Goal: Information Seeking & Learning: Learn about a topic

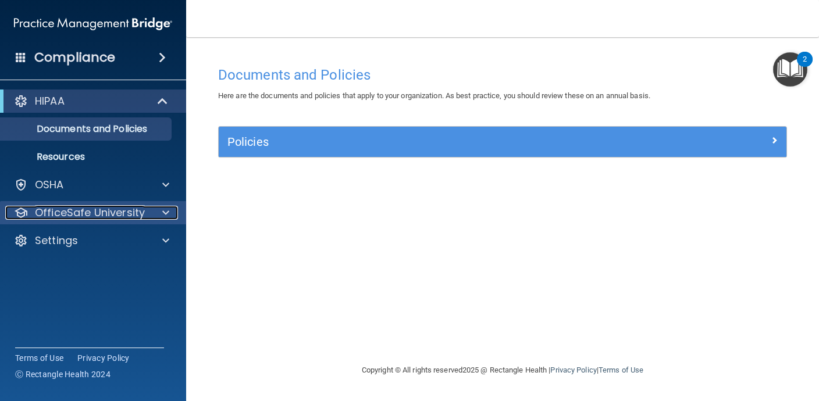
click at [115, 216] on p "OfficeSafe University" at bounding box center [90, 213] width 110 height 14
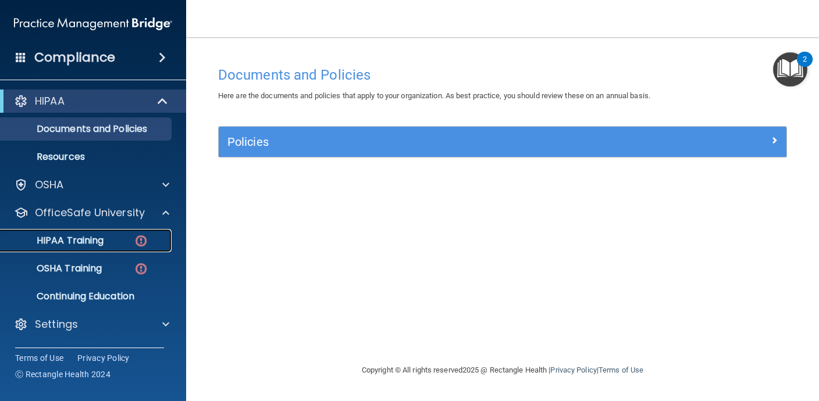
click at [84, 241] on p "HIPAA Training" at bounding box center [56, 241] width 96 height 12
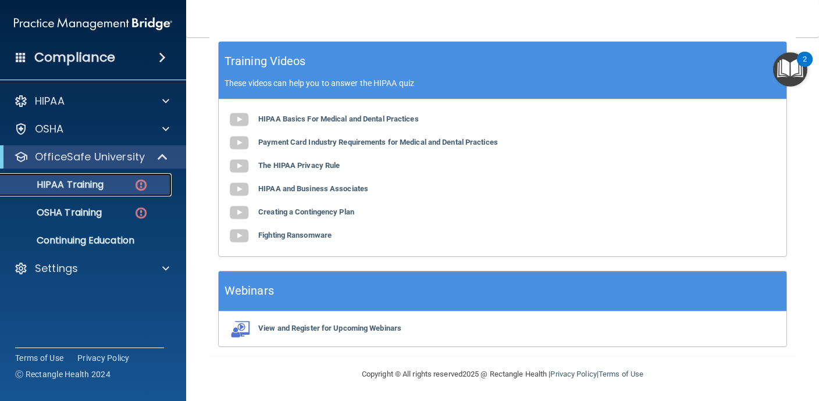
scroll to position [432, 0]
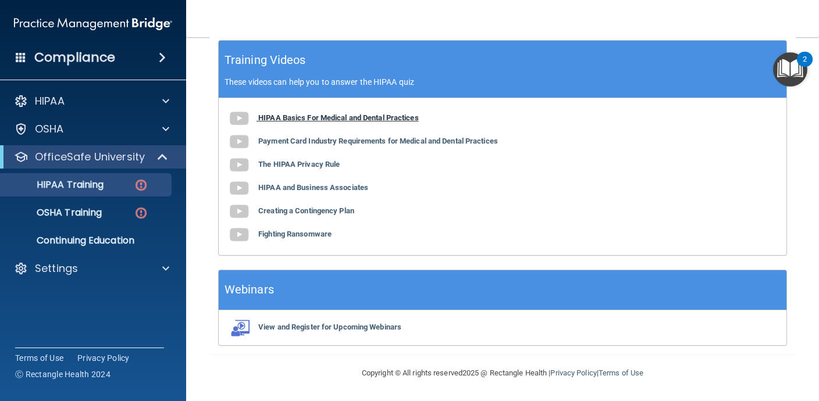
click at [240, 122] on img at bounding box center [238, 118] width 23 height 23
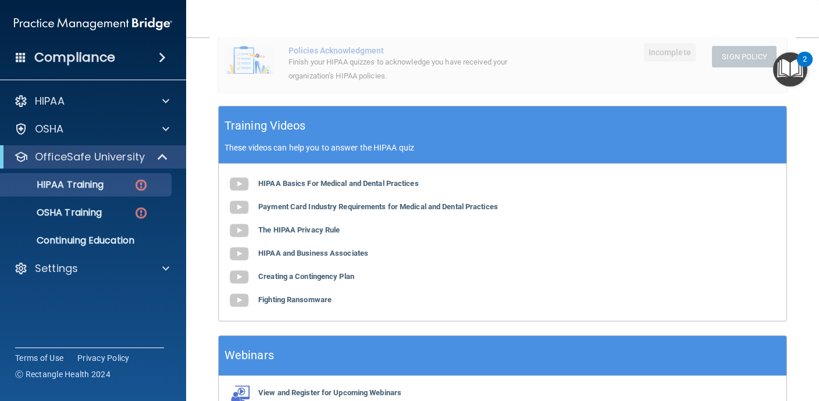
scroll to position [353, 0]
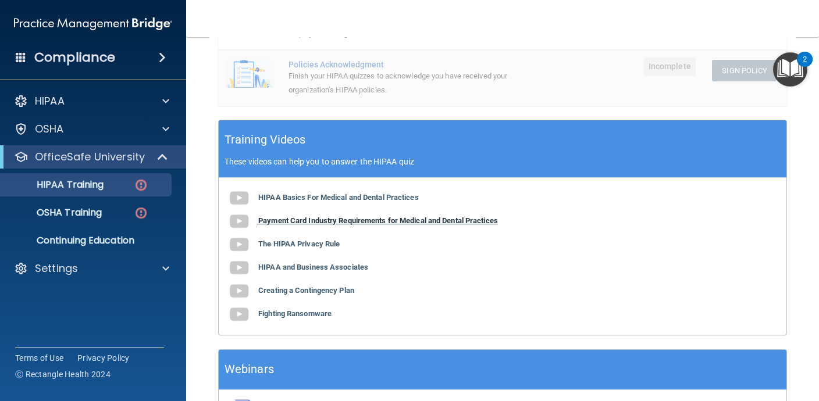
click at [278, 220] on b "Payment Card Industry Requirements for Medical and Dental Practices" at bounding box center [378, 220] width 240 height 9
click at [285, 244] on b "The HIPAA Privacy Rule" at bounding box center [298, 244] width 81 height 9
click at [347, 266] on b "HIPAA and Business Associates" at bounding box center [313, 267] width 110 height 9
click at [325, 289] on b "Creating a Contingency Plan" at bounding box center [306, 290] width 96 height 9
click at [293, 312] on b "Fighting Ransomware" at bounding box center [294, 314] width 73 height 9
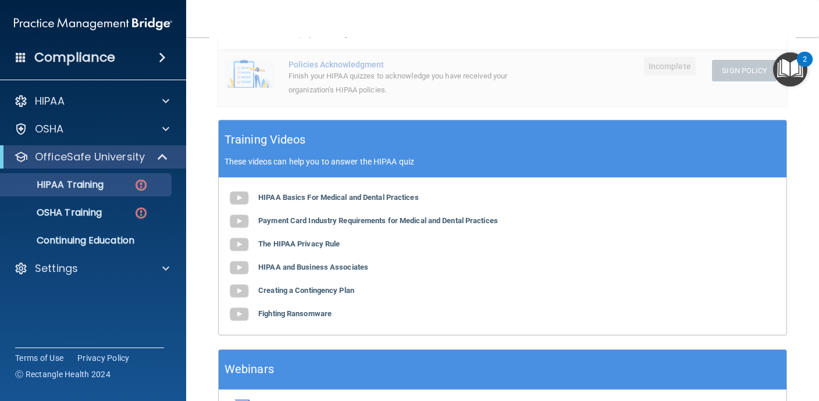
scroll to position [0, 0]
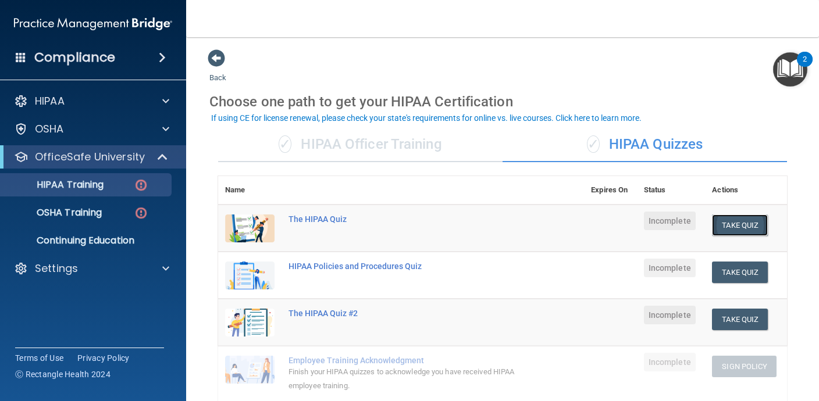
click at [744, 225] on button "Take Quiz" at bounding box center [740, 226] width 56 height 22
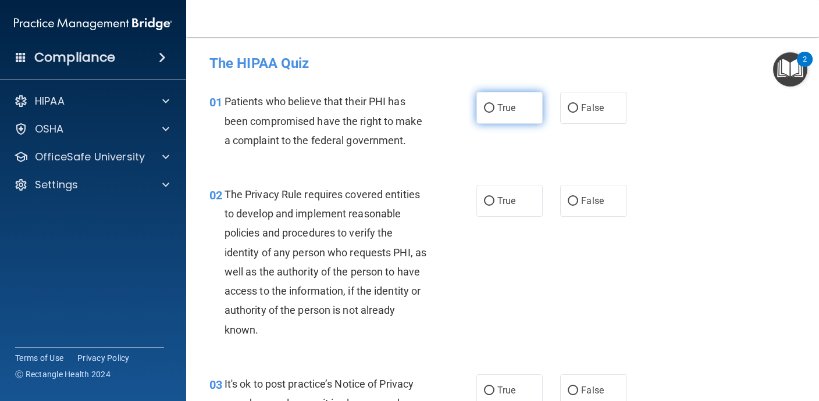
click at [489, 106] on input "True" at bounding box center [489, 108] width 10 height 9
radio input "true"
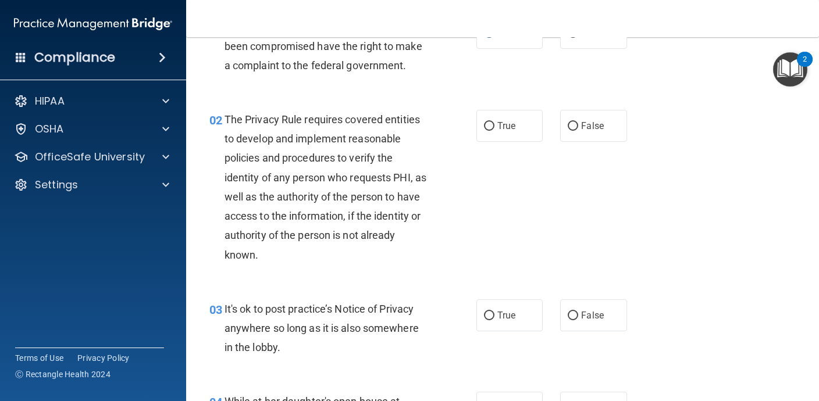
scroll to position [77, 0]
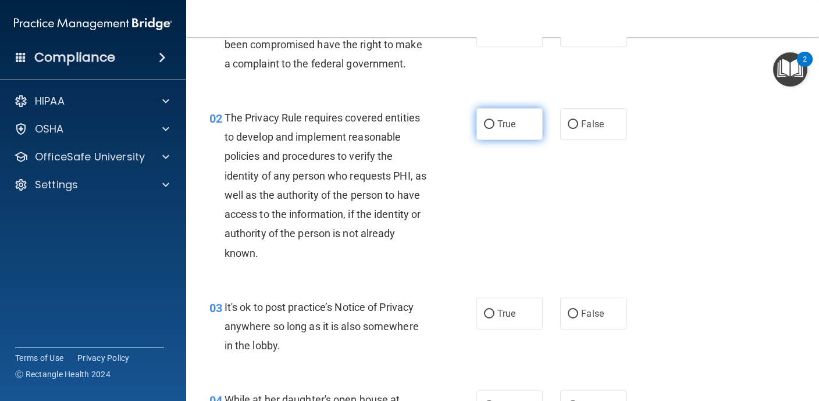
click at [501, 131] on label "True" at bounding box center [509, 124] width 66 height 32
click at [495, 129] on input "True" at bounding box center [489, 124] width 10 height 9
radio input "true"
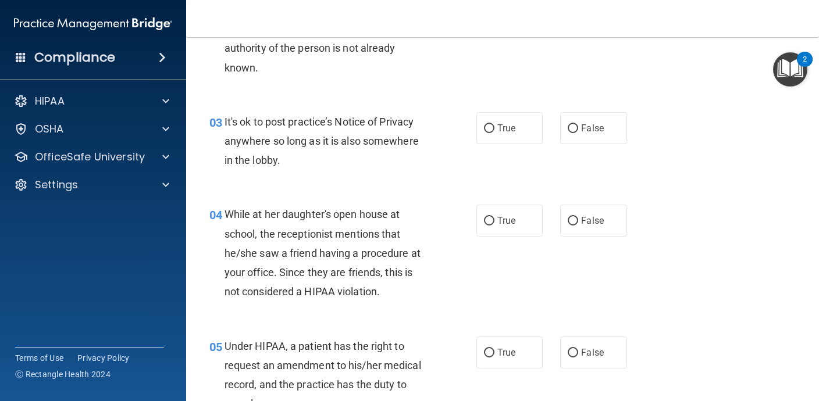
scroll to position [287, 0]
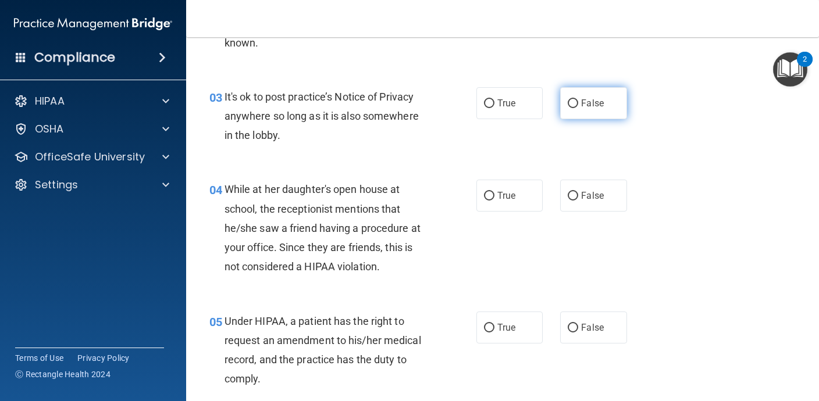
click at [577, 105] on input "False" at bounding box center [573, 103] width 10 height 9
radio input "true"
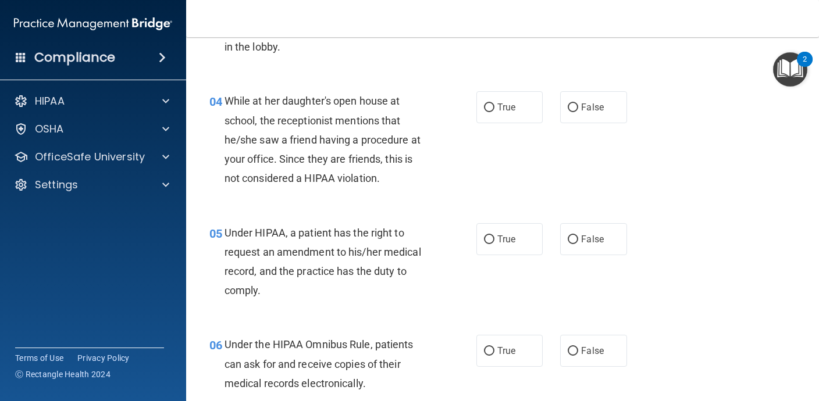
scroll to position [403, 0]
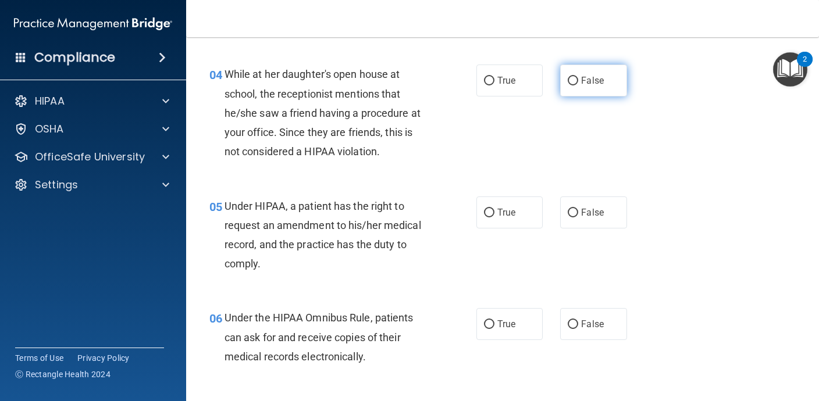
click at [592, 86] on span "False" at bounding box center [592, 80] width 23 height 11
click at [578, 86] on input "False" at bounding box center [573, 81] width 10 height 9
radio input "true"
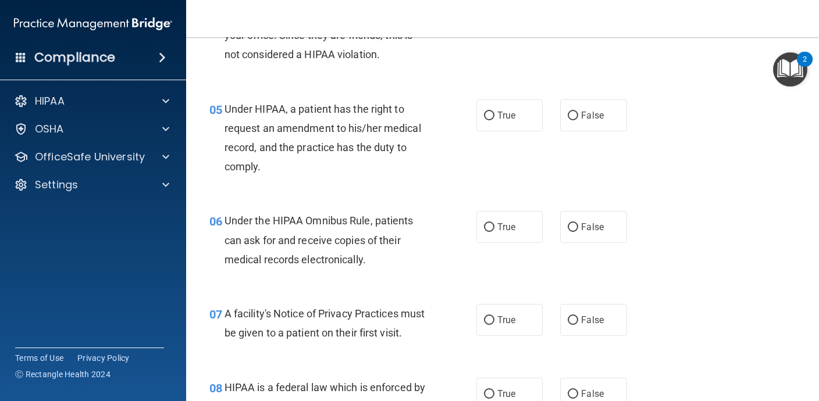
scroll to position [501, 0]
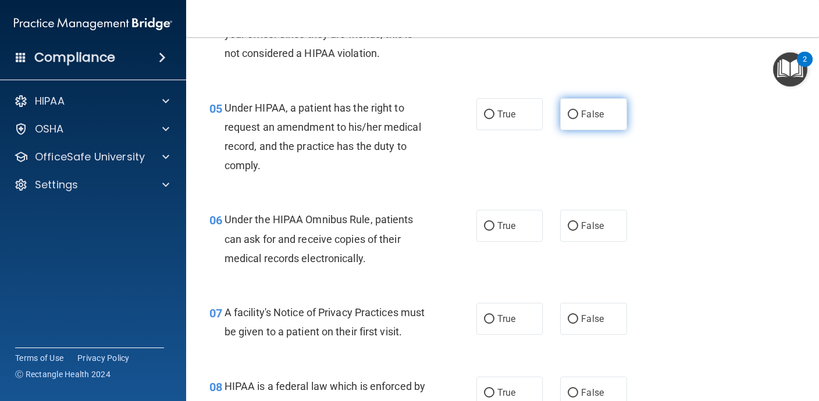
click at [577, 115] on input "False" at bounding box center [573, 115] width 10 height 9
radio input "true"
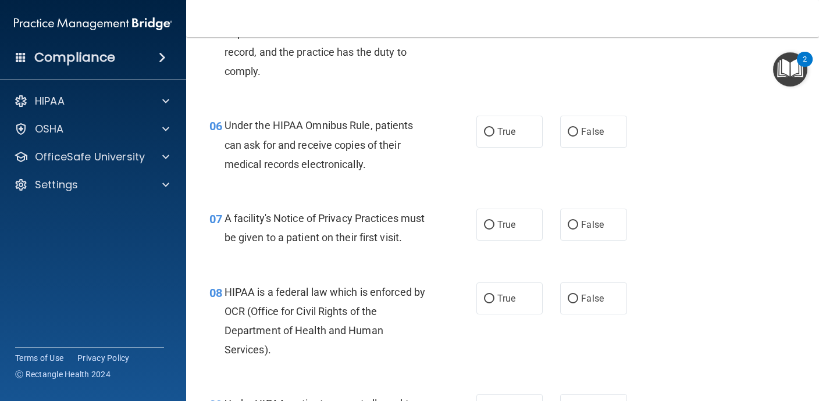
scroll to position [598, 0]
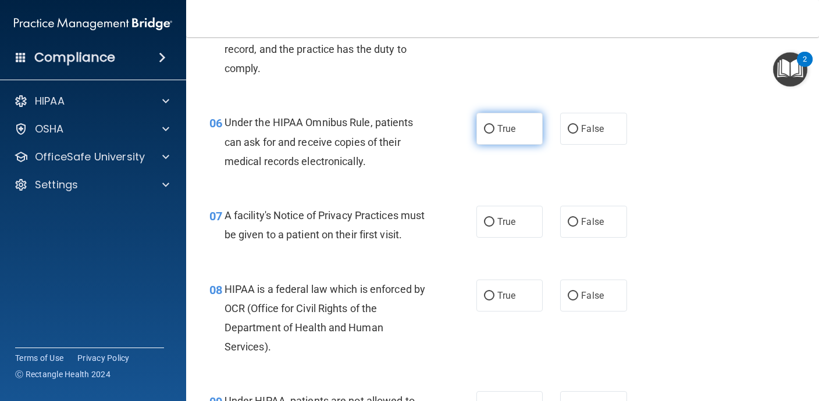
click at [516, 138] on label "True" at bounding box center [509, 129] width 66 height 32
click at [495, 134] on input "True" at bounding box center [489, 129] width 10 height 9
radio input "true"
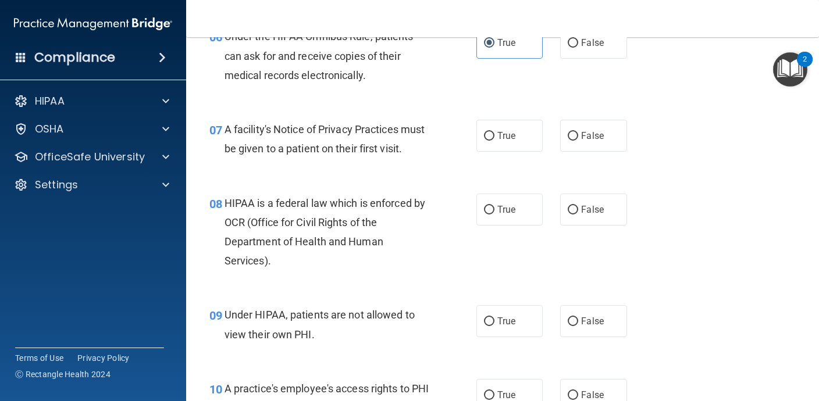
scroll to position [686, 0]
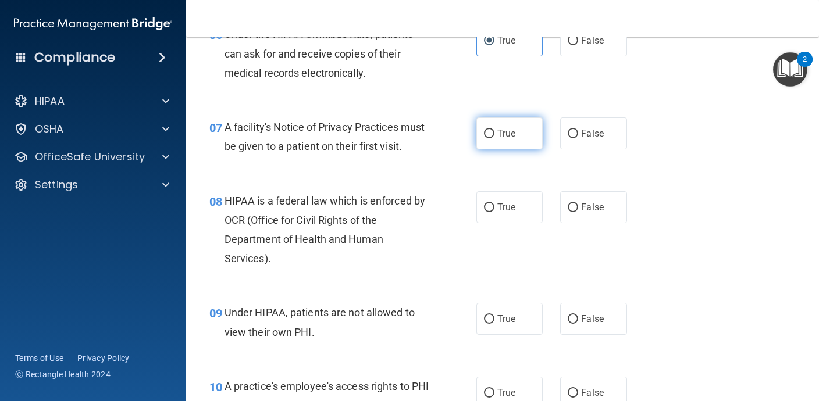
click at [497, 147] on label "True" at bounding box center [509, 134] width 66 height 32
click at [495, 138] on input "True" at bounding box center [489, 134] width 10 height 9
radio input "true"
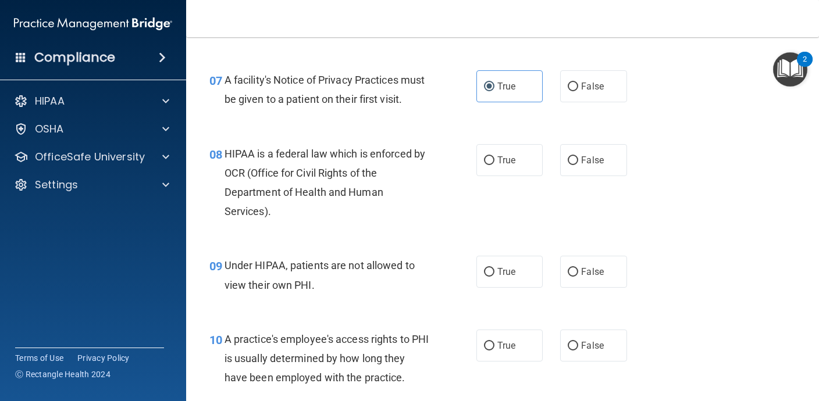
scroll to position [736, 0]
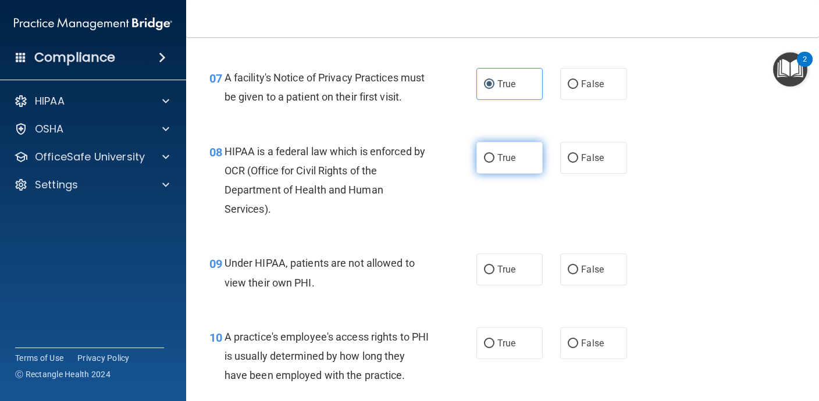
click at [519, 158] on label "True" at bounding box center [509, 158] width 66 height 32
click at [495, 158] on input "True" at bounding box center [489, 158] width 10 height 9
radio input "true"
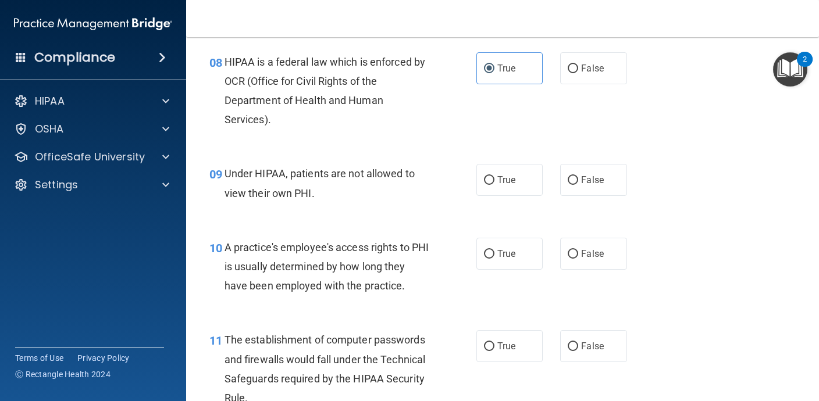
scroll to position [845, 0]
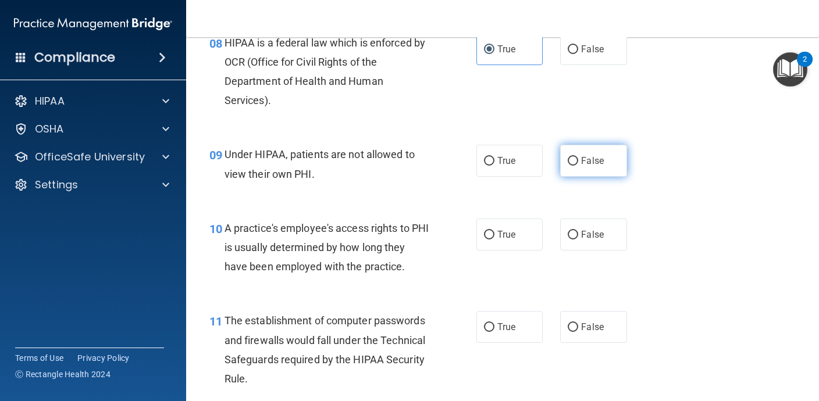
click at [601, 163] on span "False" at bounding box center [592, 160] width 23 height 11
click at [578, 163] on input "False" at bounding box center [573, 161] width 10 height 9
radio input "true"
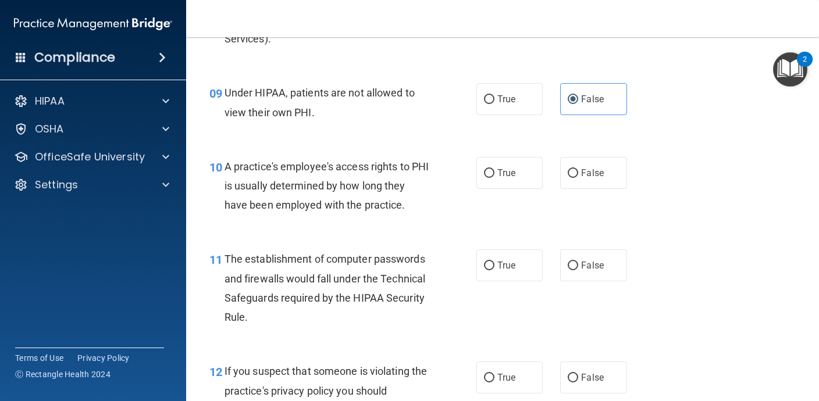
scroll to position [911, 0]
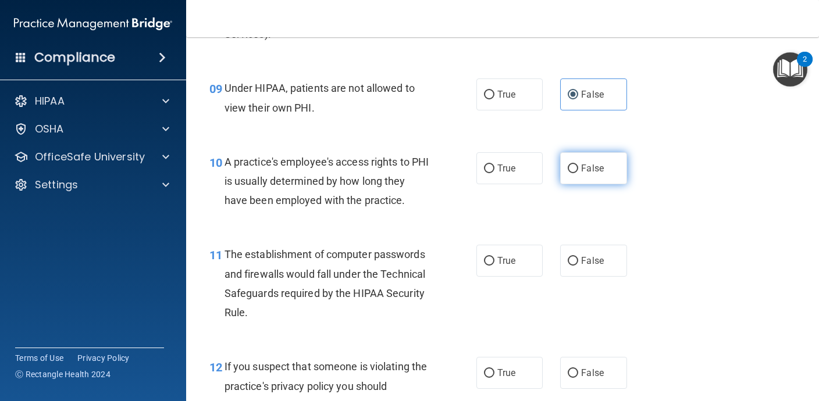
click at [590, 180] on label "False" at bounding box center [593, 168] width 66 height 32
click at [578, 173] on input "False" at bounding box center [573, 169] width 10 height 9
radio input "true"
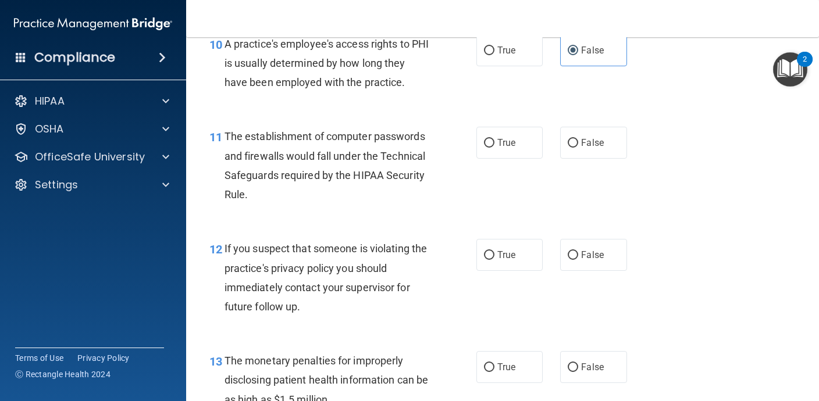
scroll to position [1034, 0]
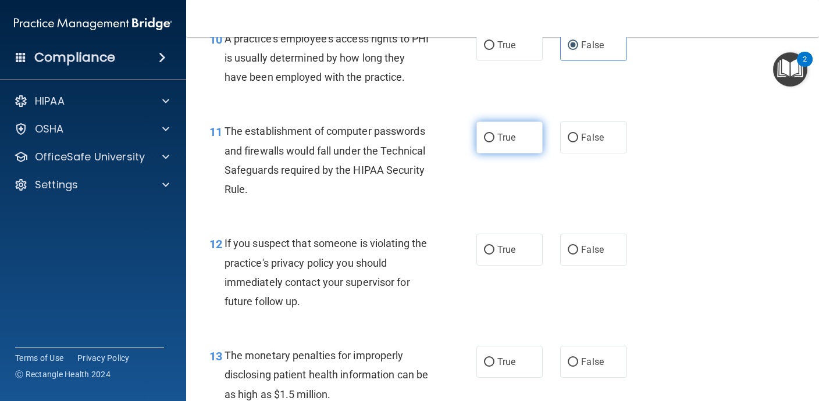
click at [522, 143] on label "True" at bounding box center [509, 138] width 66 height 32
click at [495, 143] on input "True" at bounding box center [489, 138] width 10 height 9
radio input "true"
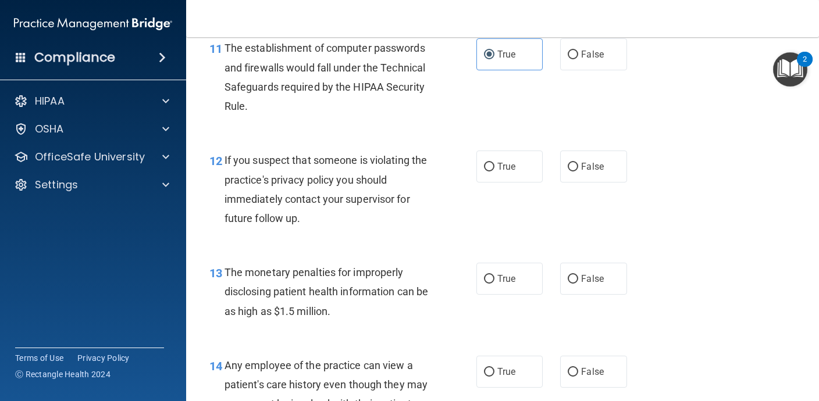
scroll to position [1137, 0]
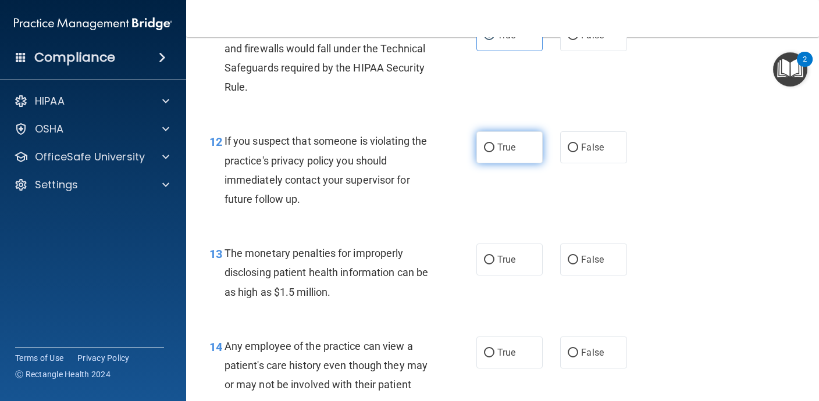
click at [515, 145] on span "True" at bounding box center [506, 147] width 18 height 11
click at [495, 145] on input "True" at bounding box center [489, 148] width 10 height 9
radio input "true"
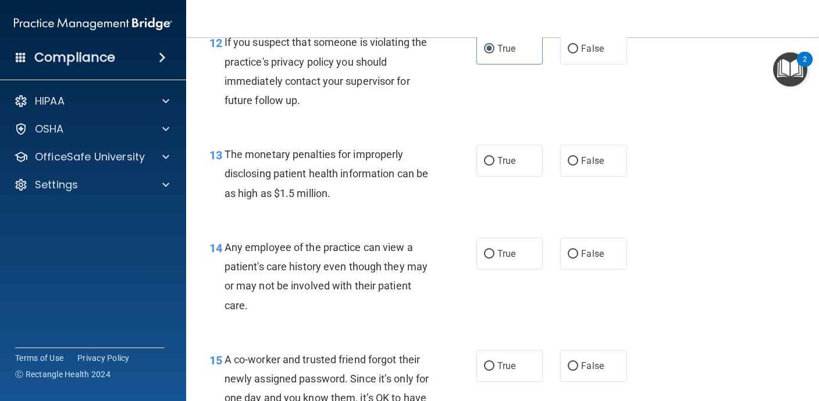
scroll to position [1236, 0]
click at [500, 166] on label "True" at bounding box center [509, 160] width 66 height 32
click at [495, 165] on input "True" at bounding box center [489, 160] width 10 height 9
radio input "true"
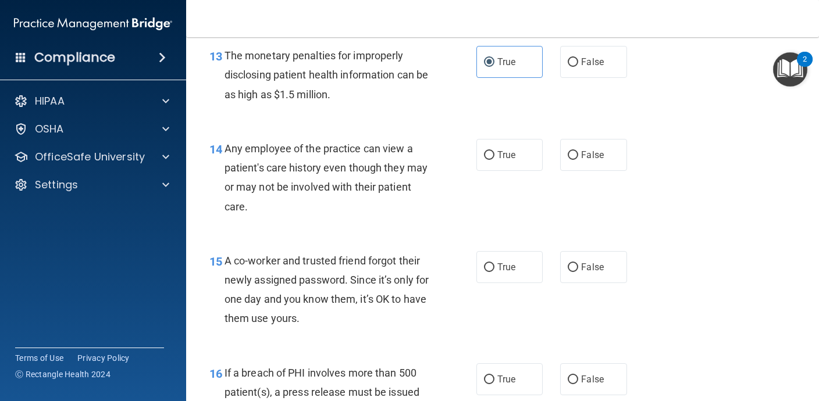
scroll to position [1336, 0]
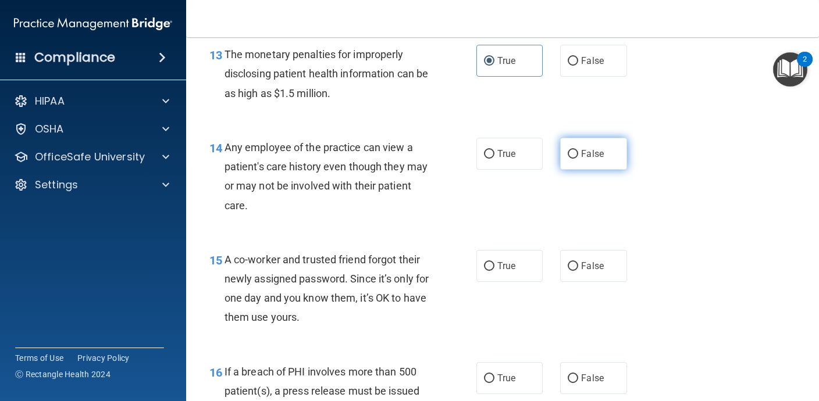
click at [582, 157] on span "False" at bounding box center [592, 153] width 23 height 11
click at [578, 157] on input "False" at bounding box center [573, 154] width 10 height 9
radio input "true"
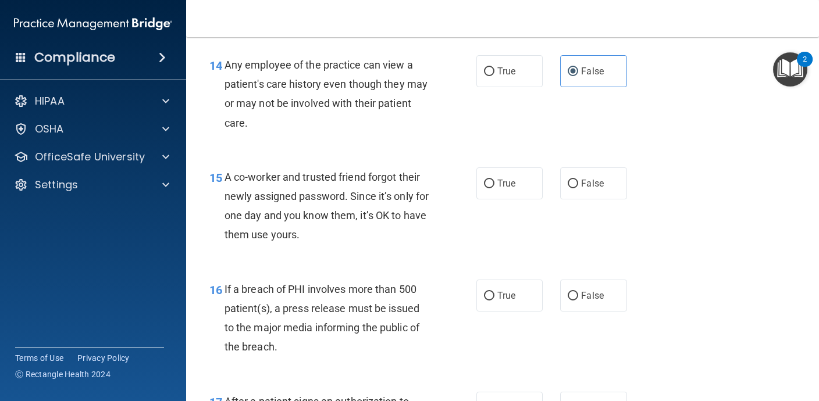
scroll to position [1421, 0]
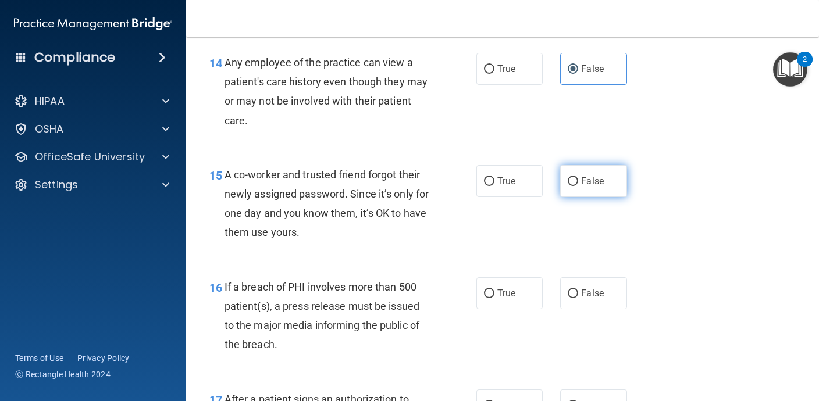
click at [597, 189] on label "False" at bounding box center [593, 181] width 66 height 32
click at [578, 186] on input "False" at bounding box center [573, 181] width 10 height 9
radio input "true"
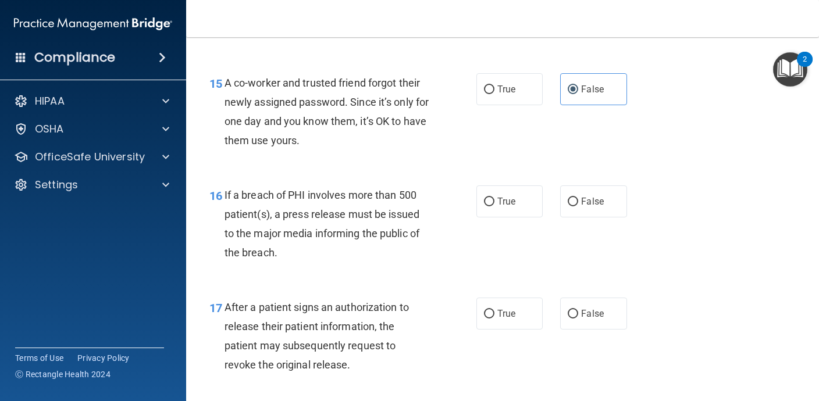
scroll to position [1521, 0]
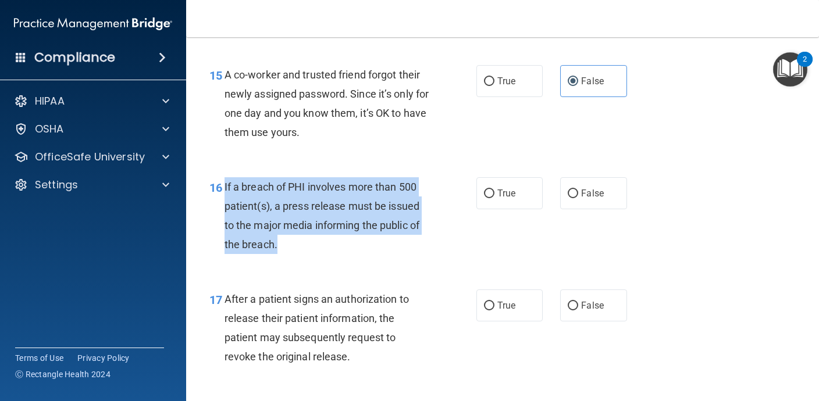
drag, startPoint x: 280, startPoint y: 248, endPoint x: 225, endPoint y: 190, distance: 79.8
click at [225, 190] on div "If a breach of PHI involves more than 500 patient(s), a press release must be i…" at bounding box center [332, 215] width 214 height 77
copy span "If a breach of PHI involves more than 500 patient(s), a press release must be i…"
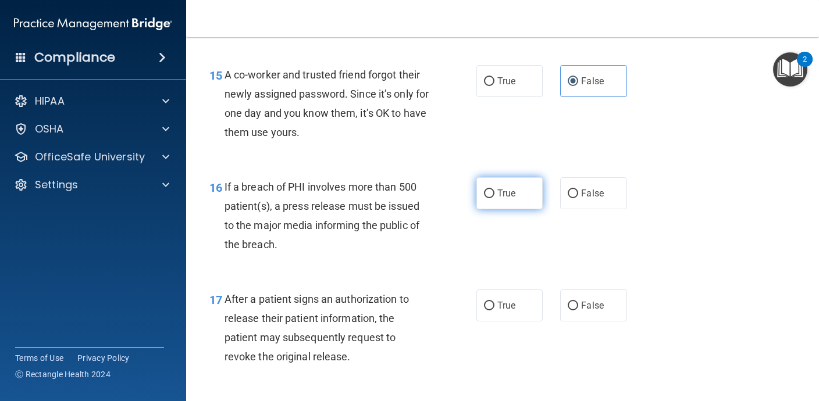
click at [503, 192] on span "True" at bounding box center [506, 193] width 18 height 11
click at [495, 192] on input "True" at bounding box center [489, 194] width 10 height 9
radio input "true"
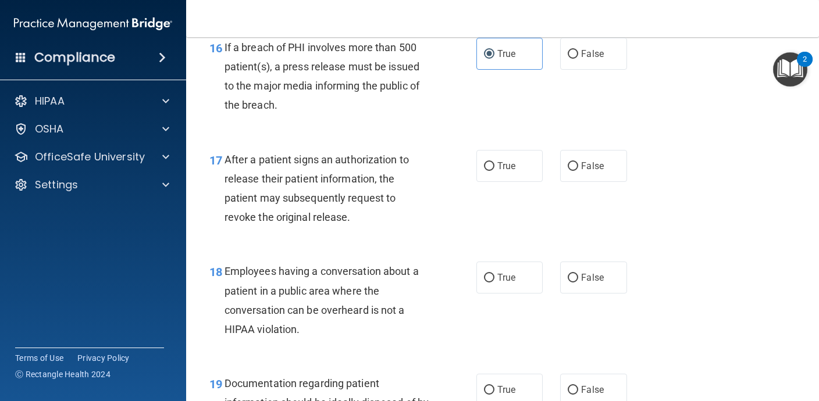
scroll to position [1661, 0]
click at [517, 170] on label "True" at bounding box center [509, 166] width 66 height 32
click at [495, 170] on input "True" at bounding box center [489, 166] width 10 height 9
radio input "true"
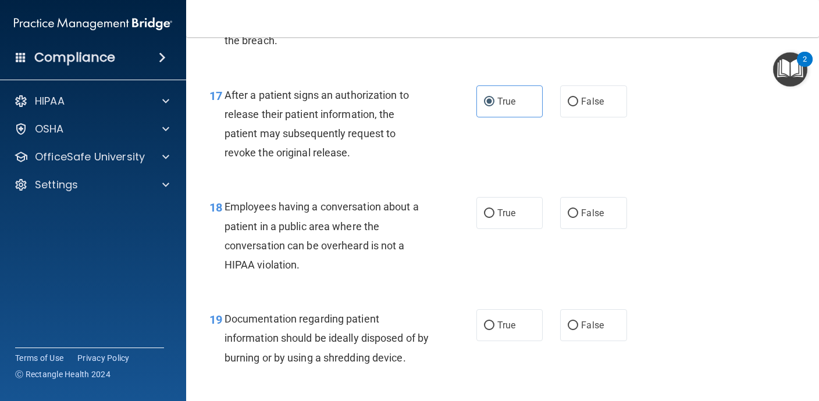
scroll to position [1769, 0]
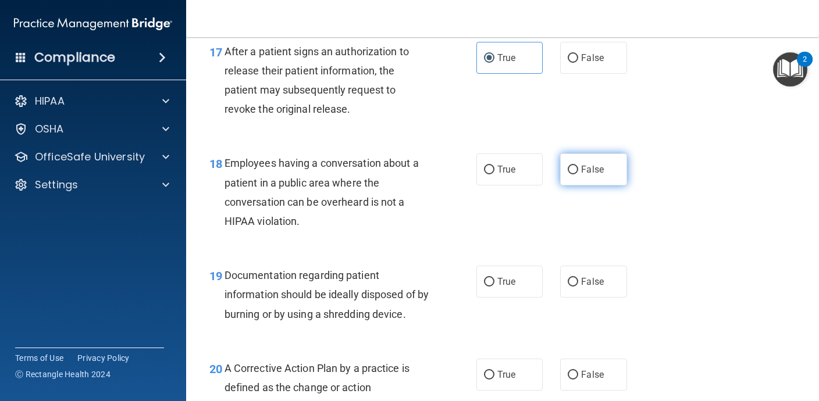
click at [599, 172] on span "False" at bounding box center [592, 169] width 23 height 11
click at [578, 172] on input "False" at bounding box center [573, 170] width 10 height 9
radio input "true"
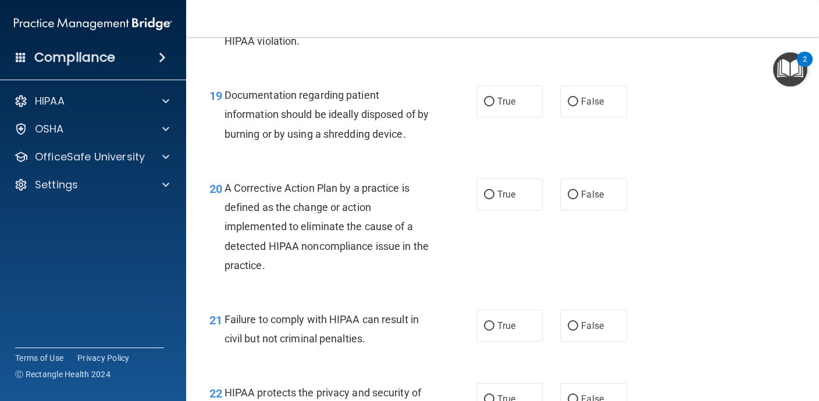
scroll to position [1951, 0]
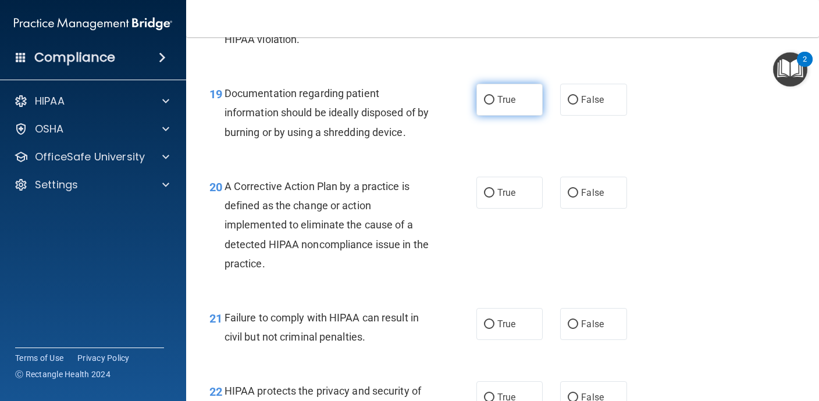
click at [497, 105] on span "True" at bounding box center [506, 99] width 18 height 11
click at [495, 105] on input "True" at bounding box center [489, 100] width 10 height 9
radio input "true"
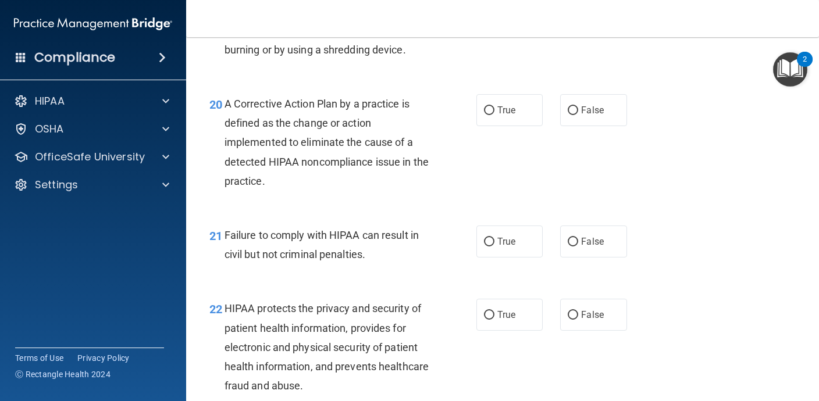
scroll to position [2034, 0]
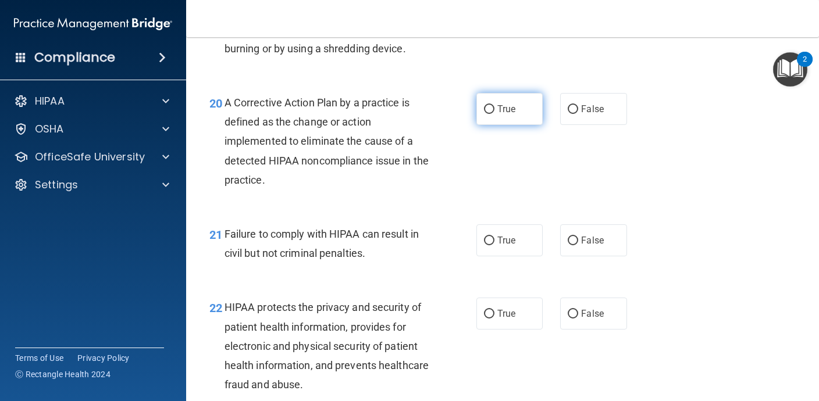
click at [508, 112] on span "True" at bounding box center [506, 109] width 18 height 11
click at [495, 112] on input "True" at bounding box center [489, 109] width 10 height 9
radio input "true"
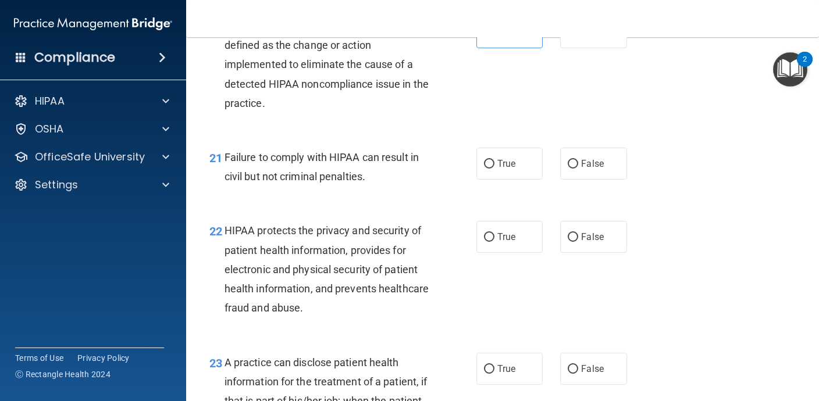
scroll to position [2110, 0]
click at [584, 166] on span "False" at bounding box center [592, 164] width 23 height 11
click at [578, 166] on input "False" at bounding box center [573, 165] width 10 height 9
radio input "true"
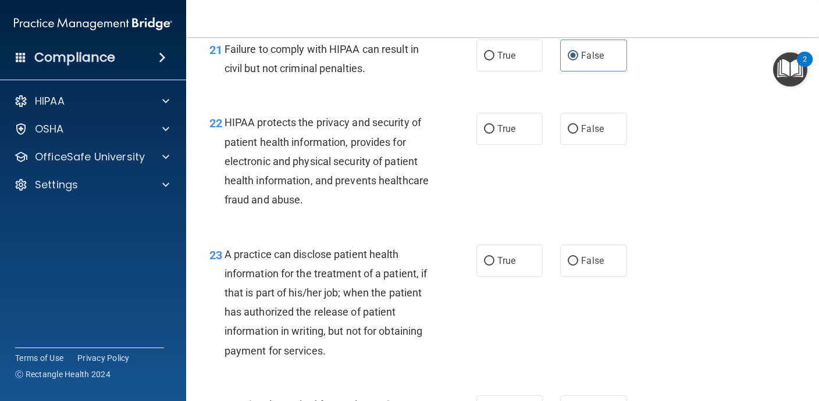
scroll to position [2235, 0]
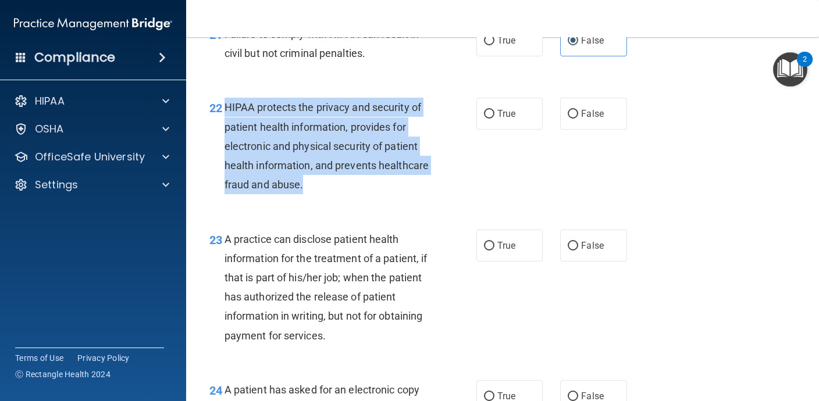
drag, startPoint x: 326, startPoint y: 180, endPoint x: 227, endPoint y: 113, distance: 119.7
click at [227, 113] on div "HIPAA protects the privacy and security of patient health information, provides…" at bounding box center [332, 146] width 214 height 97
copy span "HIPAA protects the privacy and security of patient health information, provides…"
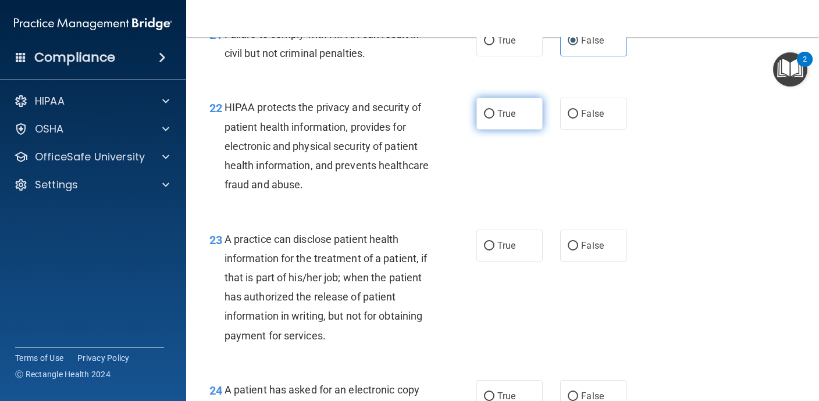
click at [496, 122] on label "True" at bounding box center [509, 114] width 66 height 32
click at [495, 119] on input "True" at bounding box center [489, 114] width 10 height 9
radio input "true"
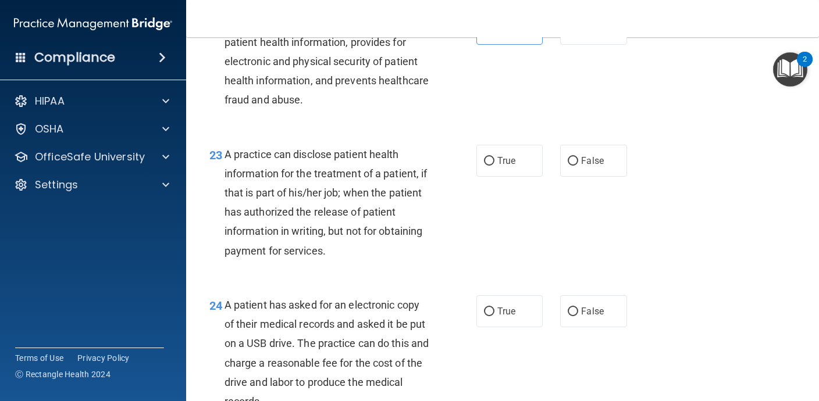
scroll to position [2320, 0]
click at [575, 162] on input "False" at bounding box center [573, 160] width 10 height 9
radio input "true"
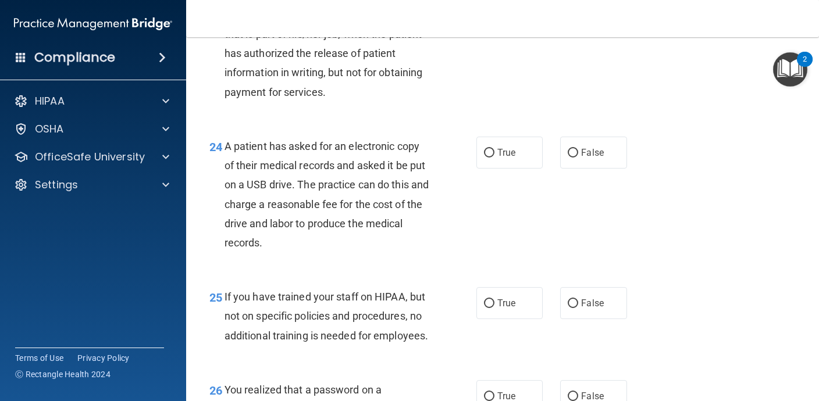
scroll to position [2485, 0]
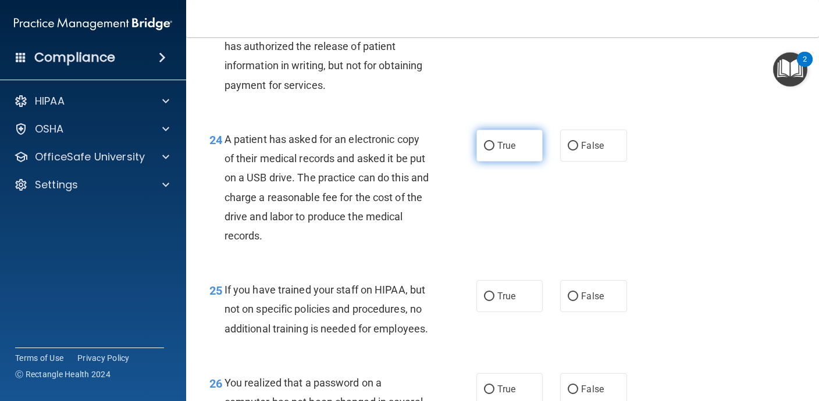
click at [481, 148] on label "True" at bounding box center [509, 146] width 66 height 32
click at [484, 148] on input "True" at bounding box center [489, 146] width 10 height 9
radio input "true"
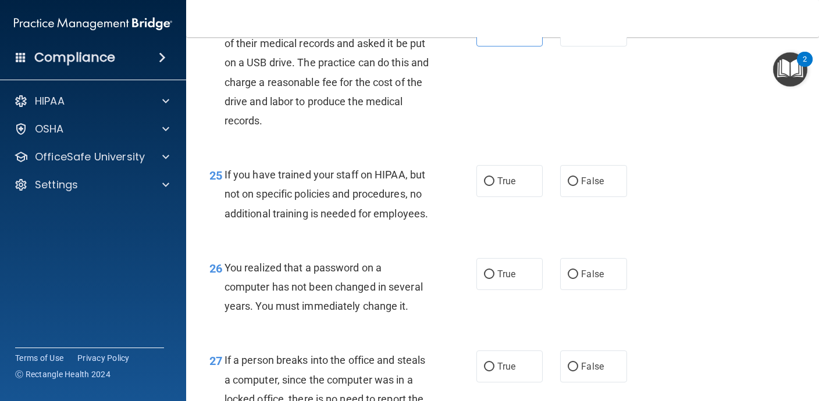
scroll to position [2605, 0]
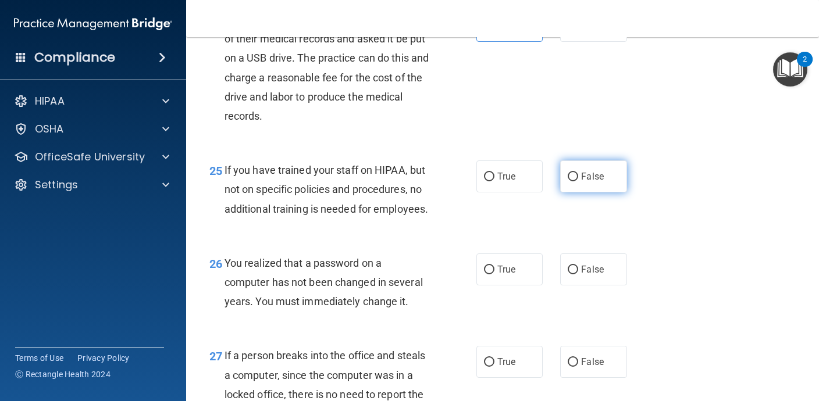
click at [615, 176] on label "False" at bounding box center [593, 177] width 66 height 32
click at [578, 176] on input "False" at bounding box center [573, 177] width 10 height 9
radio input "true"
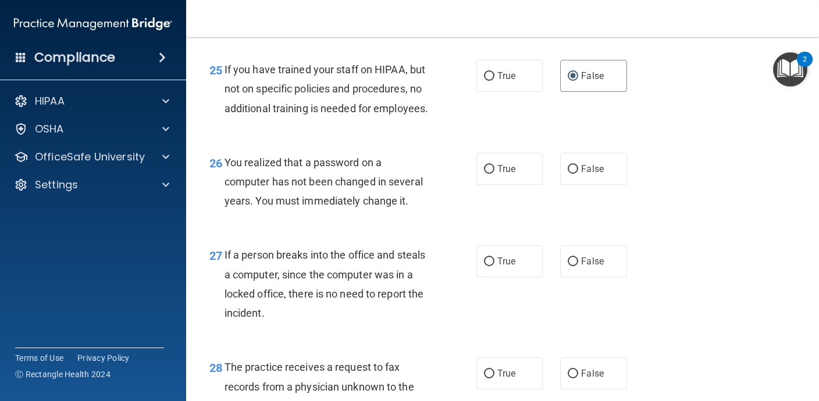
scroll to position [2719, 0]
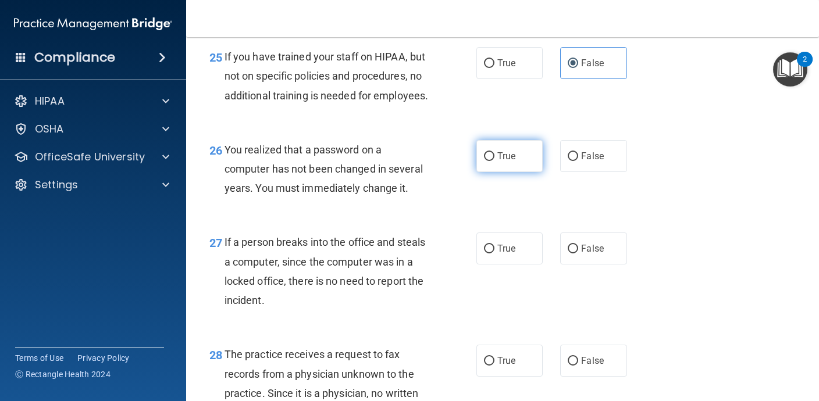
click at [491, 172] on label "True" at bounding box center [509, 156] width 66 height 32
click at [491, 161] on input "True" at bounding box center [489, 156] width 10 height 9
radio input "true"
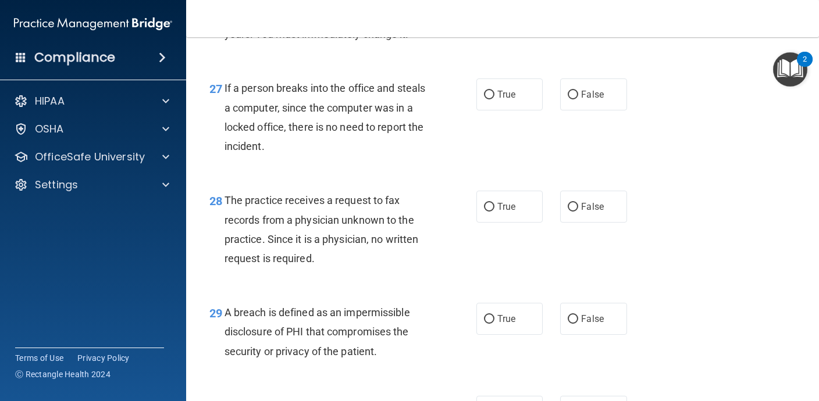
scroll to position [2874, 0]
click at [611, 109] on label "False" at bounding box center [593, 93] width 66 height 32
click at [578, 98] on input "False" at bounding box center [573, 94] width 10 height 9
radio input "true"
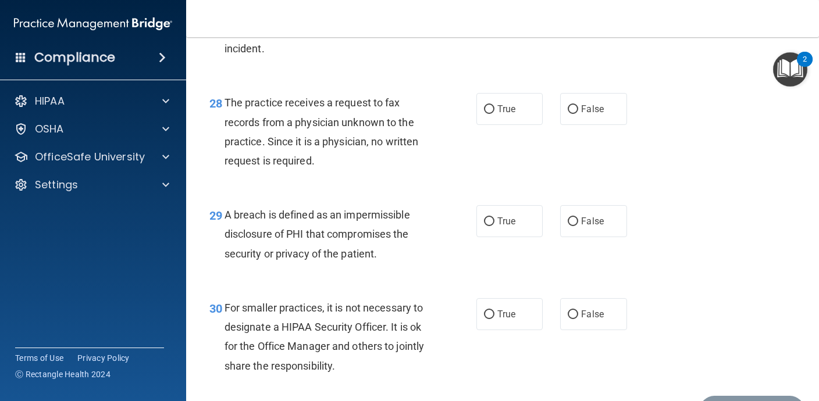
scroll to position [2966, 0]
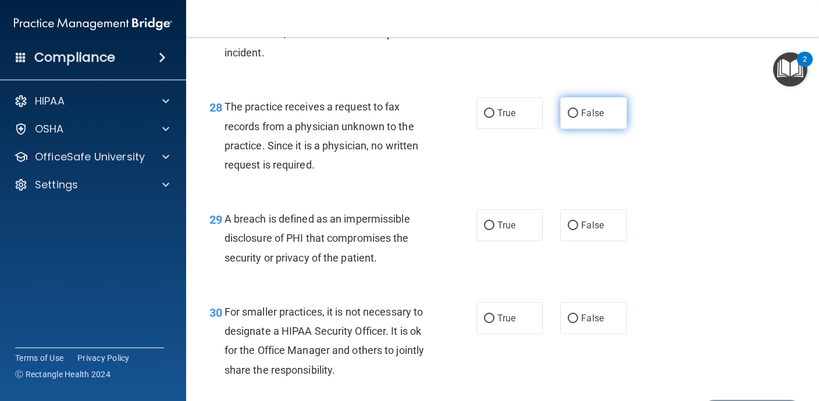
click at [611, 129] on label "False" at bounding box center [593, 113] width 66 height 32
click at [578, 118] on input "False" at bounding box center [573, 113] width 10 height 9
radio input "true"
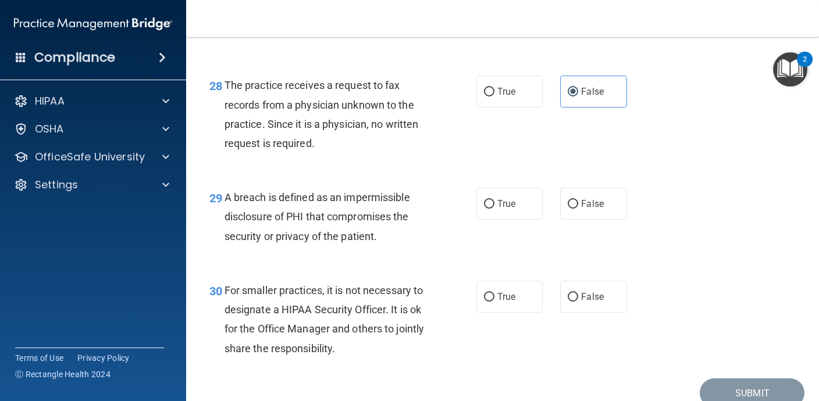
scroll to position [2989, 0]
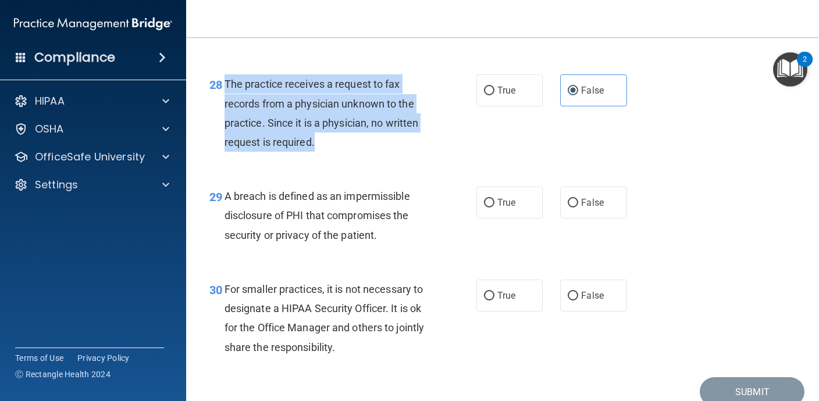
drag, startPoint x: 321, startPoint y: 159, endPoint x: 226, endPoint y: 105, distance: 109.4
click at [226, 105] on div "The practice receives a request to fax records from a physician unknown to the …" at bounding box center [332, 112] width 214 height 77
copy span "The practice receives a request to fax records from a physician unknown to the …"
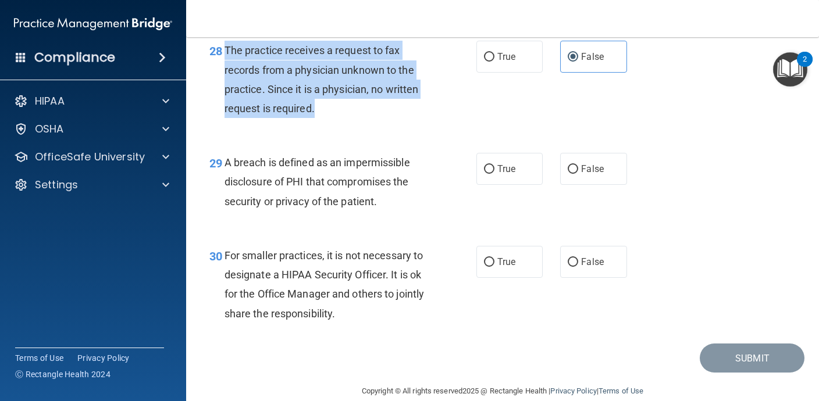
scroll to position [3061, 0]
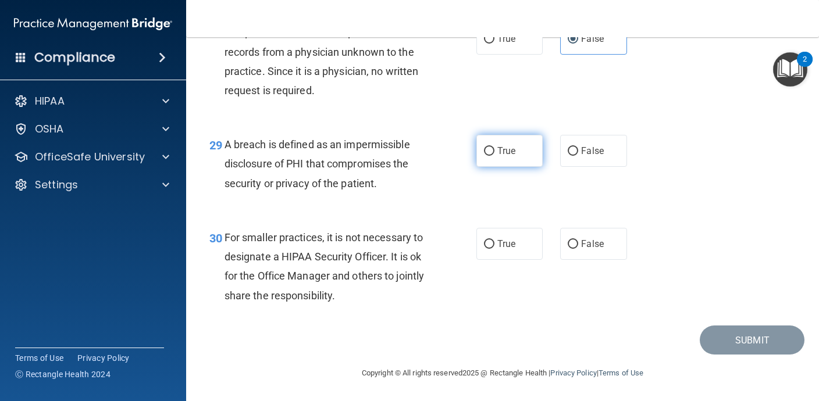
click at [494, 156] on label "True" at bounding box center [509, 151] width 66 height 32
click at [494, 156] on input "True" at bounding box center [489, 151] width 10 height 9
radio input "true"
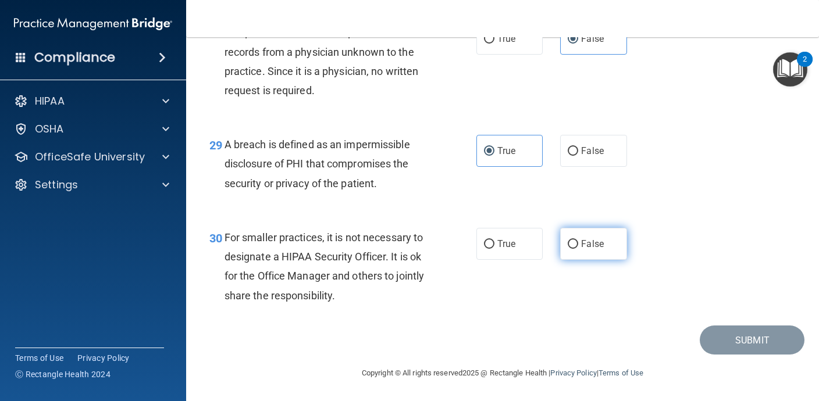
click at [603, 250] on label "False" at bounding box center [593, 244] width 66 height 32
click at [578, 249] on input "False" at bounding box center [573, 244] width 10 height 9
radio input "true"
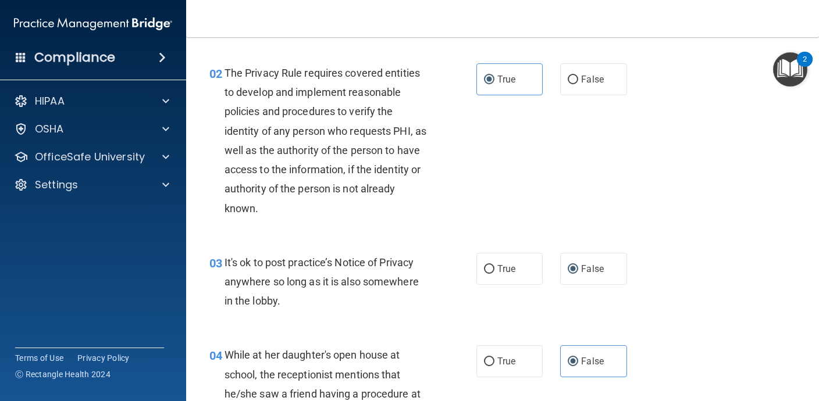
scroll to position [122, 0]
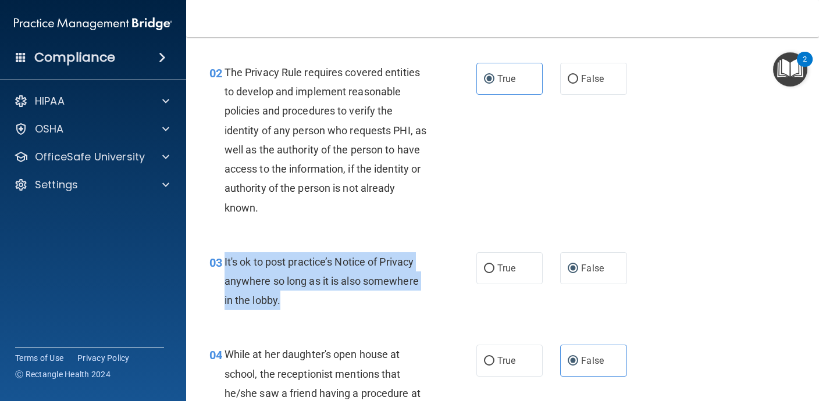
drag, startPoint x: 287, startPoint y: 302, endPoint x: 225, endPoint y: 262, distance: 74.2
click at [225, 262] on div "It's ok to post practice’s Notice of Privacy anywhere so long as it is also som…" at bounding box center [332, 281] width 214 height 58
copy span "It's ok to post practice’s Notice of Privacy anywhere so long as it is also som…"
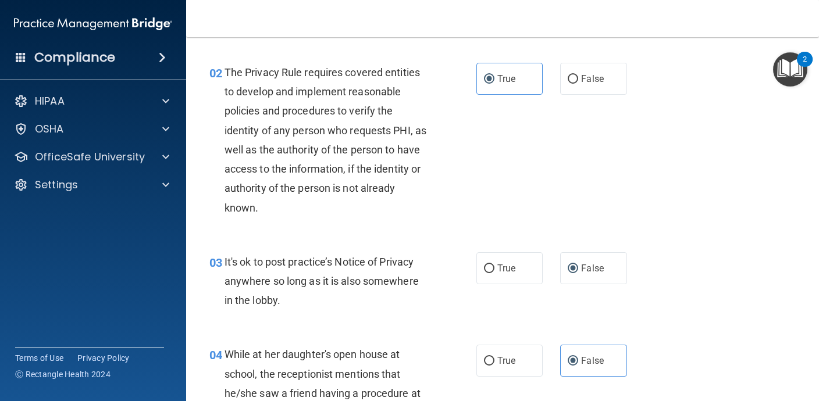
click at [686, 275] on div "03 It's ok to post practice’s Notice of Privacy anywhere so long as it is also …" at bounding box center [503, 284] width 604 height 93
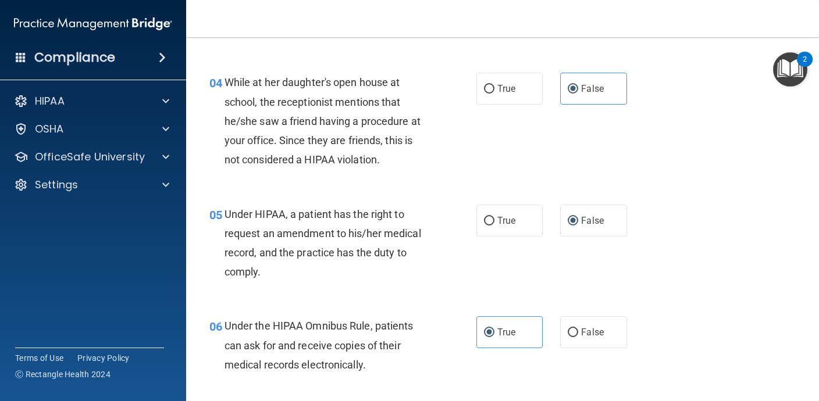
scroll to position [401, 0]
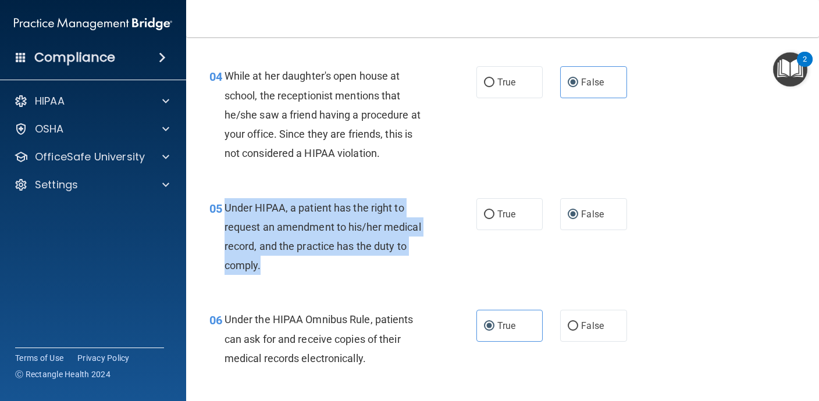
drag, startPoint x: 271, startPoint y: 266, endPoint x: 226, endPoint y: 209, distance: 73.0
click at [226, 209] on div "Under HIPAA, a patient has the right to request an amendment to his/her medical…" at bounding box center [332, 236] width 214 height 77
copy span "Under HIPAA, a patient has the right to request an amendment to his/her medical…"
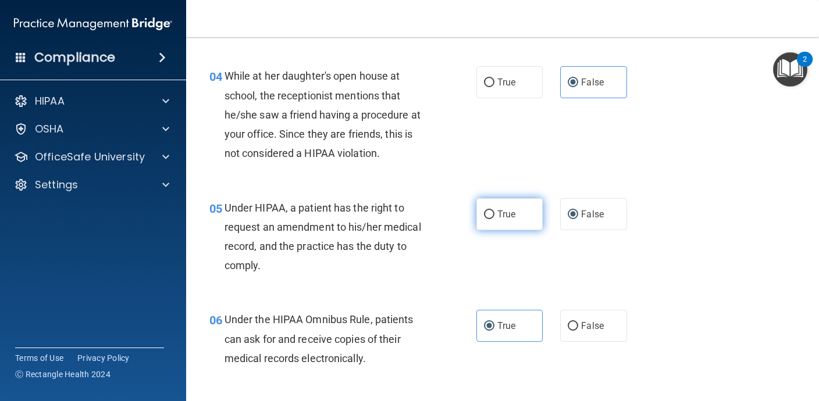
click at [516, 215] on label "True" at bounding box center [509, 214] width 66 height 32
click at [495, 215] on input "True" at bounding box center [489, 215] width 10 height 9
radio input "true"
radio input "false"
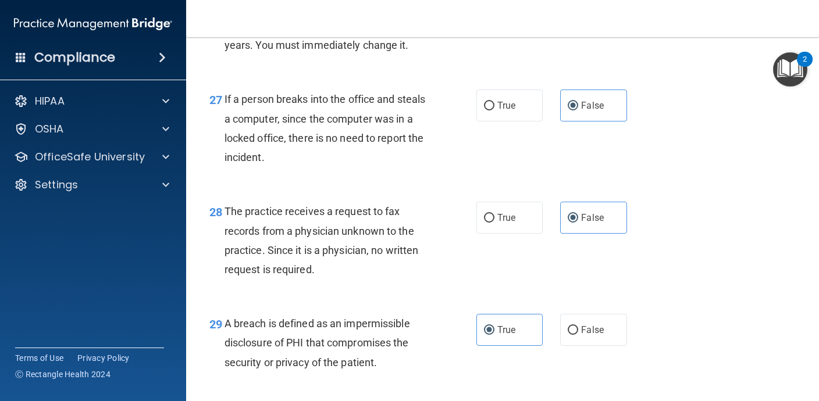
scroll to position [3061, 0]
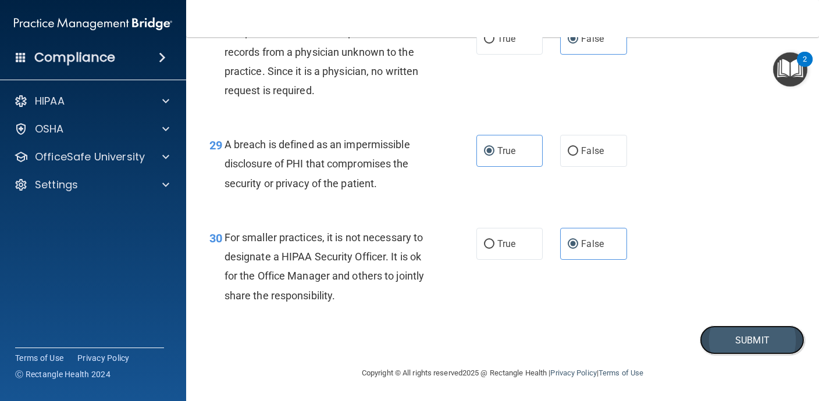
click at [748, 340] on button "Submit" at bounding box center [752, 341] width 105 height 30
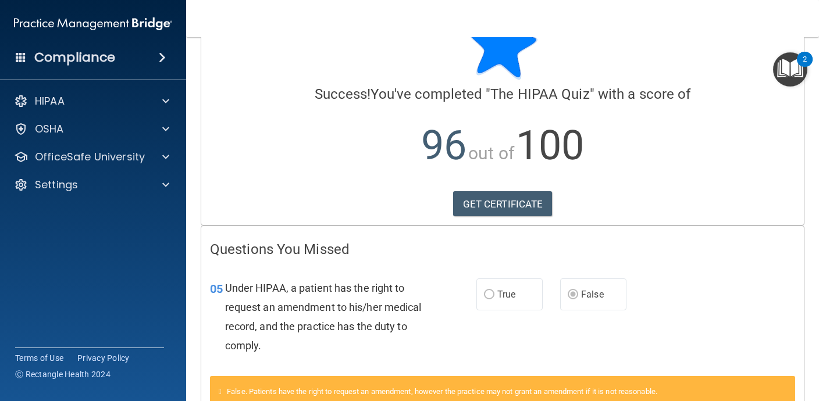
scroll to position [123, 0]
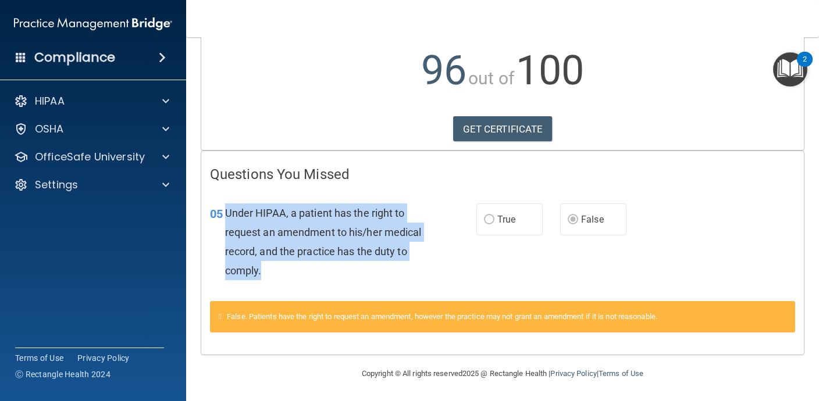
drag, startPoint x: 272, startPoint y: 271, endPoint x: 225, endPoint y: 212, distance: 75.0
click at [225, 212] on div "Under HIPAA, a patient has the right to request an amendment to his/her medical…" at bounding box center [331, 242] width 213 height 77
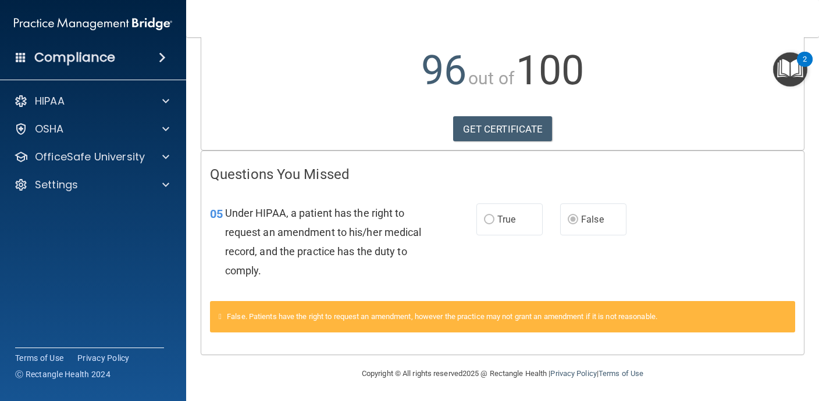
click at [507, 224] on span "True" at bounding box center [506, 219] width 18 height 11
click at [520, 127] on link "GET CERTIFICATE" at bounding box center [502, 129] width 99 height 26
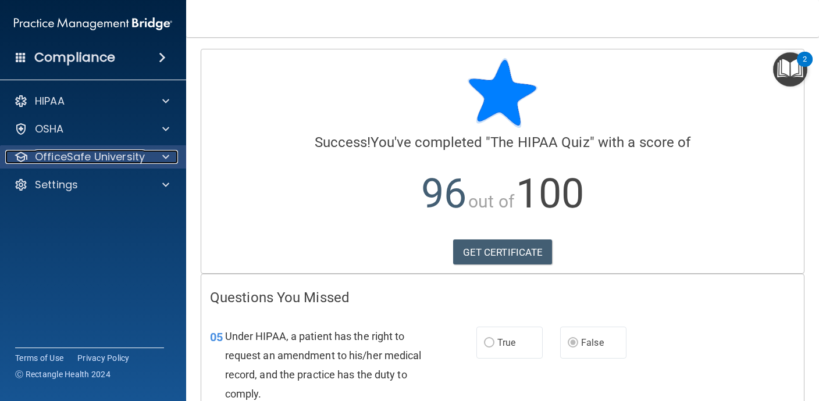
click at [86, 161] on p "OfficeSafe University" at bounding box center [90, 157] width 110 height 14
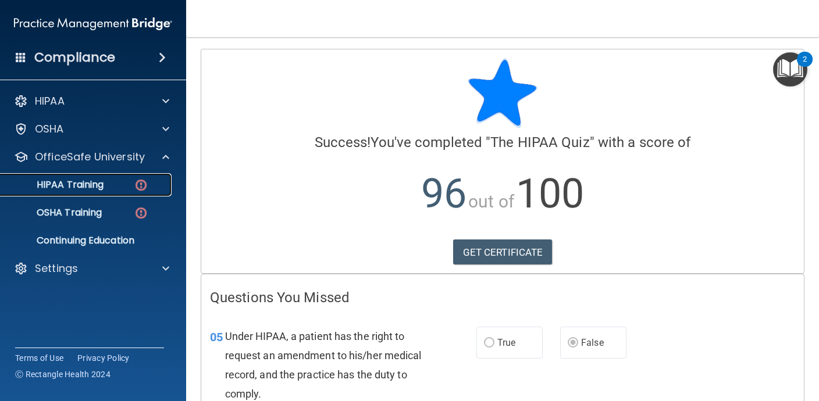
click at [83, 187] on p "HIPAA Training" at bounding box center [56, 185] width 96 height 12
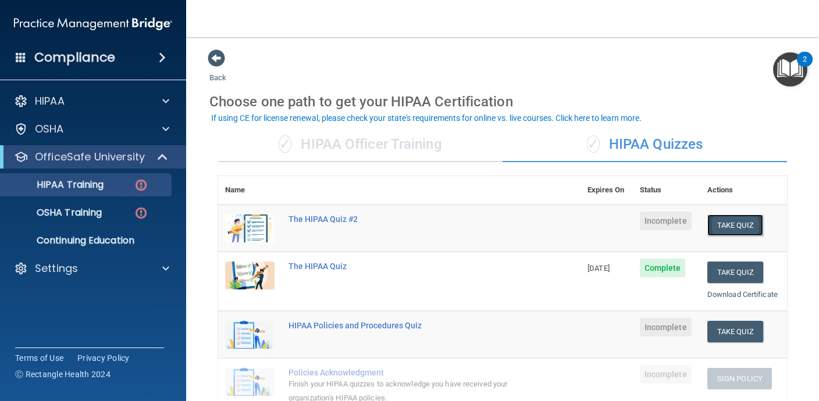
click at [725, 227] on button "Take Quiz" at bounding box center [735, 226] width 56 height 22
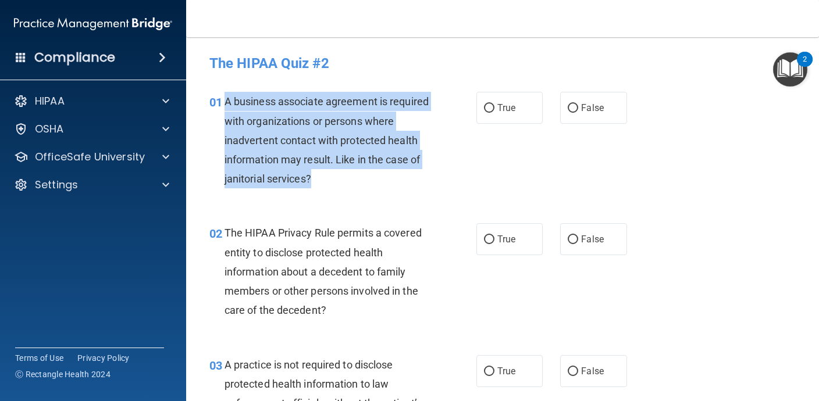
drag, startPoint x: 358, startPoint y: 178, endPoint x: 223, endPoint y: 110, distance: 151.2
click at [223, 110] on div "01 A business associate agreement is required with organizations or persons whe…" at bounding box center [343, 143] width 302 height 102
copy div "A business associate agreement is required with organizations or persons where …"
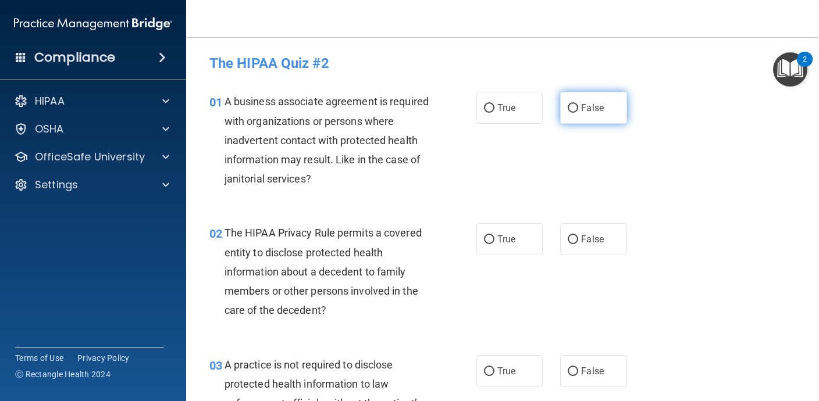
click at [597, 95] on label "False" at bounding box center [593, 108] width 66 height 32
click at [578, 104] on input "False" at bounding box center [573, 108] width 10 height 9
radio input "true"
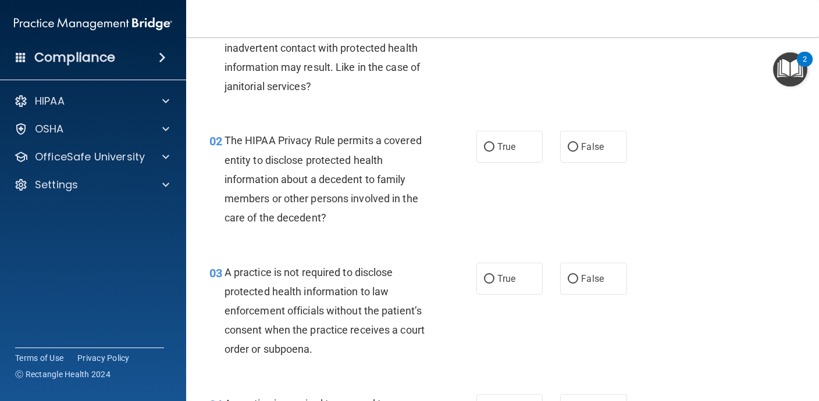
scroll to position [104, 0]
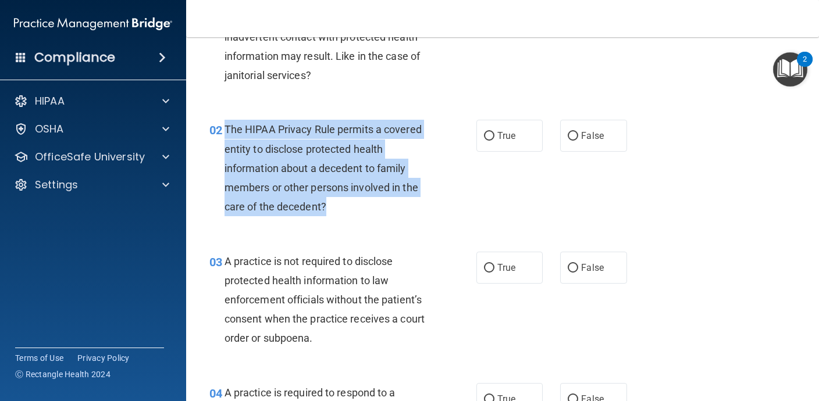
drag, startPoint x: 344, startPoint y: 208, endPoint x: 227, endPoint y: 132, distance: 139.1
click at [227, 132] on div "The HIPAA Privacy Rule permits a covered entity to disclose protected health in…" at bounding box center [332, 168] width 214 height 97
copy span "The HIPAA Privacy Rule permits a covered entity to disclose protected health in…"
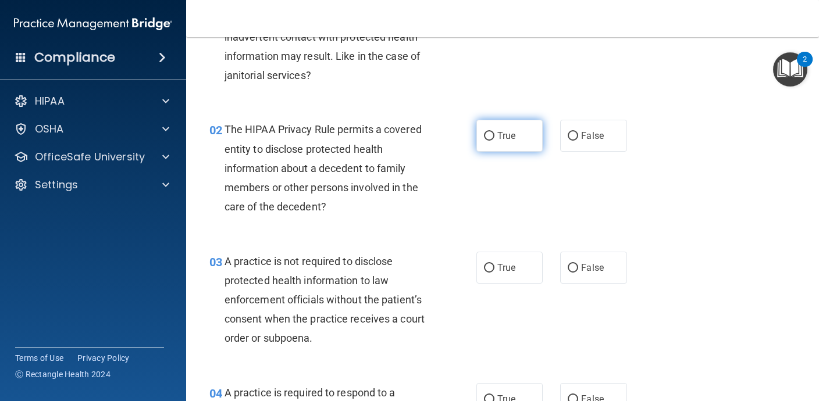
click at [521, 126] on label "True" at bounding box center [509, 136] width 66 height 32
click at [495, 132] on input "True" at bounding box center [489, 136] width 10 height 9
radio input "true"
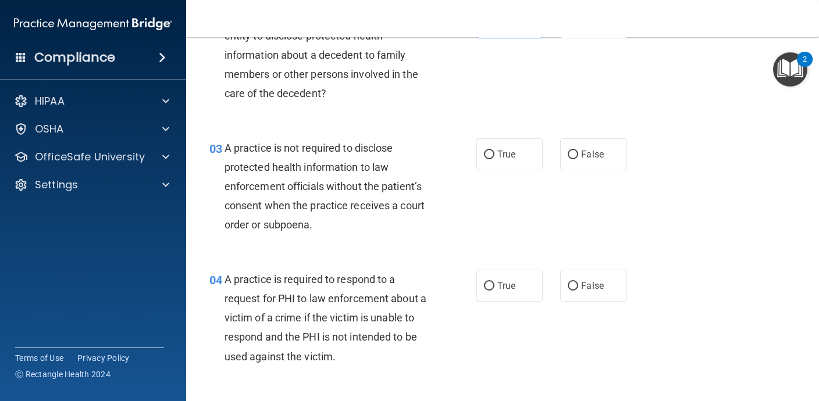
scroll to position [220, 0]
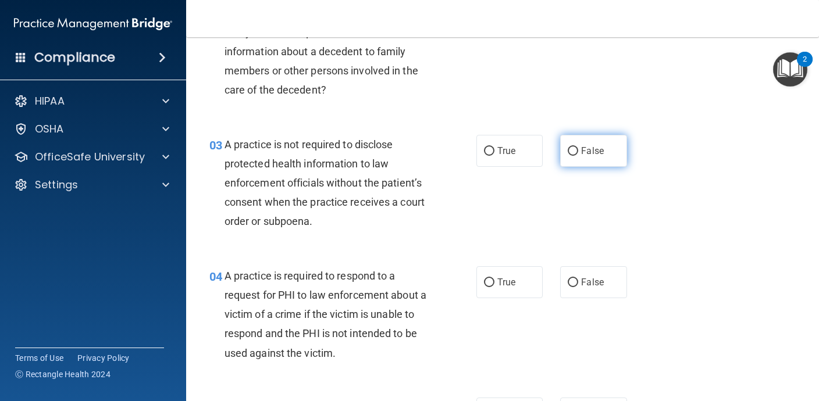
click at [613, 151] on label "False" at bounding box center [593, 151] width 66 height 32
click at [578, 151] on input "False" at bounding box center [573, 151] width 10 height 9
radio input "true"
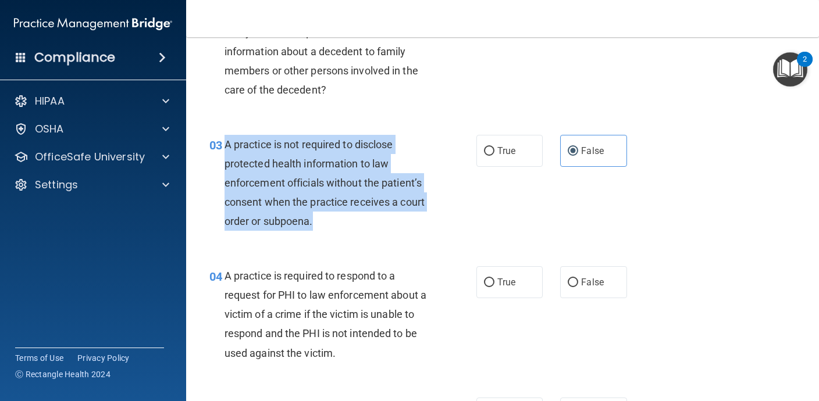
drag, startPoint x: 324, startPoint y: 226, endPoint x: 226, endPoint y: 142, distance: 129.5
click at [225, 142] on div "A practice is not required to disclose protected health information to law enfo…" at bounding box center [332, 183] width 214 height 97
copy span "A practice is not required to disclose protected health information to law enfo…"
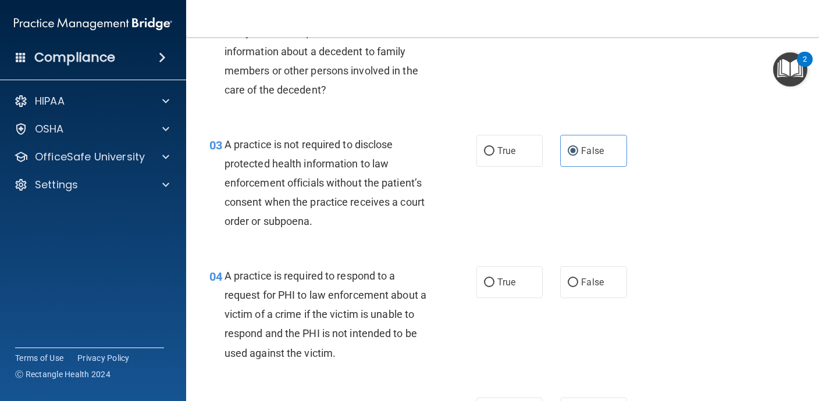
click at [363, 228] on div "A practice is not required to disclose protected health information to law enfo…" at bounding box center [332, 183] width 214 height 97
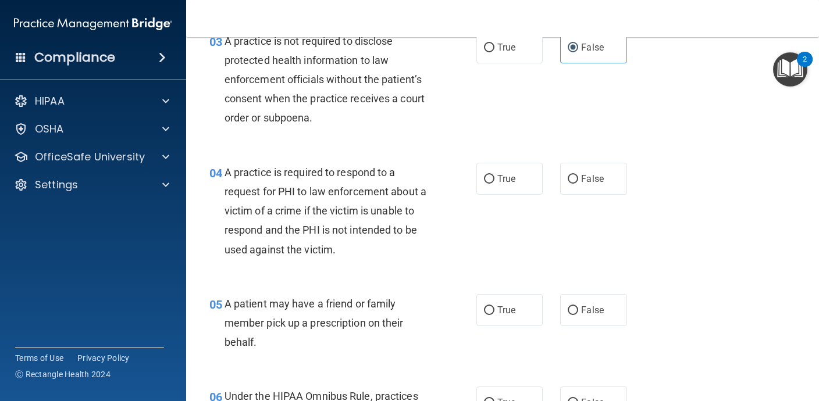
scroll to position [327, 0]
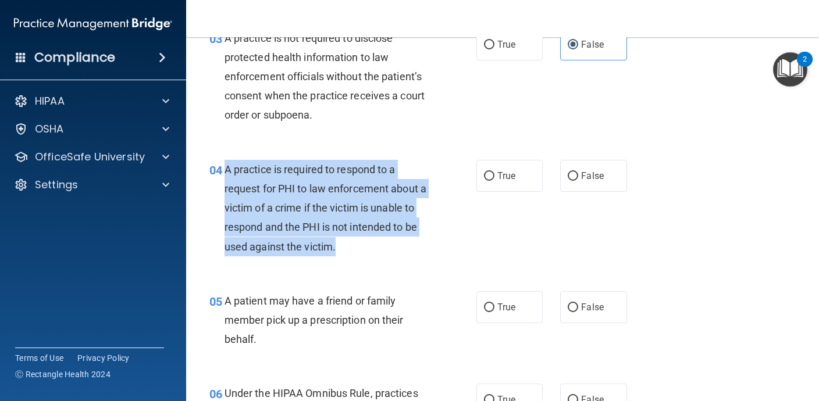
drag, startPoint x: 352, startPoint y: 249, endPoint x: 226, endPoint y: 169, distance: 149.6
click at [226, 169] on div "A practice is required to respond to a request for PHI to law enforcement about…" at bounding box center [332, 208] width 214 height 97
copy span "A practice is required to respond to a request for PHI to law enforcement about…"
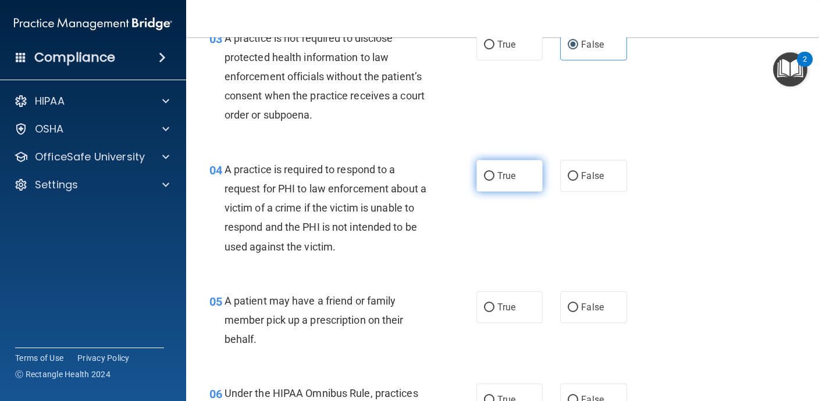
click at [496, 182] on label "True" at bounding box center [509, 176] width 66 height 32
click at [495, 181] on input "True" at bounding box center [489, 176] width 10 height 9
radio input "true"
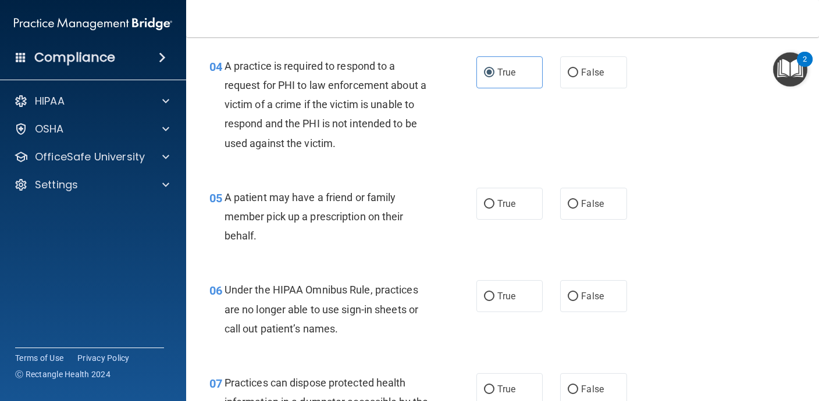
scroll to position [439, 0]
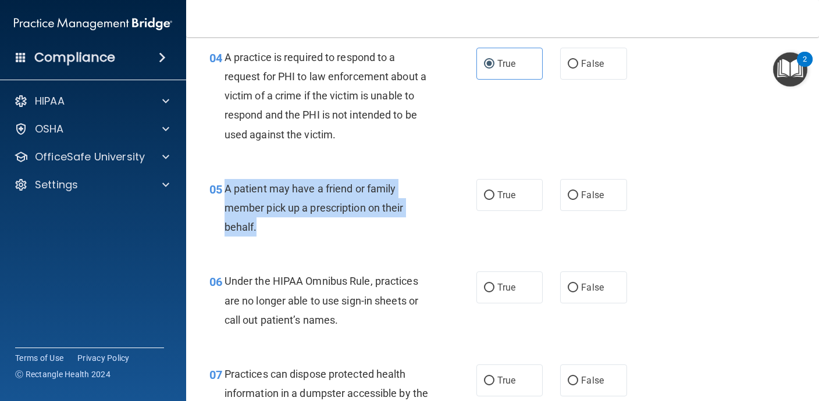
drag, startPoint x: 275, startPoint y: 225, endPoint x: 227, endPoint y: 187, distance: 60.5
click at [227, 187] on div "A patient may have a friend or family member pick up a prescription on their be…" at bounding box center [332, 208] width 214 height 58
copy span "A patient may have a friend or family member pick up a prescription on their be…"
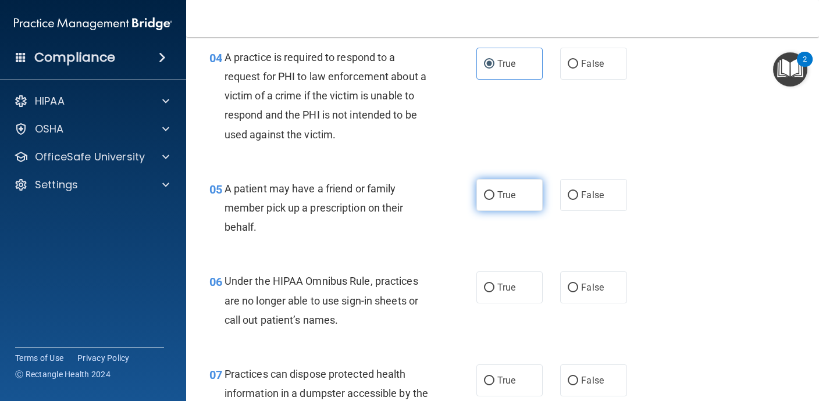
click at [513, 205] on label "True" at bounding box center [509, 195] width 66 height 32
click at [495, 200] on input "True" at bounding box center [489, 195] width 10 height 9
radio input "true"
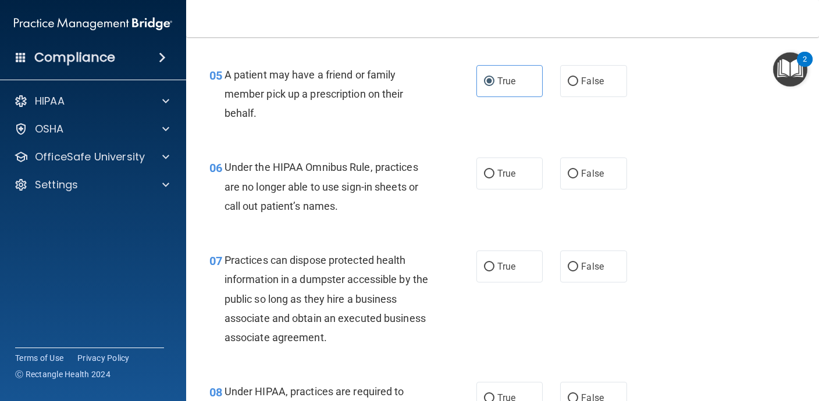
scroll to position [563, 0]
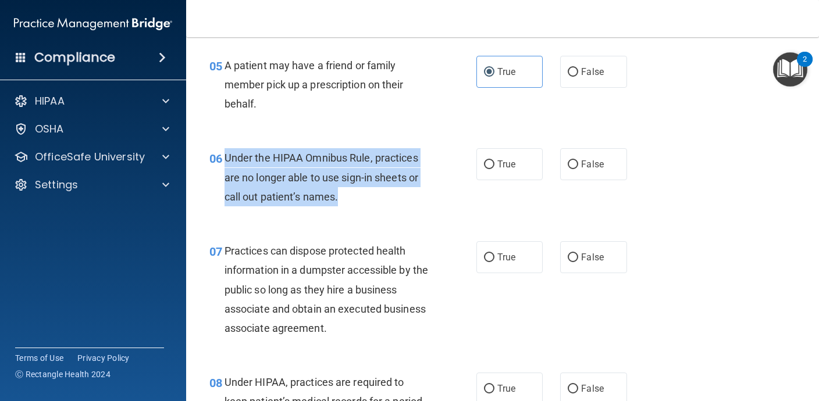
drag, startPoint x: 360, startPoint y: 197, endPoint x: 224, endPoint y: 163, distance: 139.8
click at [224, 163] on div "06 Under the HIPAA Omnibus Rule, practices are no longer able to use sign-in sh…" at bounding box center [343, 180] width 302 height 64
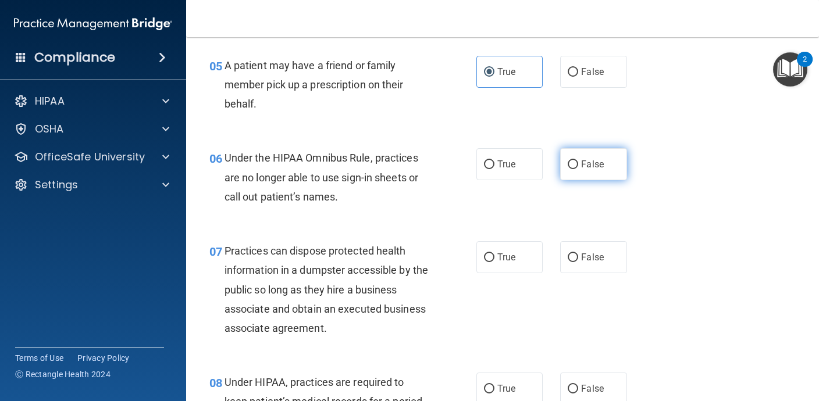
click at [587, 162] on span "False" at bounding box center [592, 164] width 23 height 11
click at [578, 162] on input "False" at bounding box center [573, 165] width 10 height 9
radio input "true"
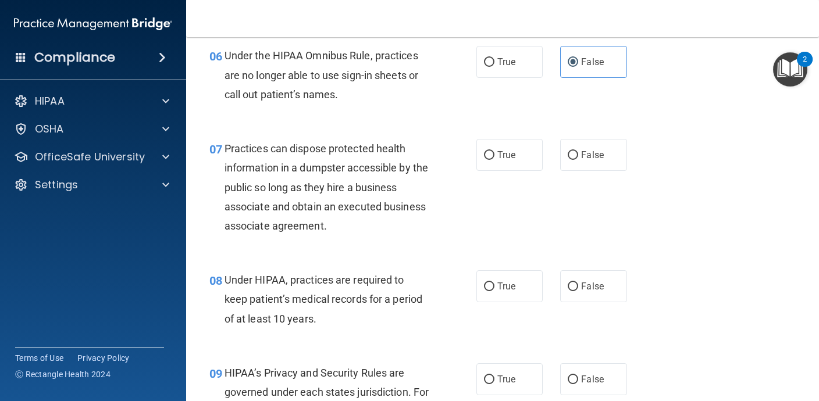
scroll to position [680, 0]
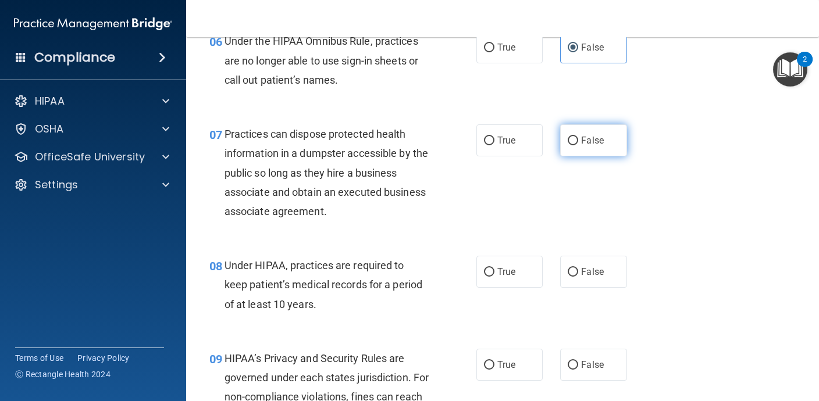
click at [612, 134] on label "False" at bounding box center [593, 140] width 66 height 32
click at [578, 137] on input "False" at bounding box center [573, 141] width 10 height 9
radio input "true"
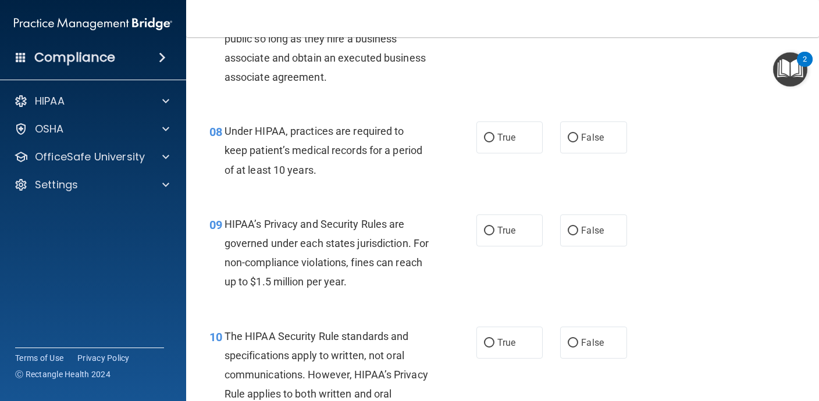
scroll to position [817, 0]
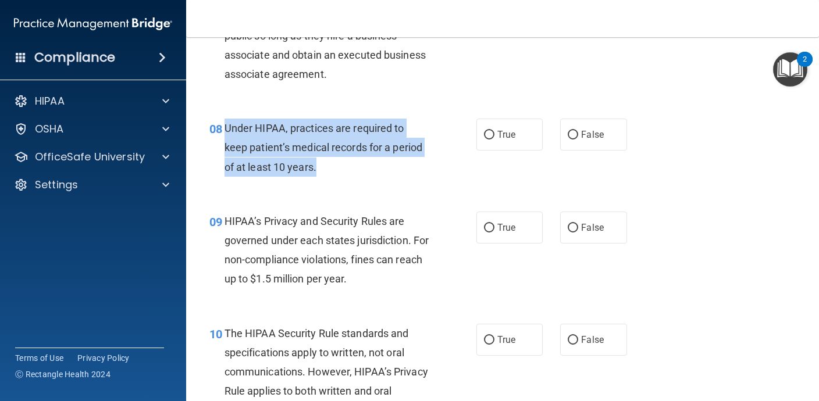
drag, startPoint x: 325, startPoint y: 171, endPoint x: 225, endPoint y: 129, distance: 109.0
click at [225, 129] on div "Under HIPAA, practices are required to keep patient’s medical records for a per…" at bounding box center [332, 148] width 214 height 58
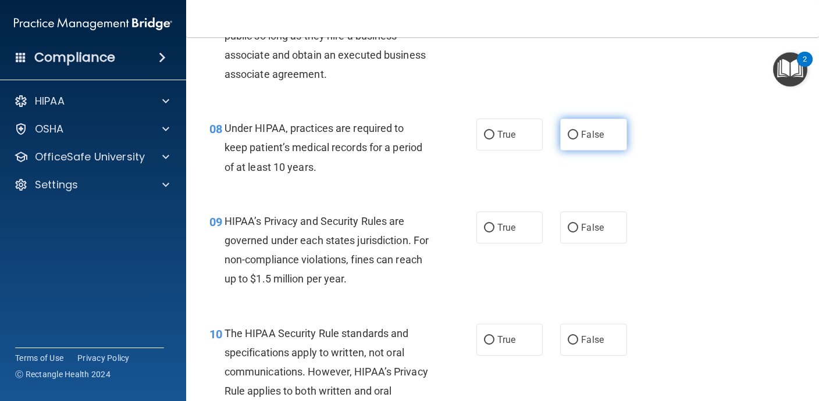
click at [600, 143] on label "False" at bounding box center [593, 135] width 66 height 32
click at [578, 140] on input "False" at bounding box center [573, 135] width 10 height 9
radio input "true"
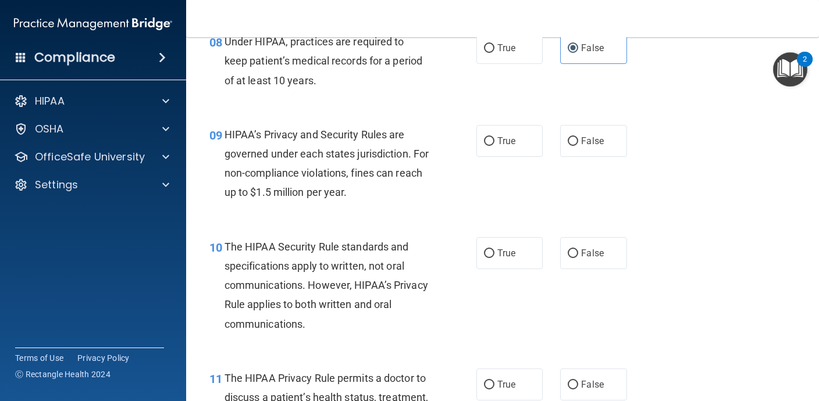
scroll to position [906, 0]
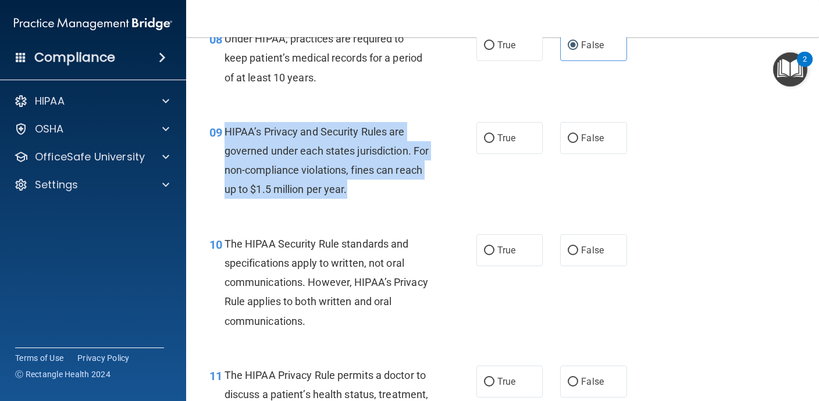
drag, startPoint x: 386, startPoint y: 194, endPoint x: 228, endPoint y: 132, distance: 169.5
click at [226, 133] on div "HIPAA’s Privacy and Security Rules are governed under each states jurisdiction.…" at bounding box center [332, 160] width 214 height 77
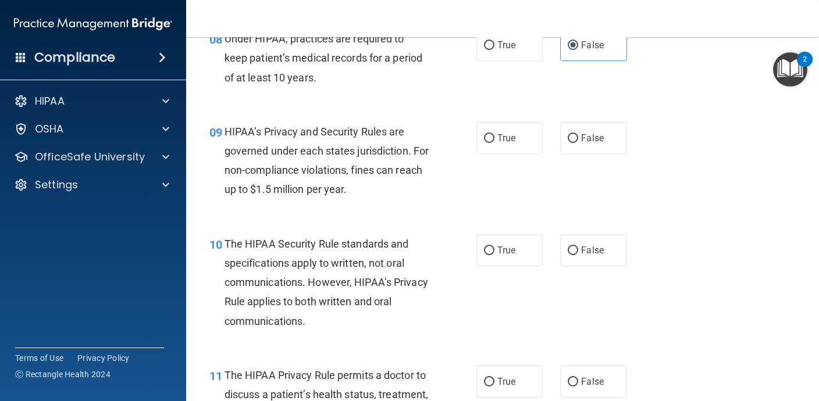
click at [318, 172] on span "HIPAA’s Privacy and Security Rules are governed under each states jurisdiction.…" at bounding box center [327, 161] width 204 height 70
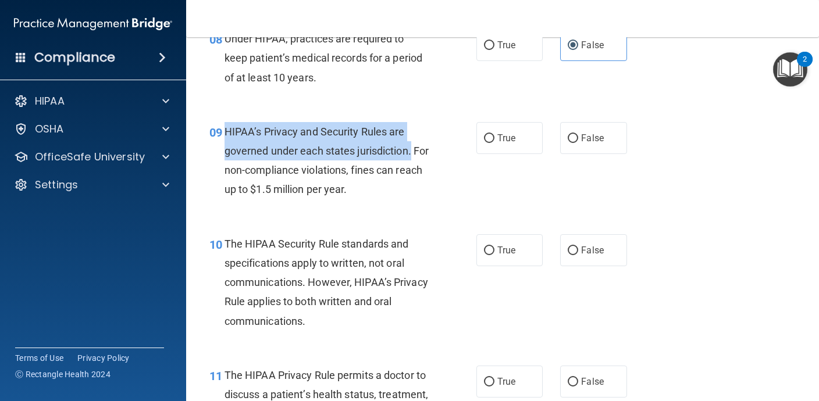
drag, startPoint x: 417, startPoint y: 154, endPoint x: 225, endPoint y: 128, distance: 193.8
click at [225, 129] on div "HIPAA’s Privacy and Security Rules are governed under each states jurisdiction.…" at bounding box center [332, 160] width 214 height 77
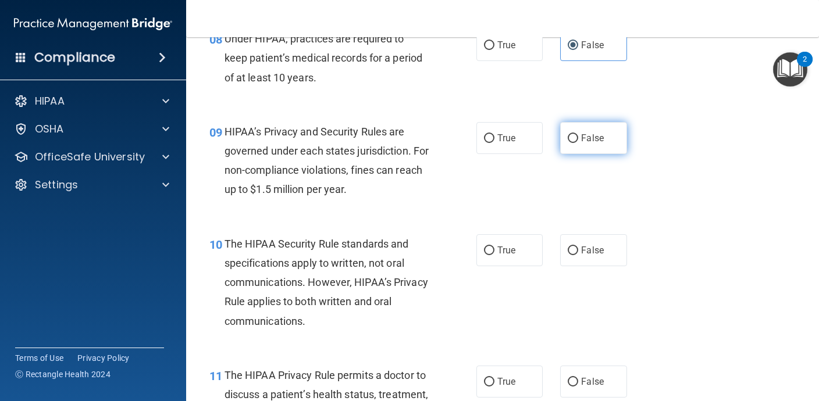
click at [596, 129] on label "False" at bounding box center [593, 138] width 66 height 32
click at [578, 134] on input "False" at bounding box center [573, 138] width 10 height 9
radio input "true"
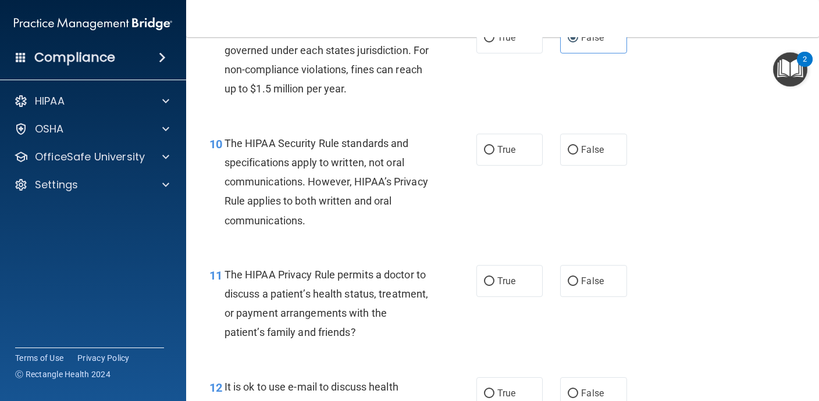
scroll to position [1018, 0]
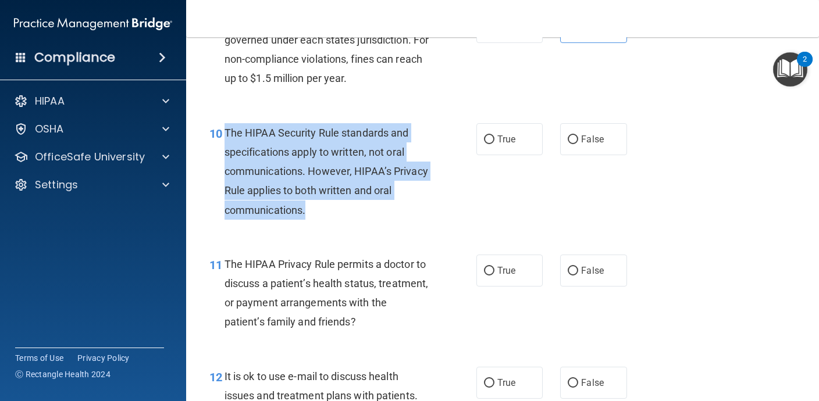
drag, startPoint x: 318, startPoint y: 211, endPoint x: 226, endPoint y: 135, distance: 119.0
click at [226, 135] on div "The HIPAA Security Rule standards and specifications apply to written, not oral…" at bounding box center [332, 171] width 214 height 97
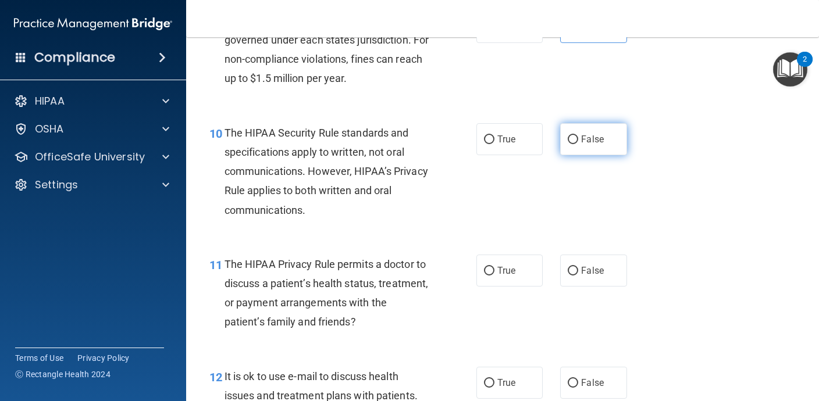
click at [604, 151] on label "False" at bounding box center [593, 139] width 66 height 32
click at [578, 144] on input "False" at bounding box center [573, 140] width 10 height 9
radio input "true"
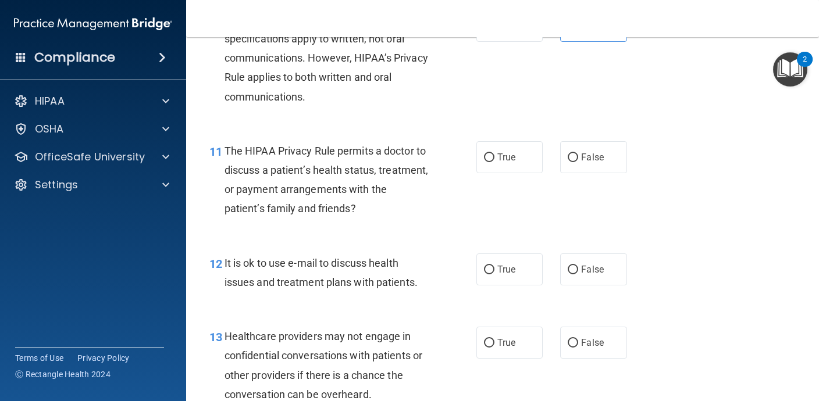
scroll to position [1144, 0]
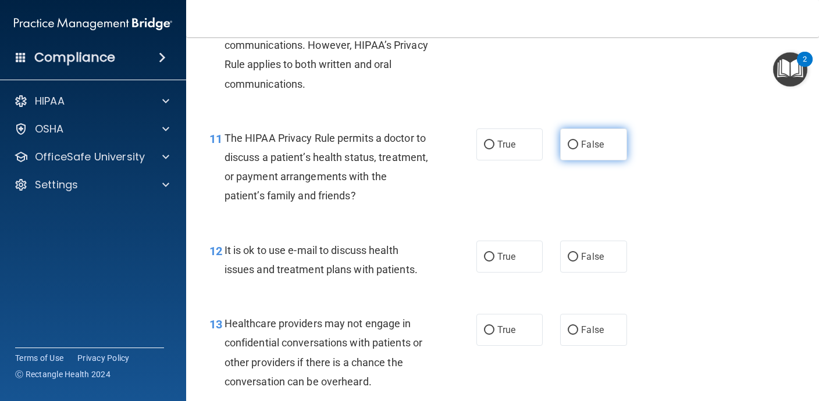
click at [582, 157] on label "False" at bounding box center [593, 145] width 66 height 32
click at [578, 150] on input "False" at bounding box center [573, 145] width 10 height 9
radio input "true"
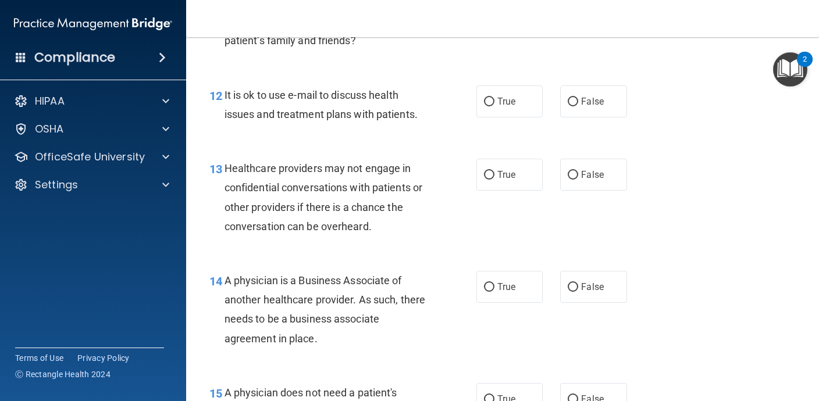
scroll to position [1303, 0]
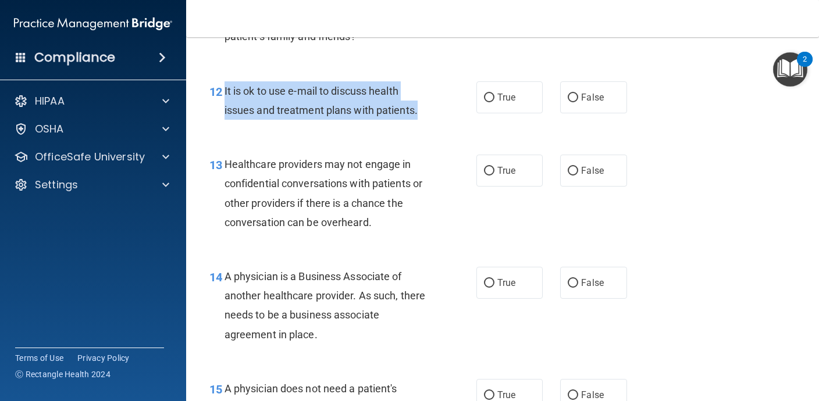
drag, startPoint x: 436, startPoint y: 118, endPoint x: 232, endPoint y: 86, distance: 207.4
click at [230, 87] on div "It is ok to use e-mail to discuss health issues and treatment plans with patien…" at bounding box center [332, 100] width 214 height 38
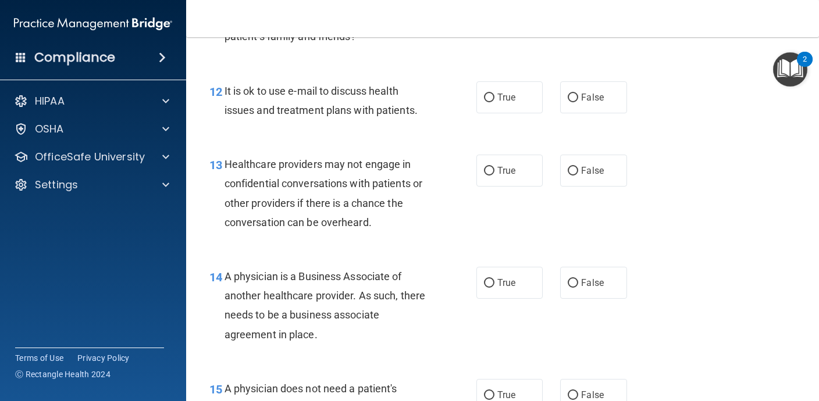
click at [265, 93] on span "It is ok to use e-mail to discuss health issues and treatment plans with patien…" at bounding box center [321, 100] width 193 height 31
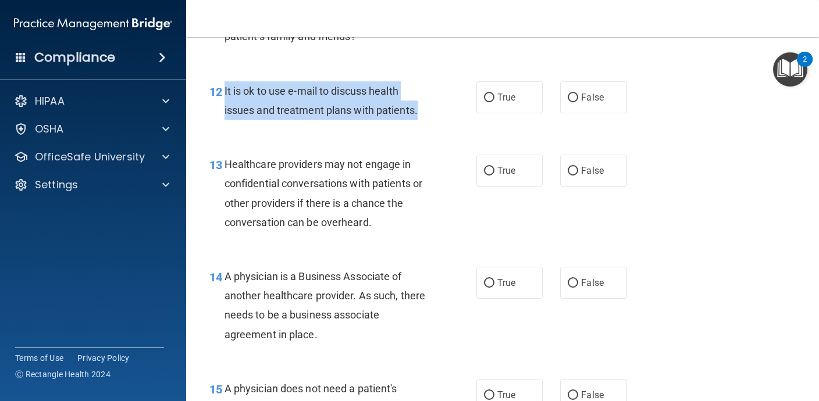
drag, startPoint x: 422, startPoint y: 116, endPoint x: 225, endPoint y: 97, distance: 198.7
click at [223, 97] on div "12 It is ok to use e-mail to discuss health issues and treatment plans with pat…" at bounding box center [343, 103] width 302 height 44
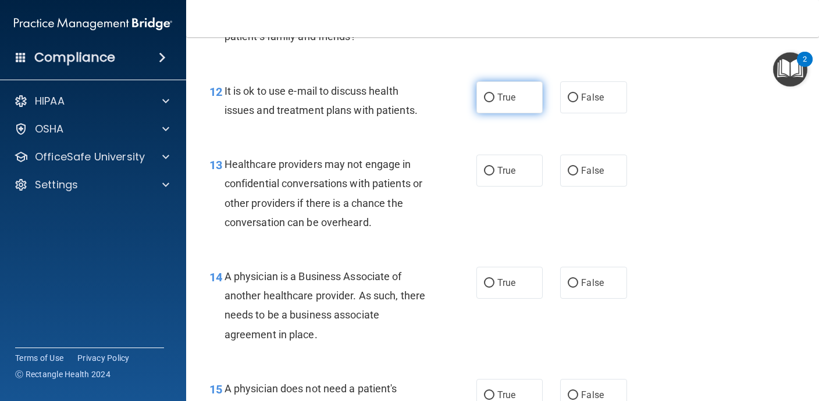
click at [529, 101] on label "True" at bounding box center [509, 97] width 66 height 32
click at [495, 101] on input "True" at bounding box center [489, 98] width 10 height 9
radio input "true"
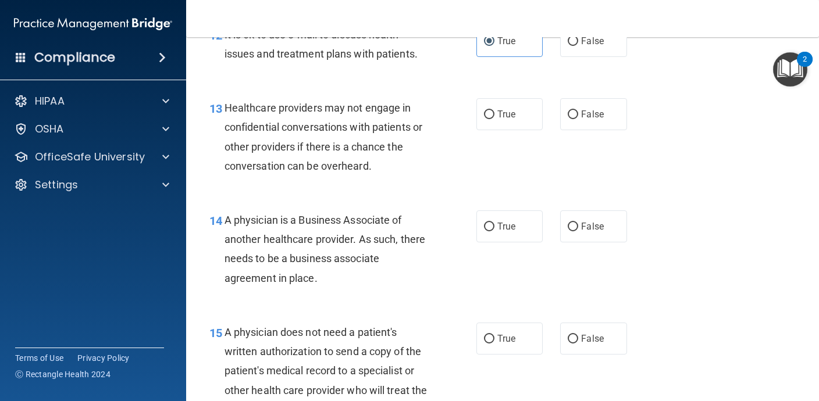
scroll to position [1367, 0]
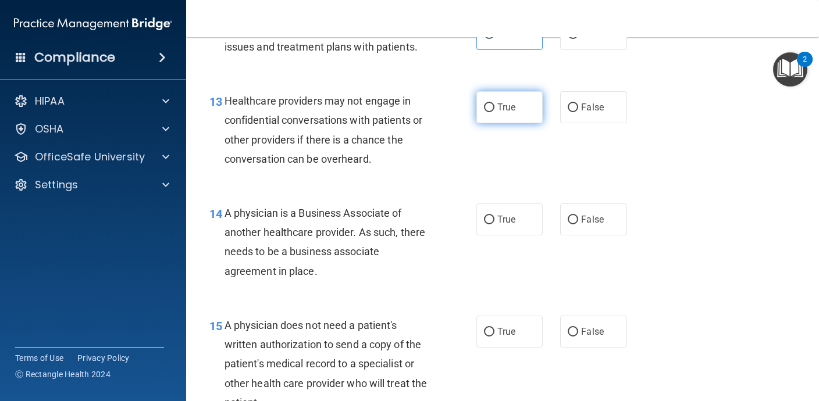
click at [512, 118] on label "True" at bounding box center [509, 107] width 66 height 32
click at [495, 112] on input "True" at bounding box center [489, 108] width 10 height 9
radio input "true"
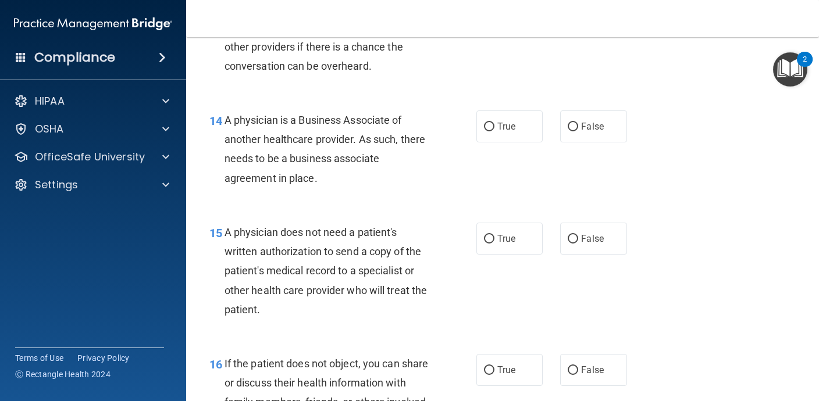
scroll to position [1461, 0]
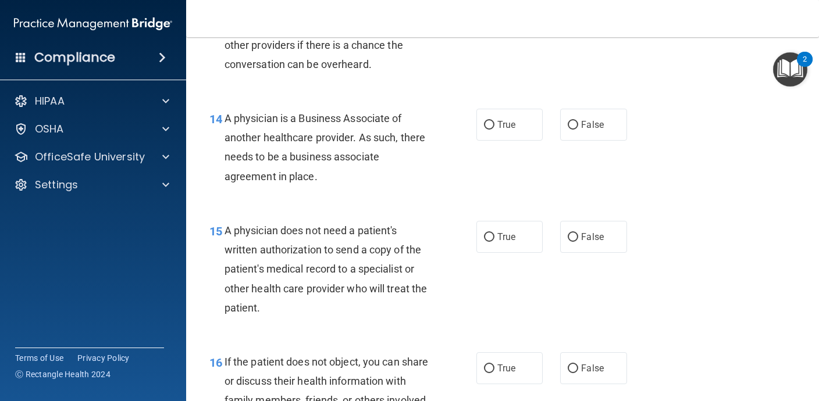
drag, startPoint x: 335, startPoint y: 180, endPoint x: 229, endPoint y: 120, distance: 121.7
click at [227, 120] on div "A physician is a Business Associate of another healthcare provider. As such, th…" at bounding box center [332, 147] width 214 height 77
click at [329, 177] on div "A physician is a Business Associate of another healthcare provider. As such, th…" at bounding box center [332, 147] width 214 height 77
click at [588, 119] on span "False" at bounding box center [592, 124] width 23 height 11
click at [578, 121] on input "False" at bounding box center [573, 125] width 10 height 9
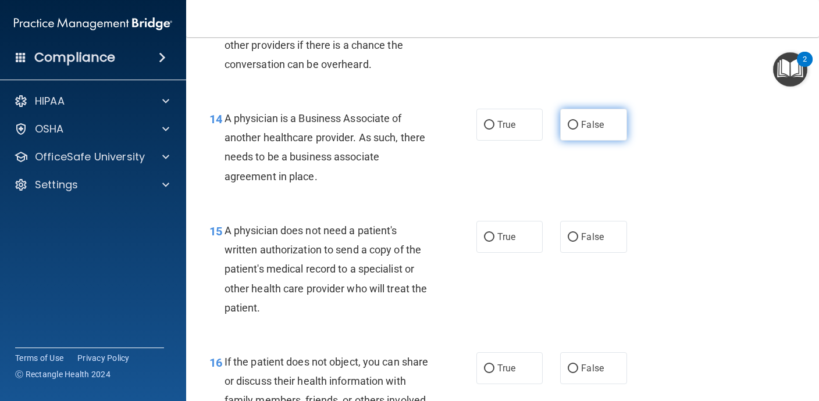
radio input "true"
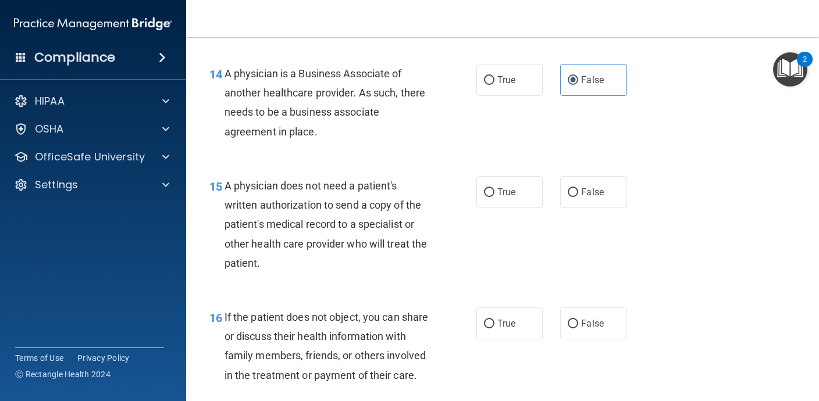
scroll to position [1513, 0]
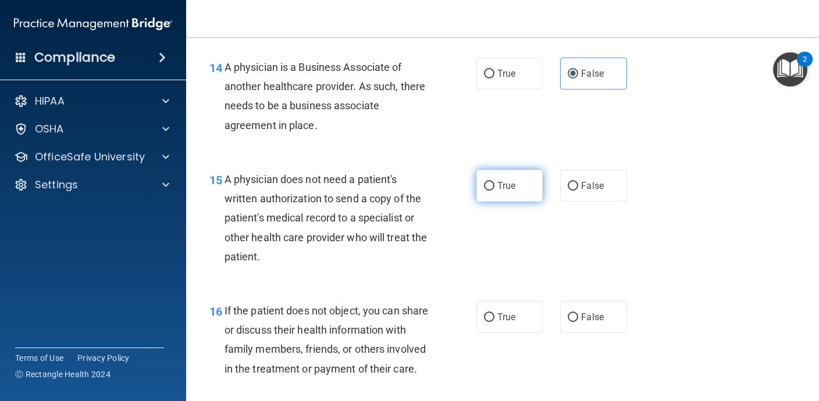
click at [511, 187] on span "True" at bounding box center [506, 185] width 18 height 11
click at [495, 187] on input "True" at bounding box center [489, 186] width 10 height 9
radio input "true"
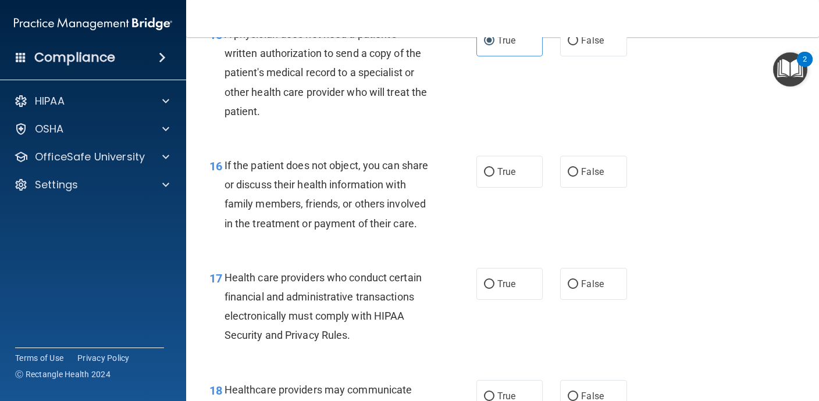
scroll to position [1663, 0]
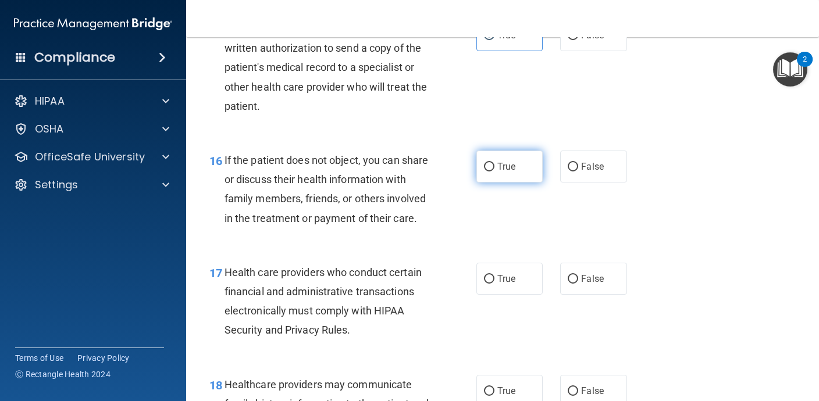
click at [492, 170] on input "True" at bounding box center [489, 167] width 10 height 9
radio input "true"
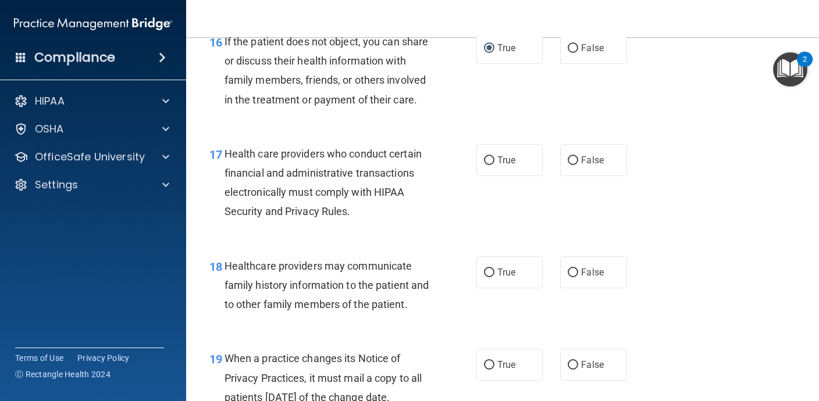
scroll to position [1783, 0]
click at [501, 165] on span "True" at bounding box center [506, 159] width 18 height 11
click at [495, 164] on input "True" at bounding box center [489, 159] width 10 height 9
radio input "true"
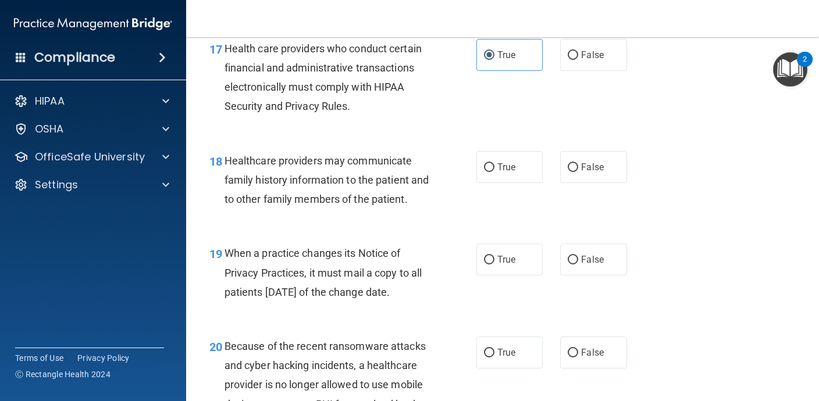
scroll to position [1888, 0]
click at [602, 172] on span "False" at bounding box center [592, 166] width 23 height 11
click at [578, 172] on input "False" at bounding box center [573, 167] width 10 height 9
radio input "true"
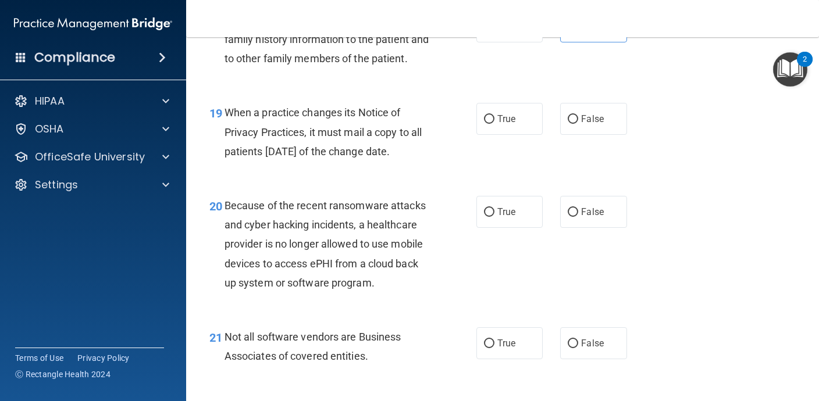
scroll to position [2034, 0]
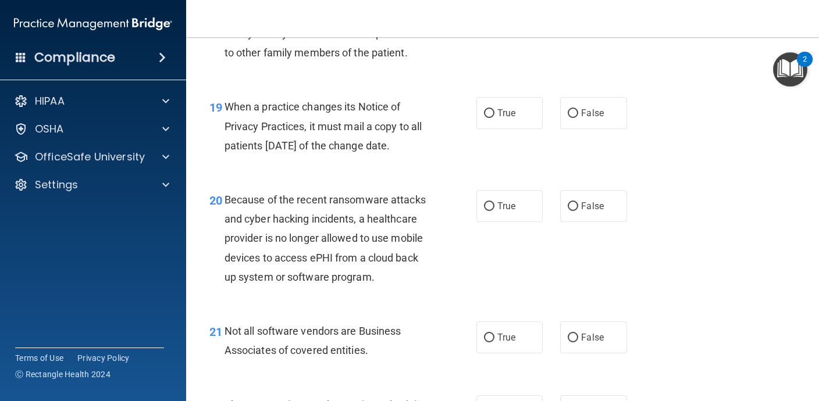
drag, startPoint x: 433, startPoint y: 172, endPoint x: 227, endPoint y: 131, distance: 210.5
click at [227, 131] on div "When a practice changes its Notice of Privacy Practices, it must mail a copy to…" at bounding box center [332, 126] width 214 height 58
click at [578, 129] on label "False" at bounding box center [593, 113] width 66 height 32
click at [578, 118] on input "False" at bounding box center [573, 113] width 10 height 9
radio input "true"
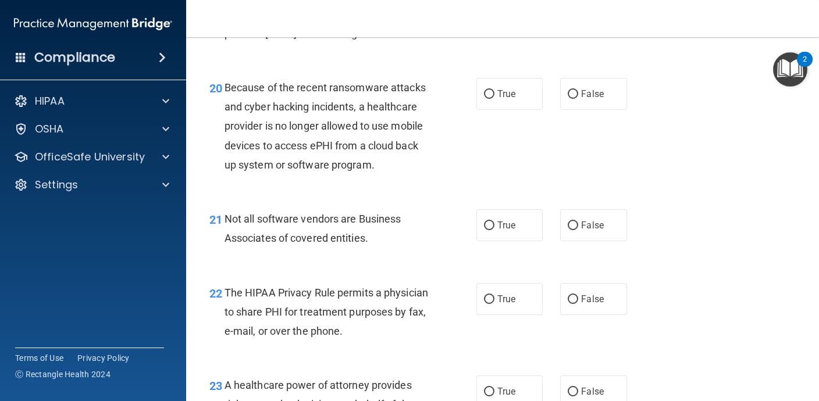
scroll to position [2148, 0]
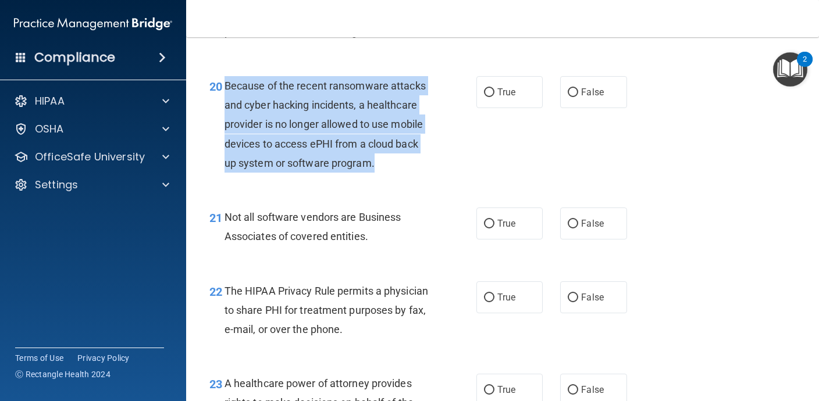
drag, startPoint x: 392, startPoint y: 188, endPoint x: 225, endPoint y: 104, distance: 187.1
click at [225, 104] on div "Because of the recent ransomware attacks and cyber hacking incidents, a healthc…" at bounding box center [332, 124] width 214 height 97
click at [575, 97] on input "False" at bounding box center [573, 92] width 10 height 9
radio input "true"
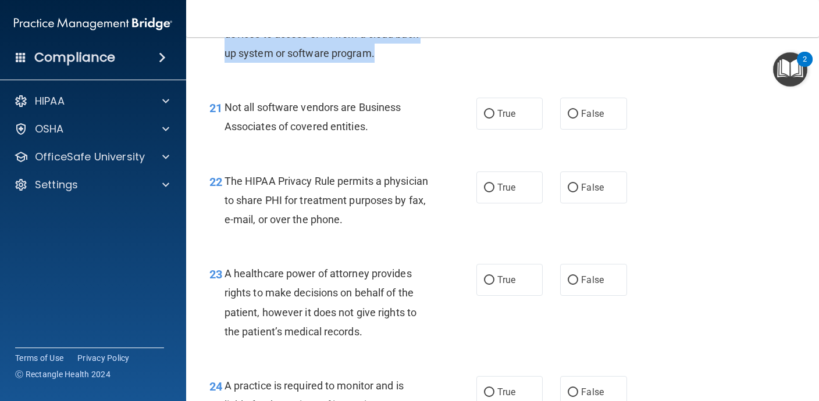
scroll to position [2257, 0]
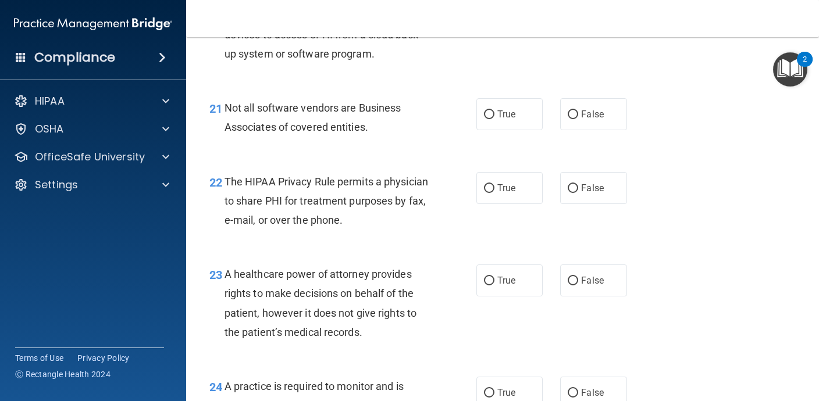
click at [305, 133] on span "Not all software vendors are Business Associates of covered entities." at bounding box center [313, 117] width 177 height 31
click at [514, 130] on label "True" at bounding box center [509, 114] width 66 height 32
click at [495, 119] on input "True" at bounding box center [489, 115] width 10 height 9
radio input "true"
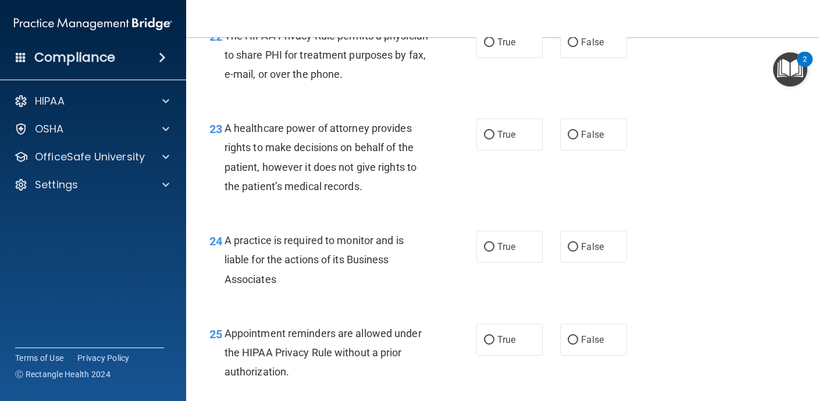
scroll to position [2407, 0]
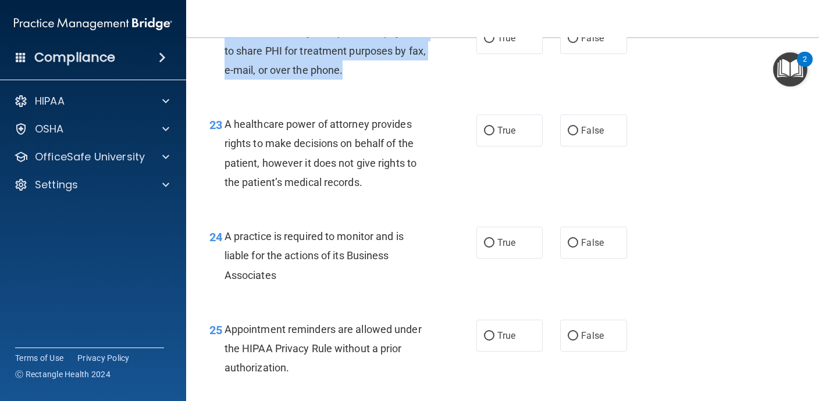
drag, startPoint x: 439, startPoint y: 99, endPoint x: 223, endPoint y: 60, distance: 219.3
click at [223, 60] on div "22 The HIPAA Privacy Rule permits a physician to share PHI for treatment purpos…" at bounding box center [343, 54] width 302 height 64
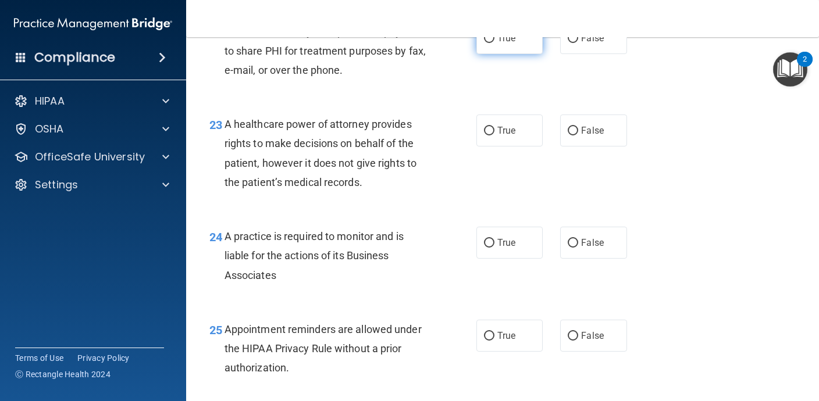
click at [522, 54] on label "True" at bounding box center [509, 38] width 66 height 32
click at [495, 43] on input "True" at bounding box center [489, 38] width 10 height 9
radio input "true"
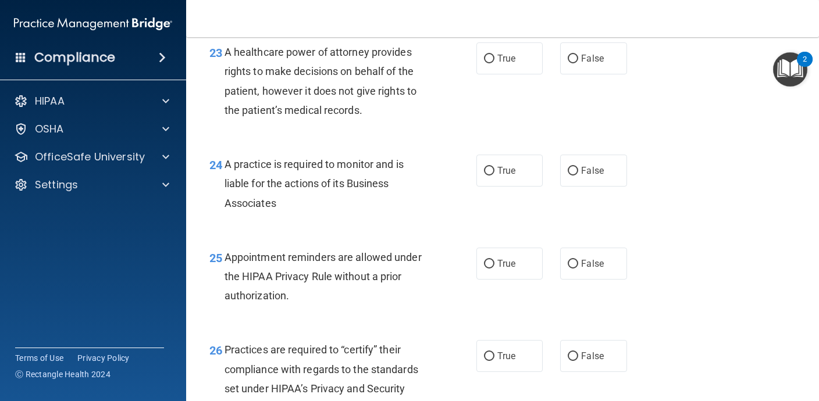
scroll to position [2481, 0]
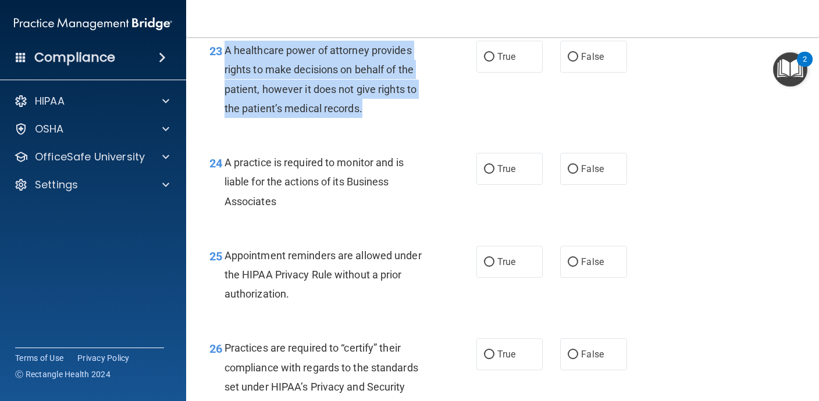
drag, startPoint x: 373, startPoint y: 127, endPoint x: 226, endPoint y: 70, distance: 157.5
click at [226, 70] on div "A healthcare power of attorney provides rights to make decisions on behalf of t…" at bounding box center [332, 79] width 214 height 77
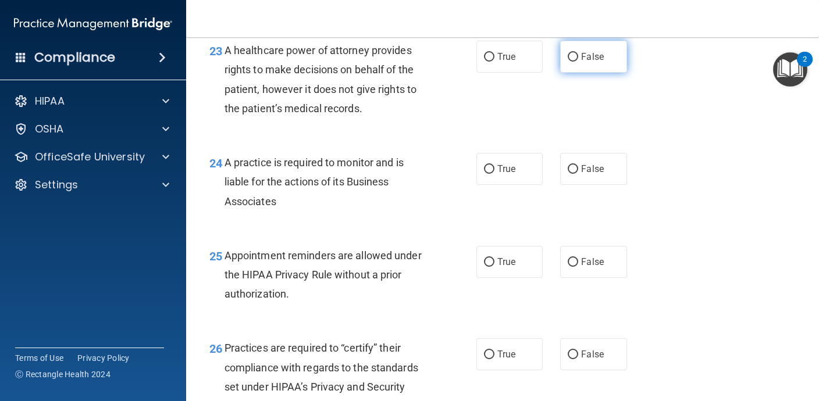
click at [599, 73] on label "False" at bounding box center [593, 57] width 66 height 32
click at [578, 62] on input "False" at bounding box center [573, 57] width 10 height 9
radio input "true"
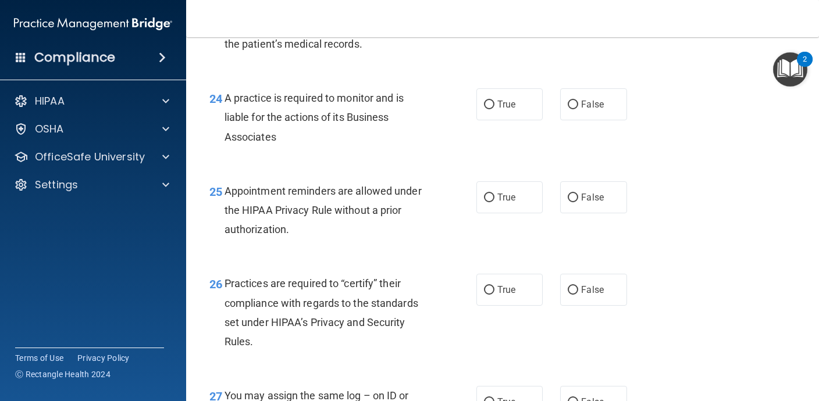
scroll to position [2546, 0]
click at [494, 120] on label "True" at bounding box center [509, 104] width 66 height 32
click at [494, 109] on input "True" at bounding box center [489, 104] width 10 height 9
radio input "true"
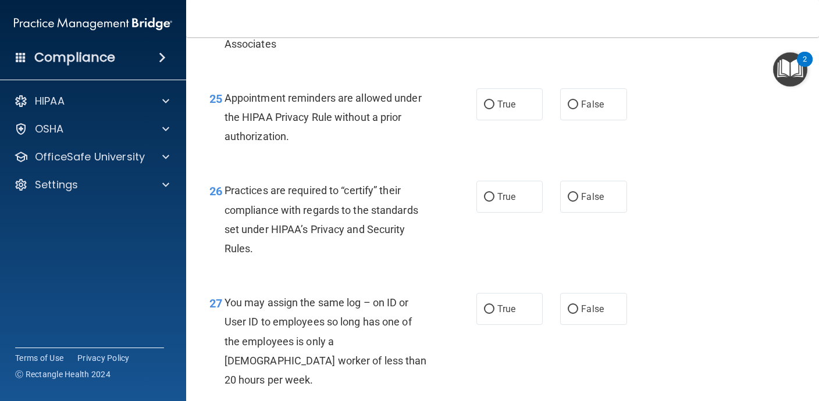
scroll to position [2646, 0]
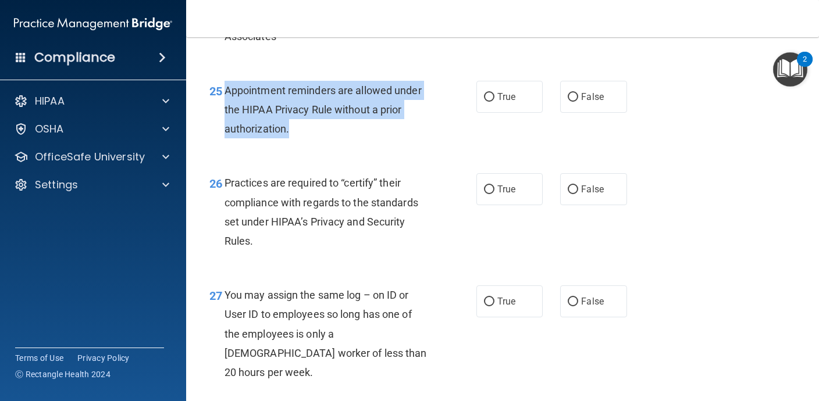
drag, startPoint x: 314, startPoint y: 148, endPoint x: 226, endPoint y: 110, distance: 95.6
click at [226, 110] on div "Appointment reminders are allowed under the HIPAA Privacy Rule without a prior …" at bounding box center [332, 110] width 214 height 58
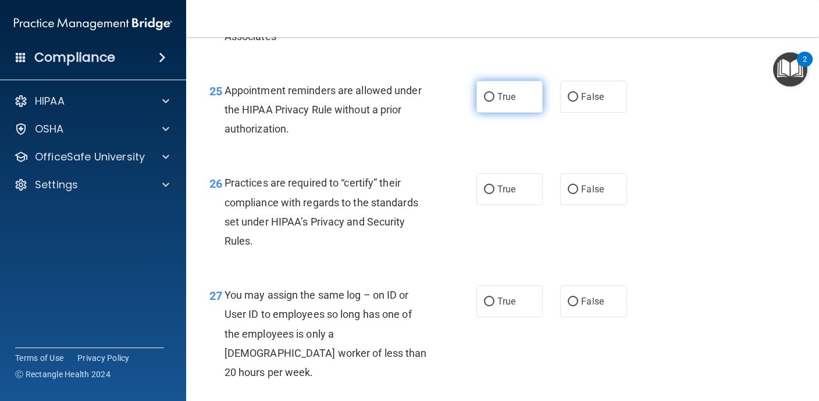
click at [510, 102] on span "True" at bounding box center [506, 96] width 18 height 11
click at [495, 102] on input "True" at bounding box center [489, 97] width 10 height 9
radio input "true"
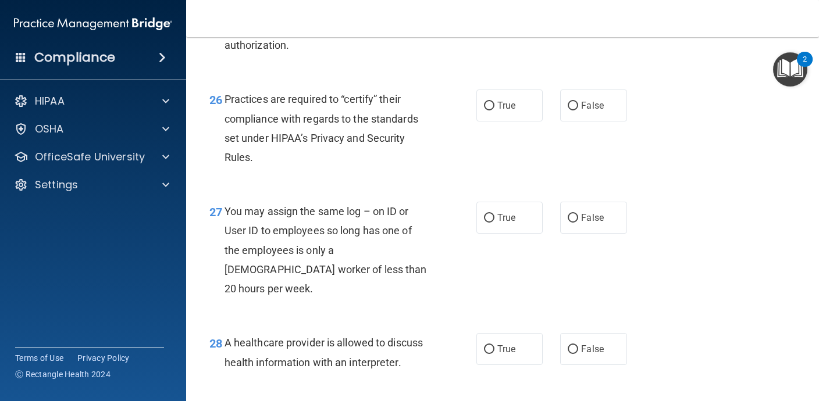
scroll to position [2736, 0]
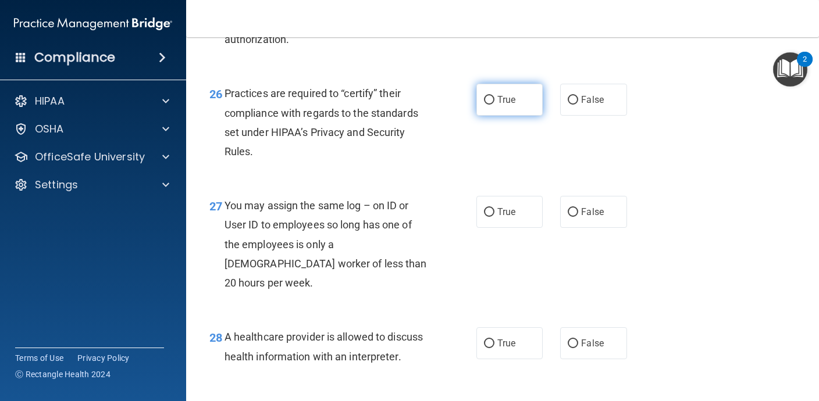
click at [521, 116] on label "True" at bounding box center [509, 100] width 66 height 32
click at [495, 105] on input "True" at bounding box center [489, 100] width 10 height 9
radio input "true"
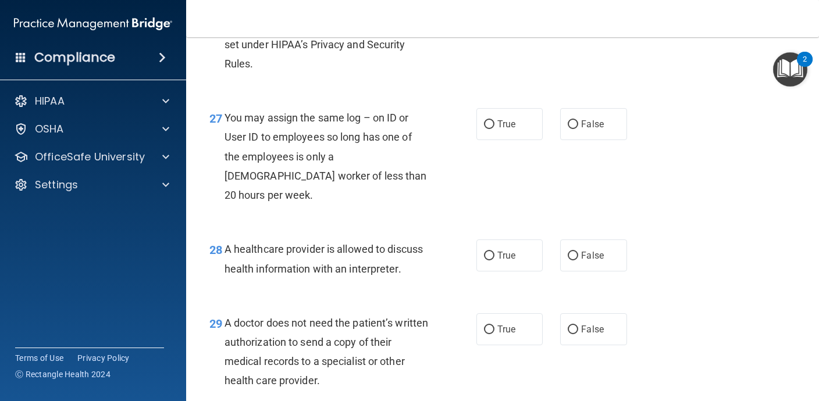
scroll to position [2836, 0]
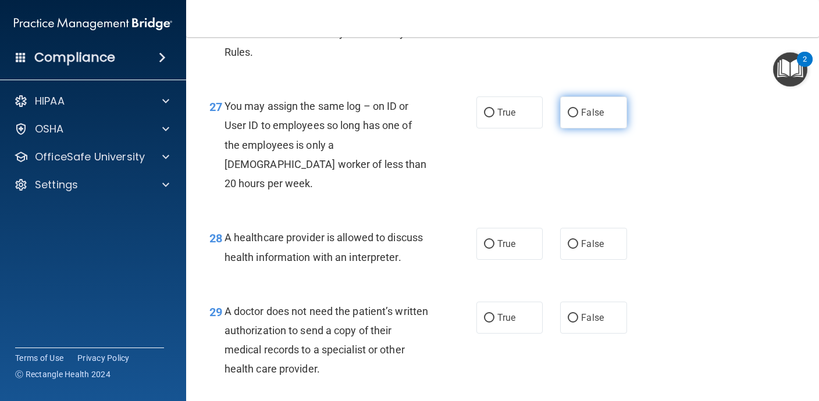
click at [595, 123] on label "False" at bounding box center [593, 113] width 66 height 32
click at [578, 118] on input "False" at bounding box center [573, 113] width 10 height 9
radio input "true"
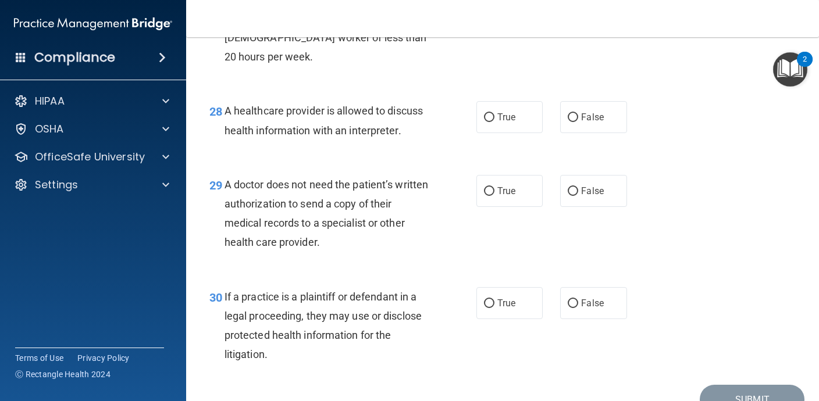
scroll to position [2964, 0]
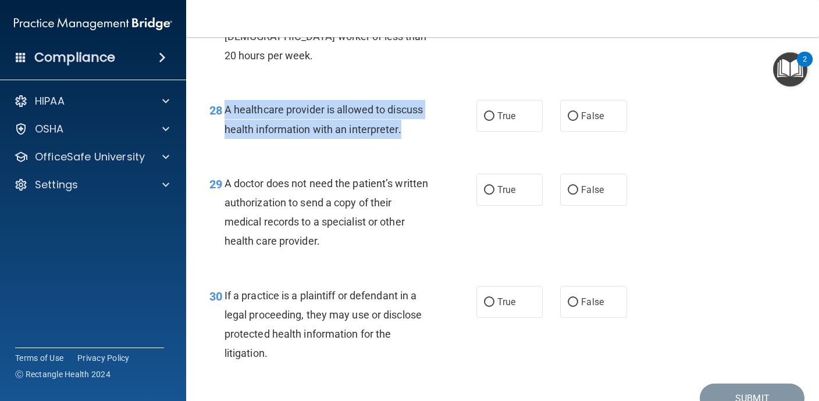
drag, startPoint x: 410, startPoint y: 129, endPoint x: 225, endPoint y: 111, distance: 185.3
click at [225, 111] on div "A healthcare provider is allowed to discuss health information with an interpre…" at bounding box center [332, 119] width 214 height 38
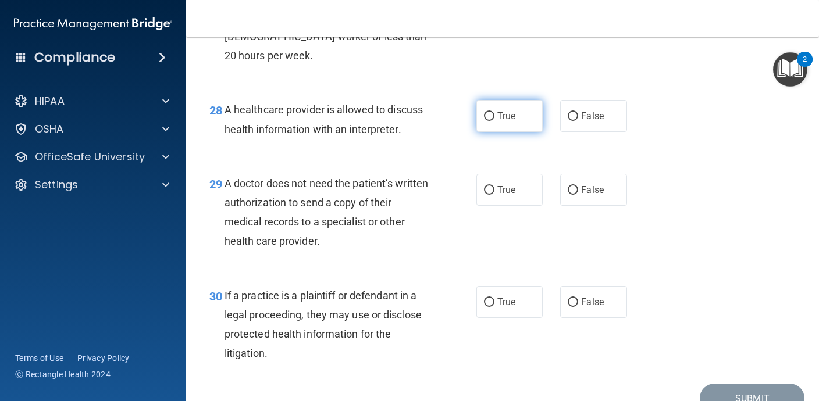
click at [515, 119] on span "True" at bounding box center [506, 116] width 18 height 11
click at [495, 119] on input "True" at bounding box center [489, 116] width 10 height 9
radio input "true"
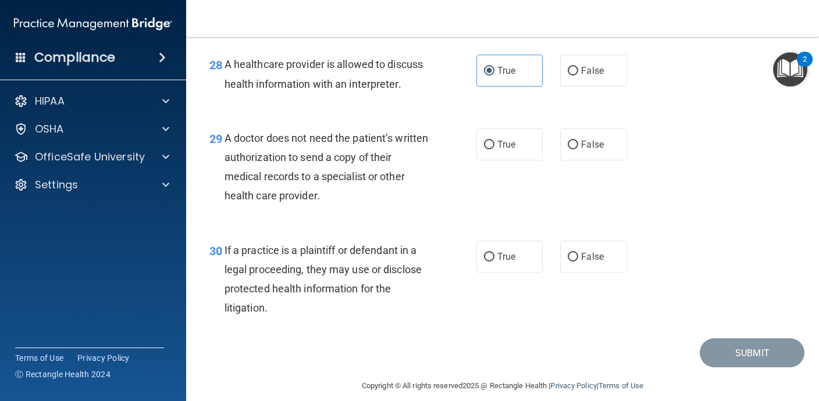
scroll to position [3022, 0]
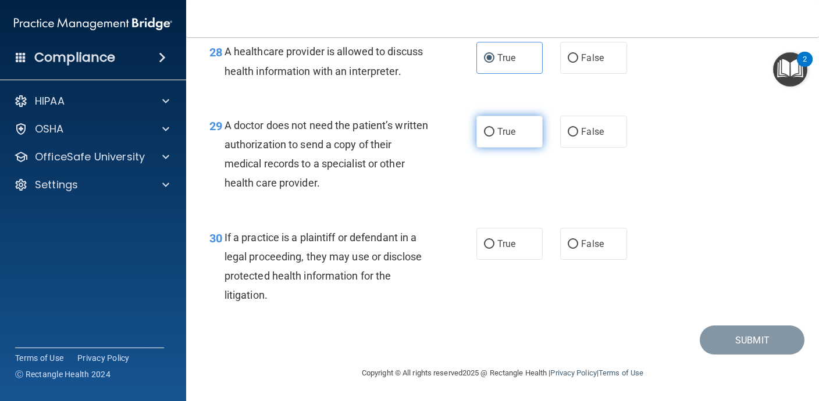
click at [493, 136] on input "True" at bounding box center [489, 132] width 10 height 9
radio input "true"
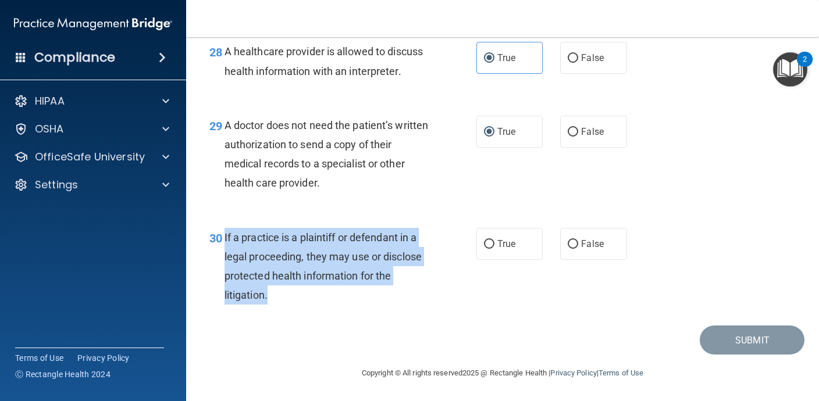
drag, startPoint x: 281, startPoint y: 294, endPoint x: 226, endPoint y: 233, distance: 82.4
click at [226, 233] on div "If a practice is a plaintiff or defendant in a legal proceeding, they may use o…" at bounding box center [332, 266] width 214 height 77
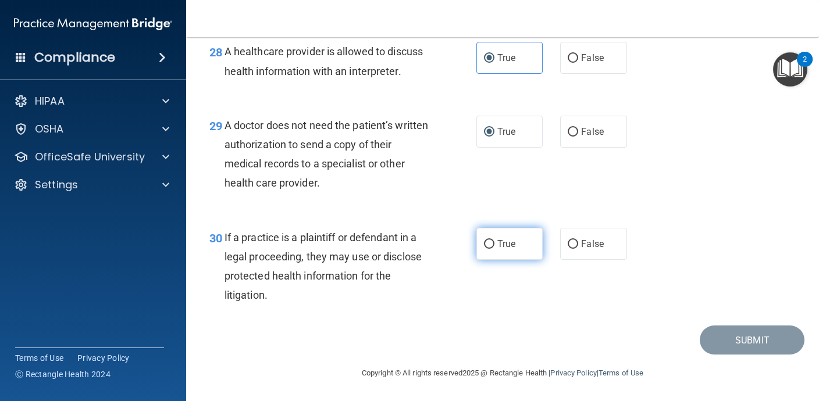
click at [496, 247] on label "True" at bounding box center [509, 244] width 66 height 32
click at [495, 247] on input "True" at bounding box center [489, 244] width 10 height 9
radio input "true"
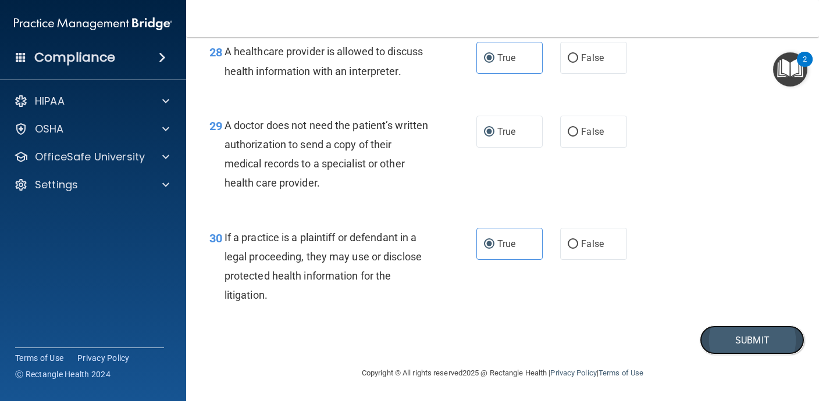
click at [756, 339] on button "Submit" at bounding box center [752, 341] width 105 height 30
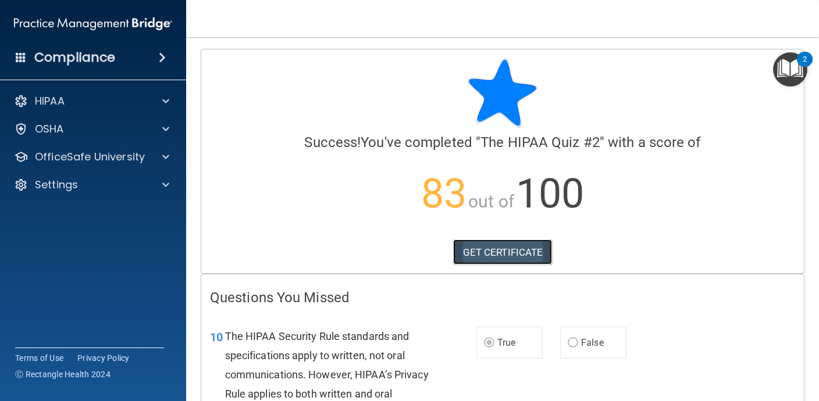
click at [470, 258] on link "GET CERTIFICATE" at bounding box center [502, 253] width 99 height 26
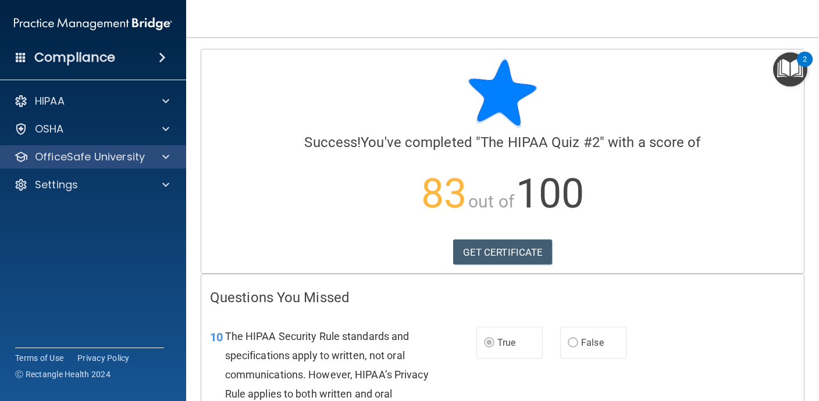
click at [60, 167] on div "OfficeSafe University" at bounding box center [93, 156] width 187 height 23
click at [61, 165] on div "OfficeSafe University" at bounding box center [93, 156] width 187 height 23
click at [172, 155] on div at bounding box center [164, 157] width 29 height 14
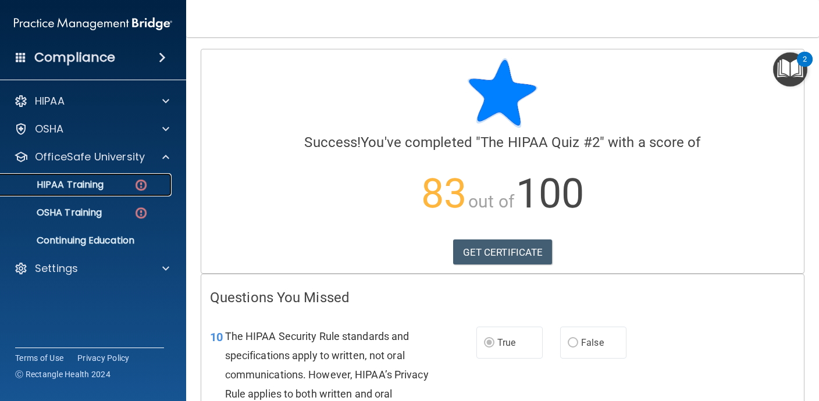
click at [104, 183] on p "HIPAA Training" at bounding box center [56, 185] width 96 height 12
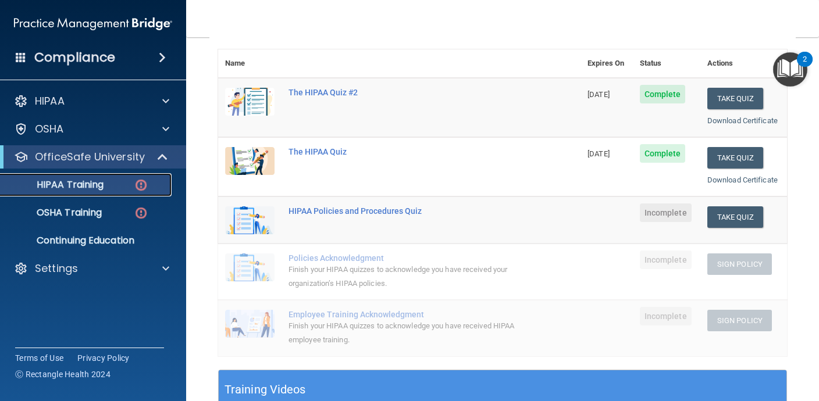
scroll to position [128, 0]
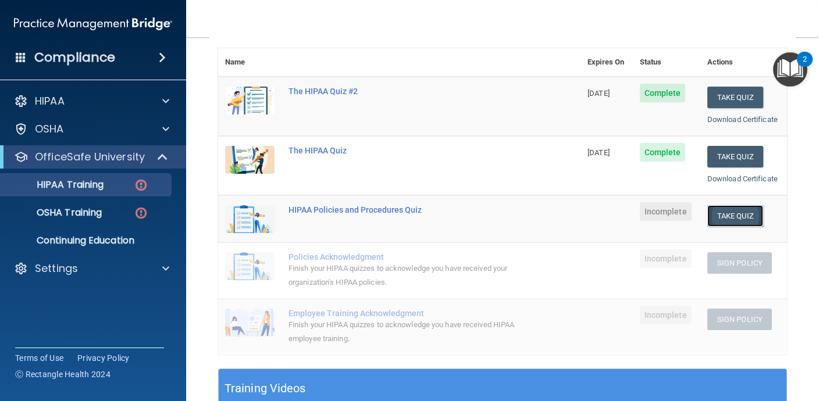
click at [717, 214] on button "Take Quiz" at bounding box center [735, 216] width 56 height 22
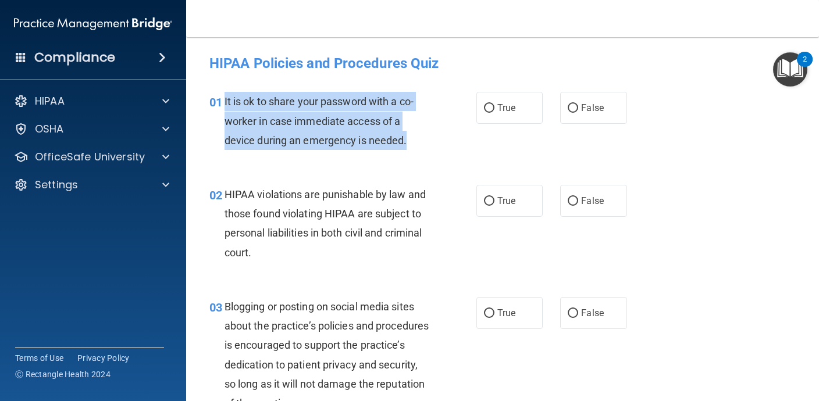
drag, startPoint x: 415, startPoint y: 144, endPoint x: 223, endPoint y: 103, distance: 196.4
click at [223, 102] on div "01 It is ok to share your password with a co-worker in case immediate access of…" at bounding box center [343, 124] width 302 height 64
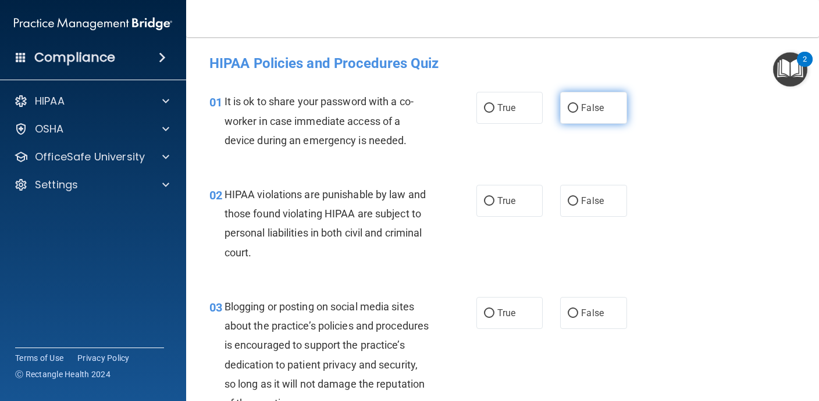
click at [586, 117] on label "False" at bounding box center [593, 108] width 66 height 32
click at [578, 113] on input "False" at bounding box center [573, 108] width 10 height 9
radio input "true"
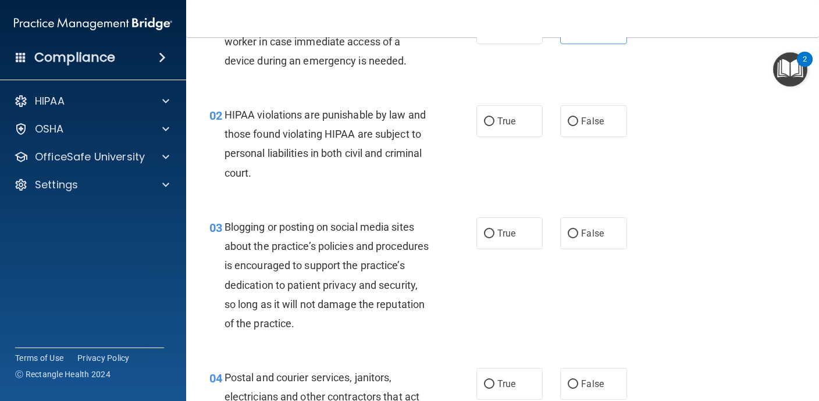
scroll to position [80, 0]
click at [509, 131] on label "True" at bounding box center [509, 121] width 66 height 32
click at [495, 126] on input "True" at bounding box center [489, 121] width 10 height 9
radio input "true"
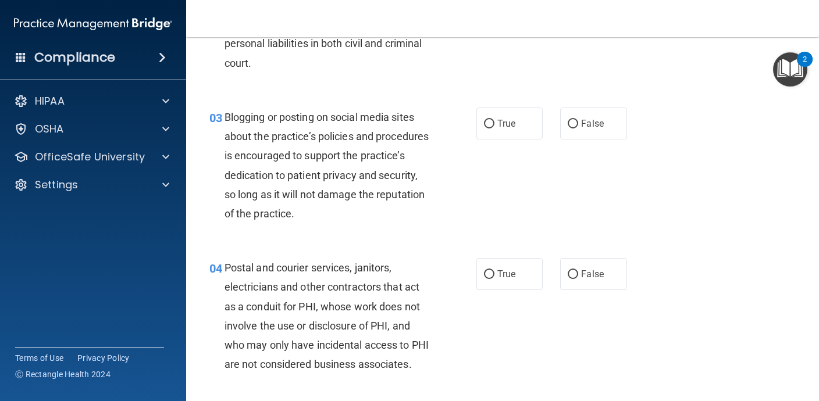
scroll to position [192, 0]
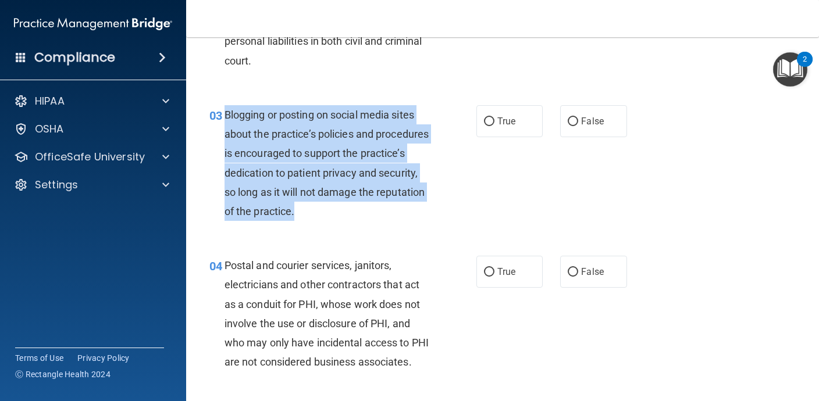
drag, startPoint x: 370, startPoint y: 217, endPoint x: 222, endPoint y: 116, distance: 178.8
click at [222, 116] on div "03 Blogging or posting on social media sites about the practice’s policies and …" at bounding box center [343, 166] width 302 height 122
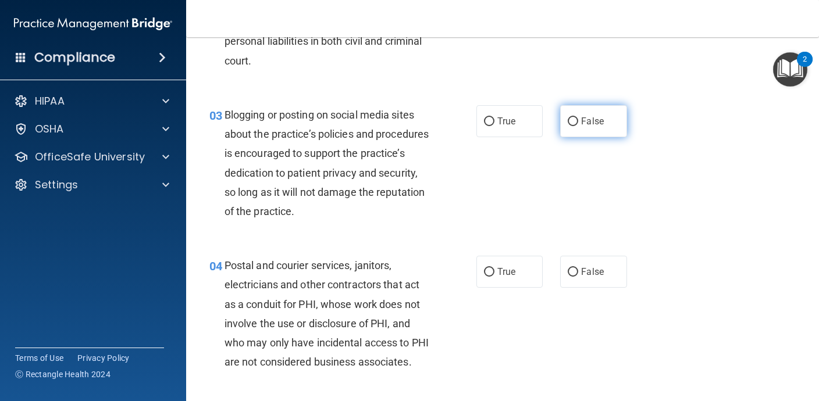
click at [584, 127] on label "False" at bounding box center [593, 121] width 66 height 32
click at [578, 126] on input "False" at bounding box center [573, 122] width 10 height 9
radio input "true"
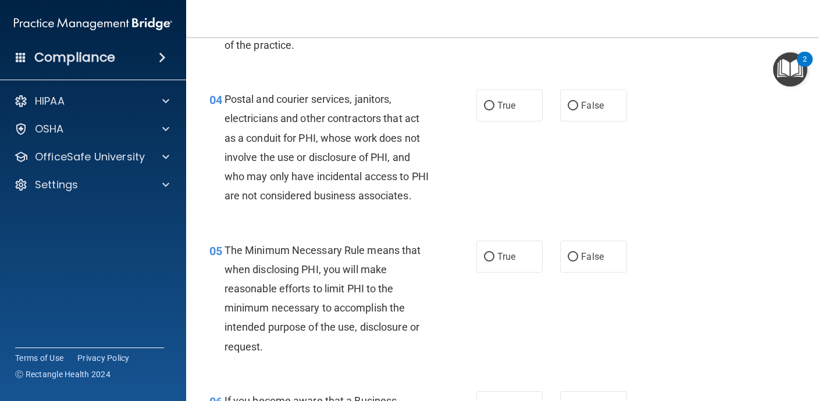
scroll to position [360, 0]
click at [521, 113] on label "True" at bounding box center [509, 104] width 66 height 32
click at [495, 109] on input "True" at bounding box center [489, 105] width 10 height 9
radio input "true"
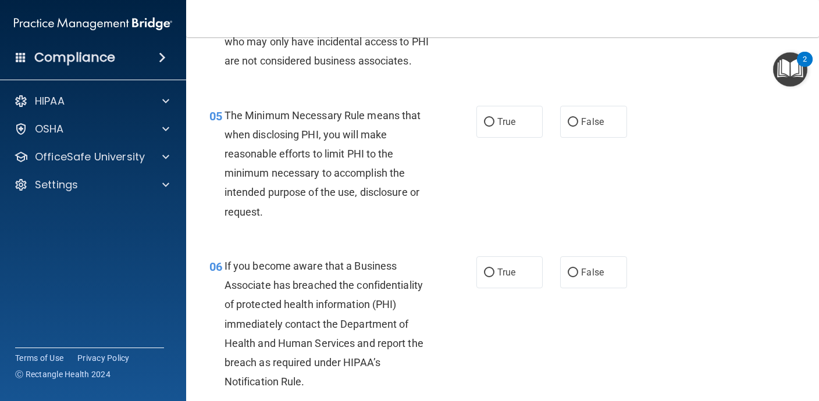
scroll to position [500, 0]
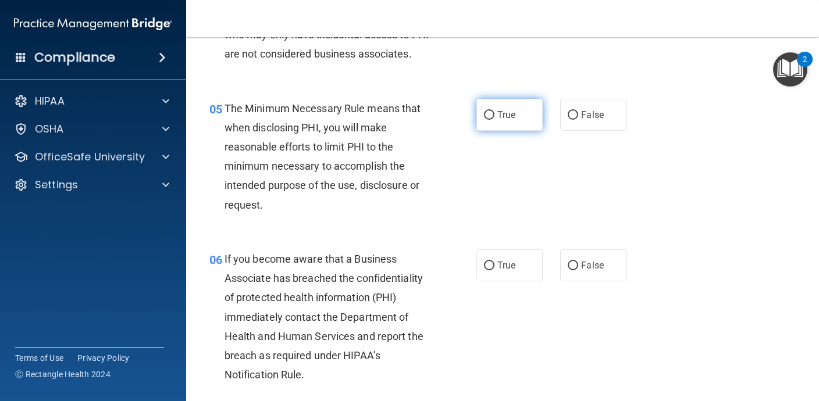
click at [501, 131] on label "True" at bounding box center [509, 115] width 66 height 32
click at [495, 120] on input "True" at bounding box center [489, 115] width 10 height 9
radio input "true"
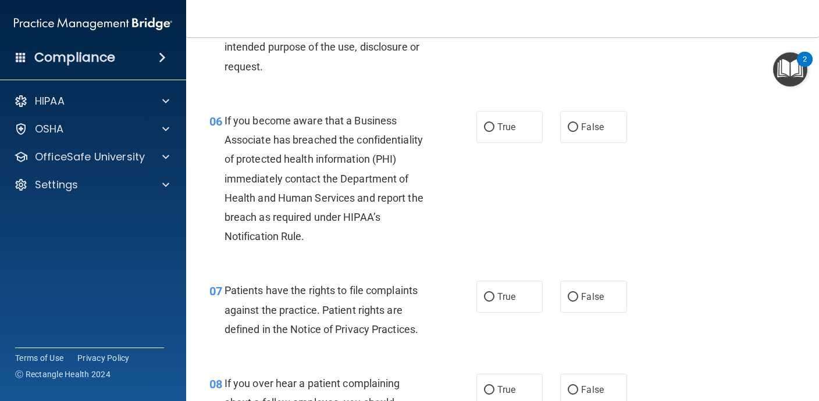
scroll to position [641, 0]
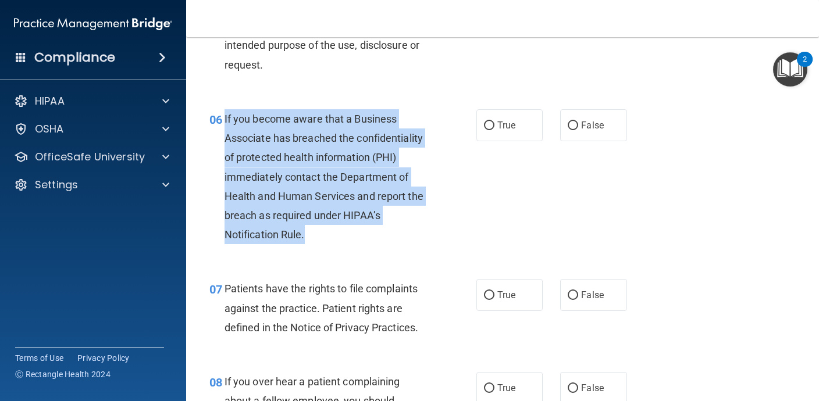
drag, startPoint x: 322, startPoint y: 263, endPoint x: 225, endPoint y: 136, distance: 159.9
click at [225, 135] on div "If you become aware that a Business Associate has breached the confidentiality …" at bounding box center [332, 177] width 214 height 136
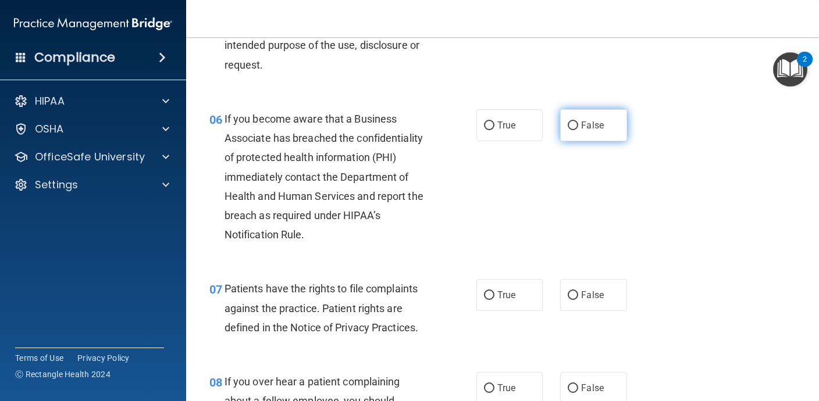
click at [613, 141] on label "False" at bounding box center [593, 125] width 66 height 32
click at [578, 130] on input "False" at bounding box center [573, 126] width 10 height 9
radio input "true"
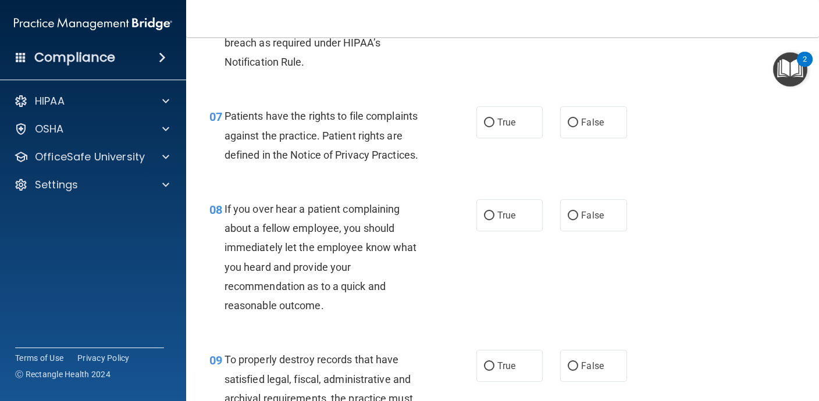
scroll to position [816, 0]
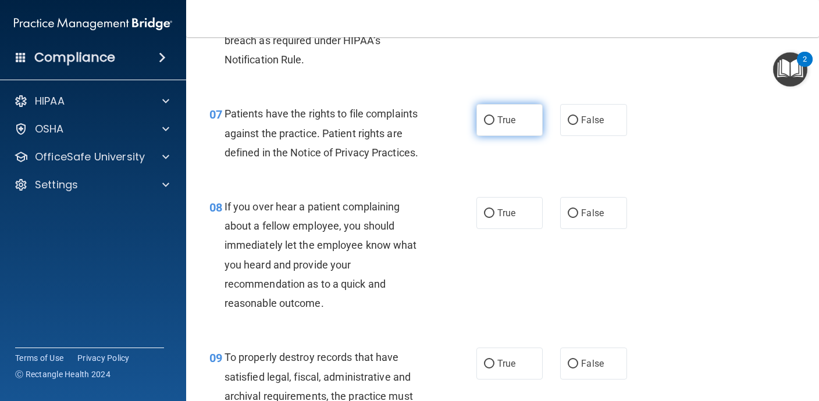
click at [496, 134] on label "True" at bounding box center [509, 120] width 66 height 32
click at [495, 125] on input "True" at bounding box center [489, 120] width 10 height 9
radio input "true"
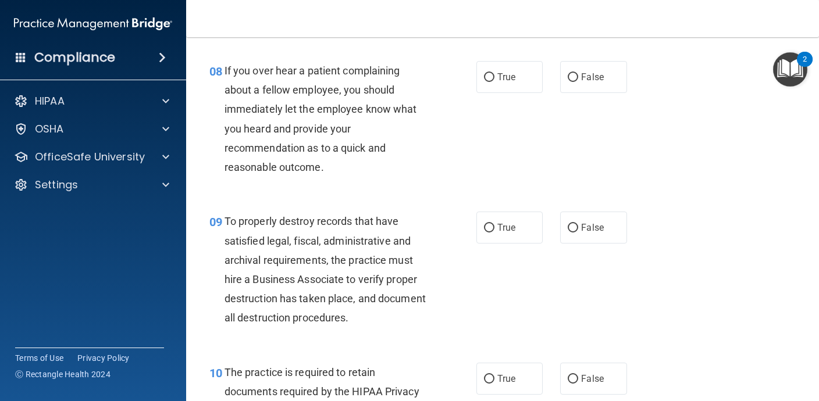
scroll to position [952, 0]
click at [599, 82] on span "False" at bounding box center [592, 76] width 23 height 11
click at [578, 81] on input "False" at bounding box center [573, 77] width 10 height 9
radio input "true"
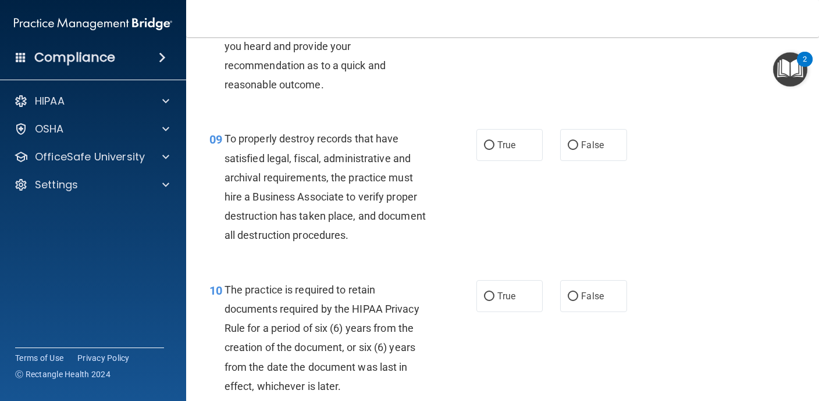
scroll to position [1034, 0]
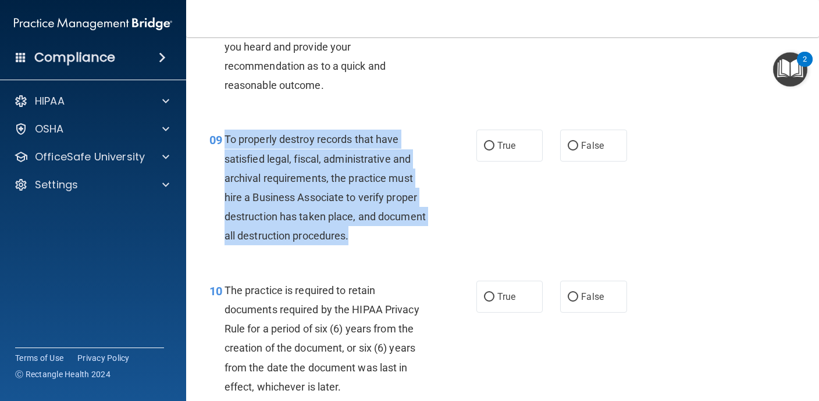
drag, startPoint x: 366, startPoint y: 258, endPoint x: 225, endPoint y: 164, distance: 169.1
click at [225, 164] on div "To properly destroy records that have satisfied legal, fiscal, administrative a…" at bounding box center [332, 188] width 214 height 116
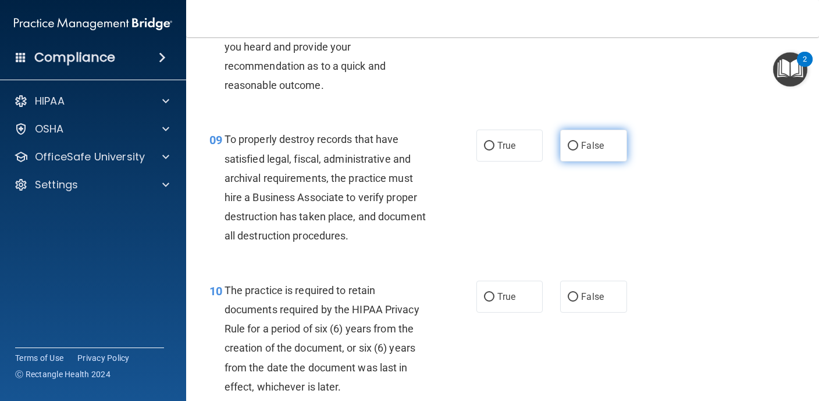
click at [577, 162] on label "False" at bounding box center [593, 146] width 66 height 32
click at [577, 151] on input "False" at bounding box center [573, 146] width 10 height 9
radio input "true"
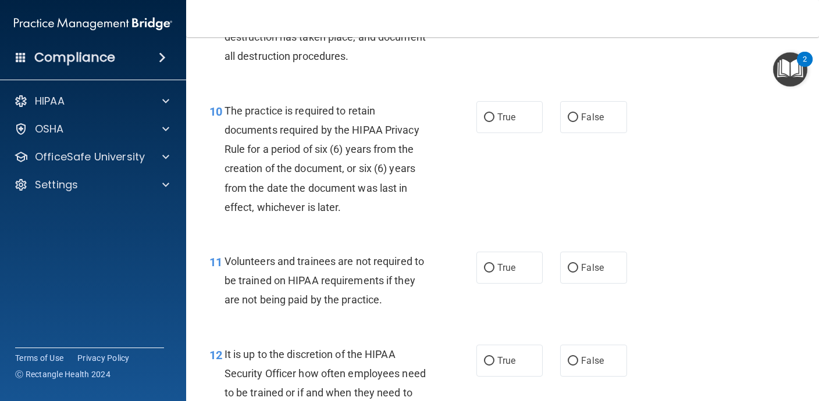
scroll to position [1214, 0]
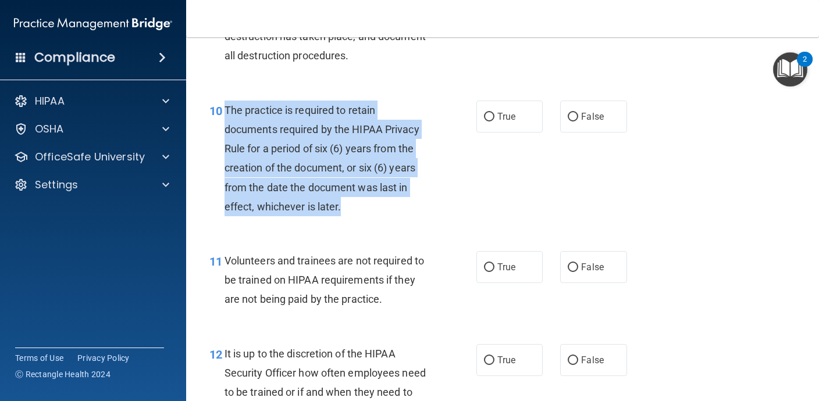
drag, startPoint x: 364, startPoint y: 220, endPoint x: 223, endPoint y: 132, distance: 165.9
click at [223, 132] on div "10 The practice is required to retain documents required by the HIPAA Privacy R…" at bounding box center [343, 162] width 302 height 122
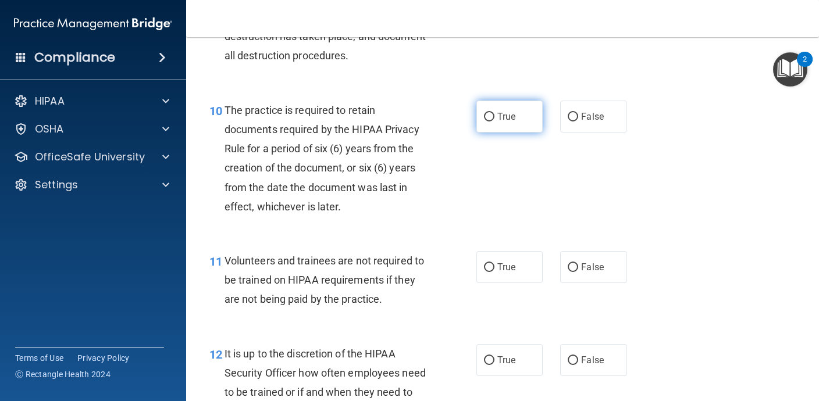
click at [520, 130] on label "True" at bounding box center [509, 117] width 66 height 32
click at [495, 122] on input "True" at bounding box center [489, 117] width 10 height 9
radio input "true"
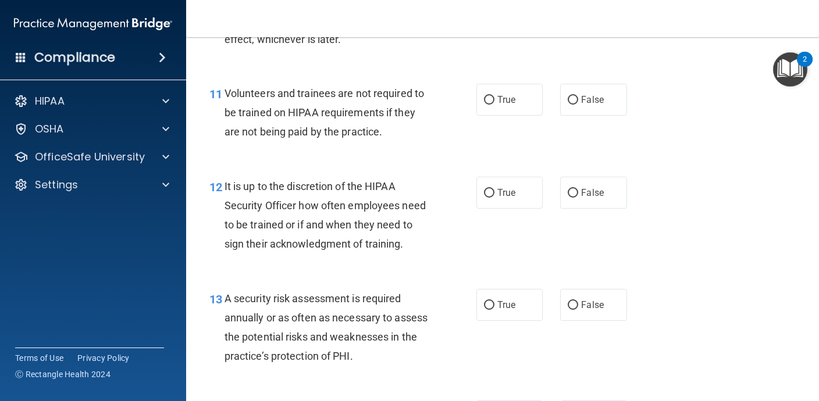
scroll to position [1383, 0]
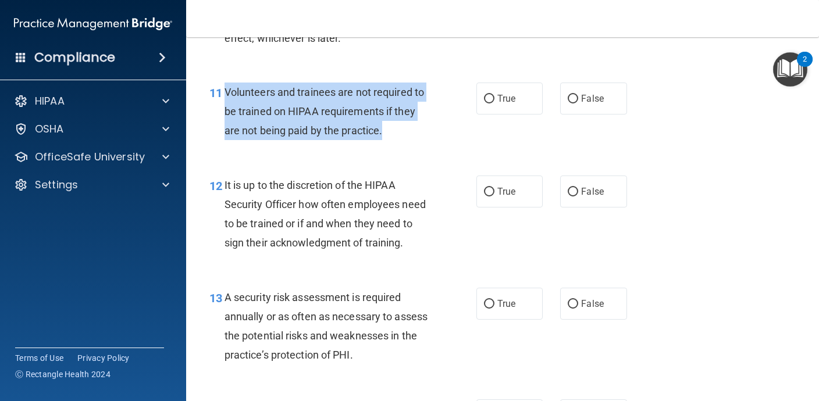
drag, startPoint x: 400, startPoint y: 159, endPoint x: 223, endPoint y: 110, distance: 183.6
click at [223, 110] on div "11 Volunteers and trainees are not required to be trained on HIPAA requirements…" at bounding box center [343, 115] width 302 height 64
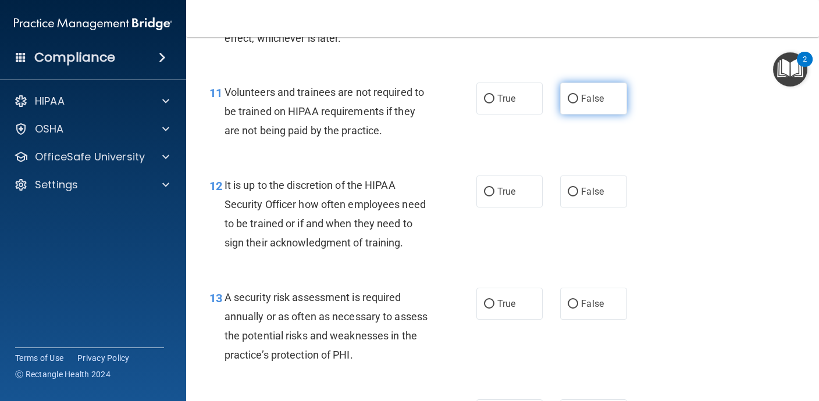
click at [585, 104] on span "False" at bounding box center [592, 98] width 23 height 11
click at [578, 104] on input "False" at bounding box center [573, 99] width 10 height 9
radio input "true"
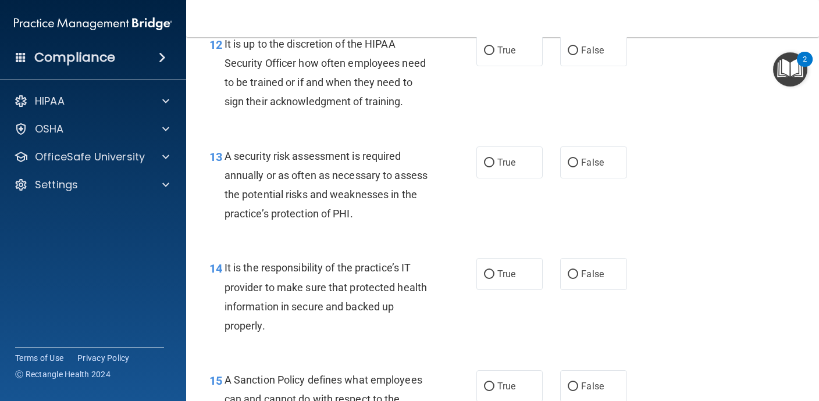
scroll to position [1525, 0]
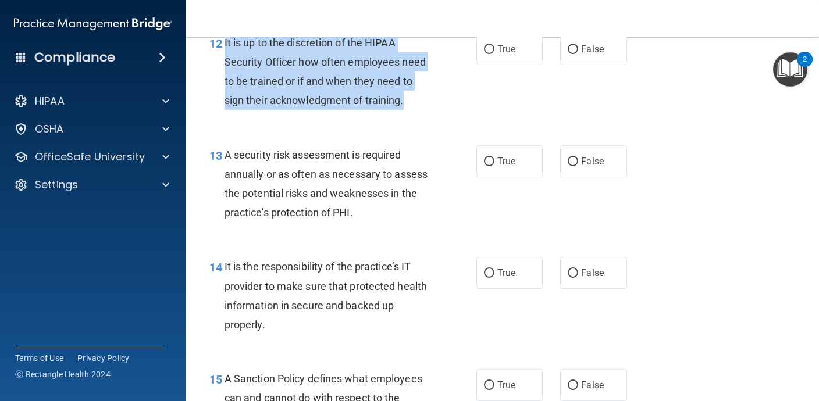
drag, startPoint x: 412, startPoint y: 127, endPoint x: 225, endPoint y: 65, distance: 197.4
click at [225, 65] on div "It is up to the discretion of the HIPAA Security Officer how often employees ne…" at bounding box center [332, 71] width 214 height 77
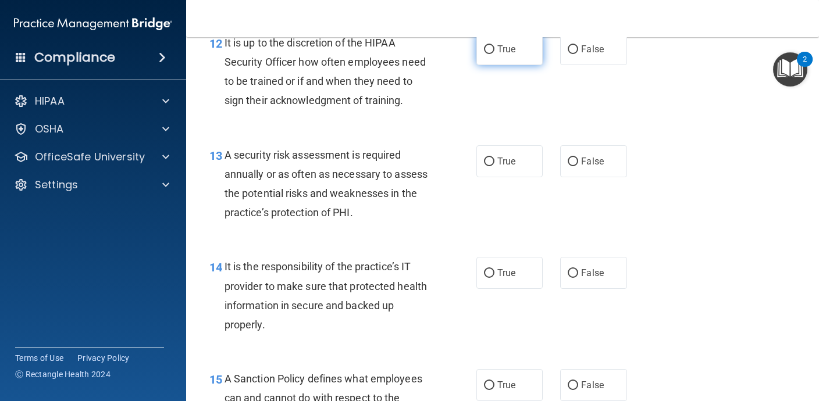
click at [510, 55] on span "True" at bounding box center [506, 49] width 18 height 11
click at [495, 54] on input "True" at bounding box center [489, 49] width 10 height 9
radio input "true"
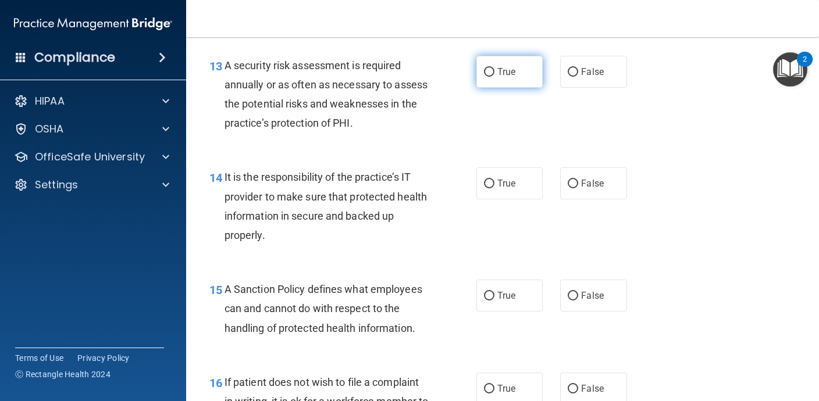
click at [516, 88] on label "True" at bounding box center [509, 72] width 66 height 32
click at [495, 77] on input "True" at bounding box center [489, 72] width 10 height 9
radio input "true"
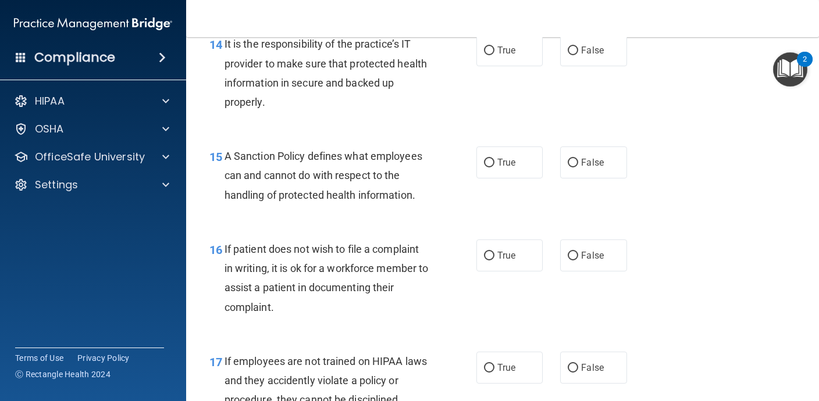
scroll to position [1749, 0]
click at [511, 55] on span "True" at bounding box center [506, 49] width 18 height 11
click at [495, 54] on input "True" at bounding box center [489, 49] width 10 height 9
radio input "true"
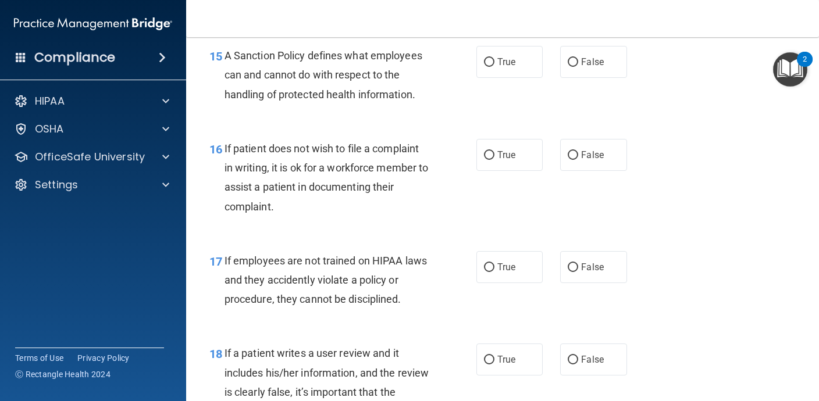
scroll to position [1850, 0]
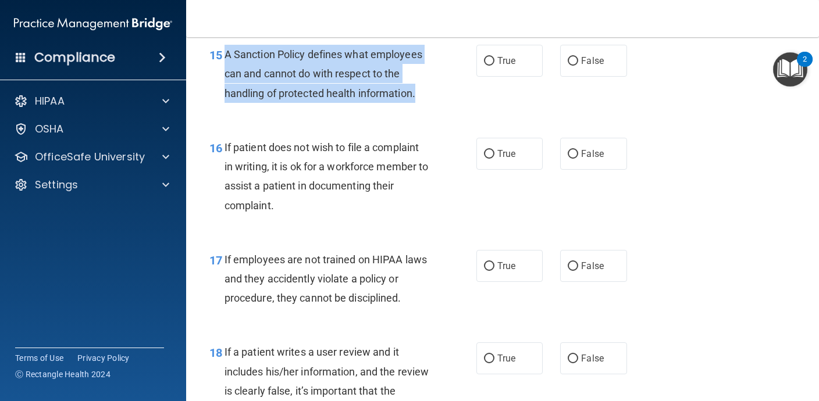
drag, startPoint x: 431, startPoint y: 114, endPoint x: 225, endPoint y: 70, distance: 210.6
click at [225, 70] on div "A Sanction Policy defines what employees can and cannot do with respect to the …" at bounding box center [332, 74] width 214 height 58
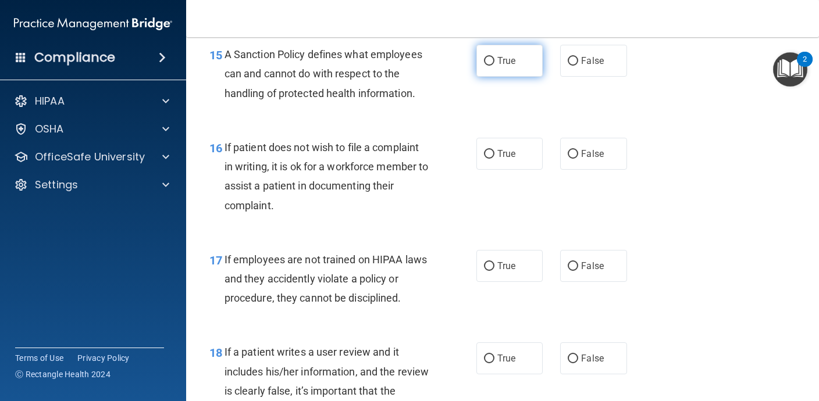
click at [504, 66] on span "True" at bounding box center [506, 60] width 18 height 11
click at [495, 66] on input "True" at bounding box center [489, 61] width 10 height 9
radio input "true"
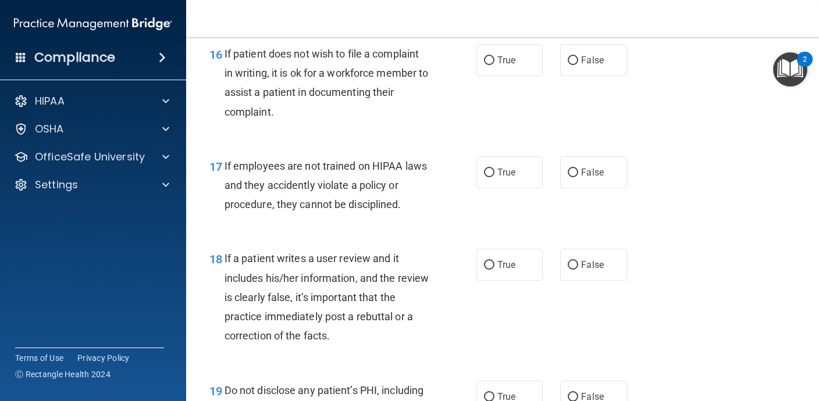
scroll to position [1945, 0]
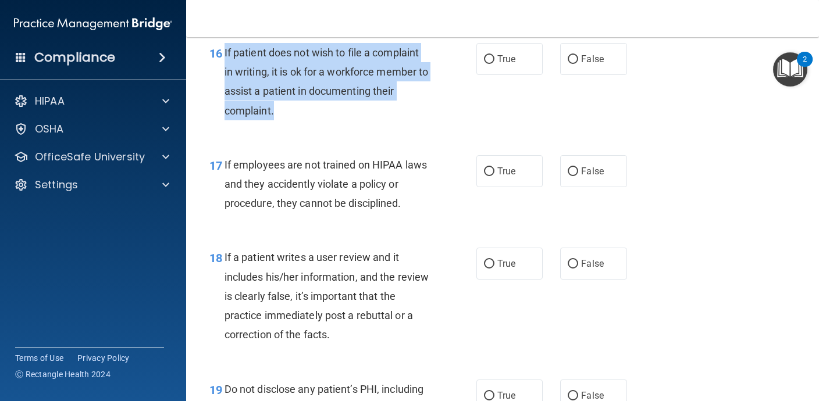
drag, startPoint x: 284, startPoint y: 130, endPoint x: 226, endPoint y: 66, distance: 86.9
click at [226, 66] on div "If patient does not wish to file a complaint in writing, it is ok for a workfor…" at bounding box center [332, 81] width 214 height 77
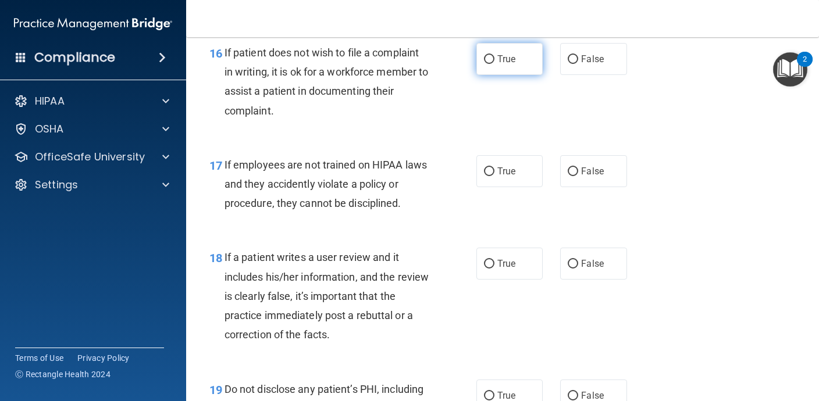
click at [521, 75] on label "True" at bounding box center [509, 59] width 66 height 32
click at [495, 64] on input "True" at bounding box center [489, 59] width 10 height 9
radio input "true"
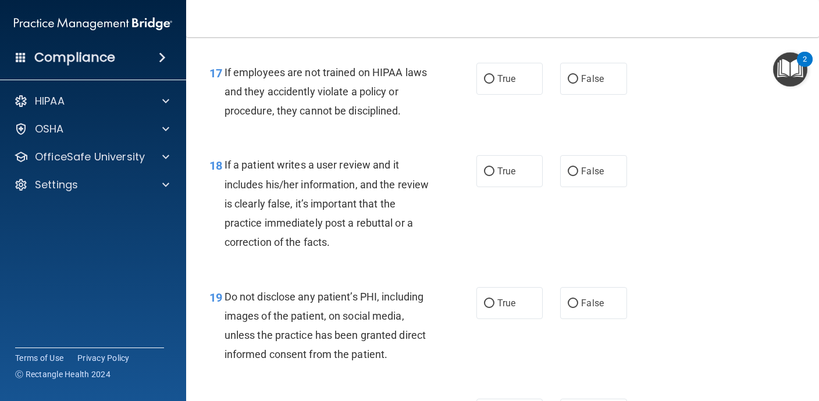
scroll to position [2048, 0]
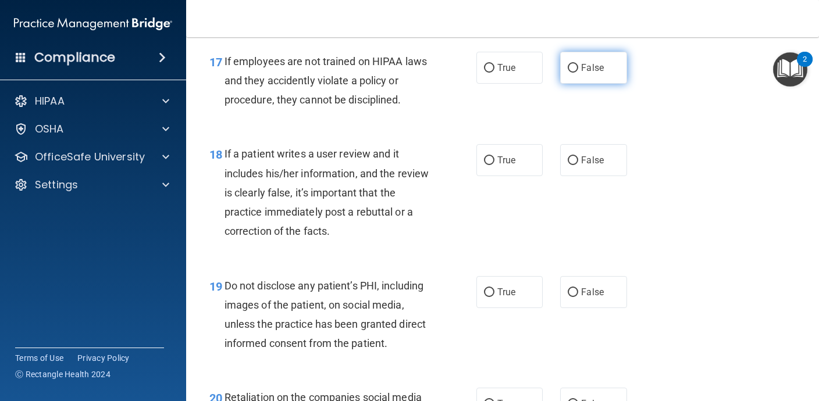
click at [616, 84] on label "False" at bounding box center [593, 68] width 66 height 32
click at [578, 73] on input "False" at bounding box center [573, 68] width 10 height 9
radio input "true"
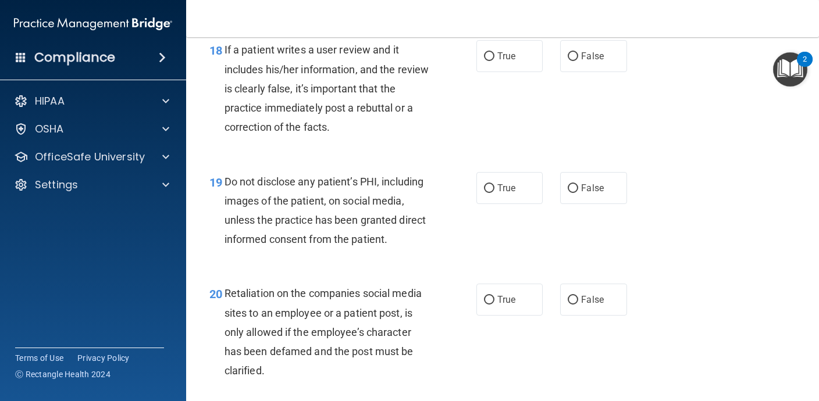
scroll to position [2154, 0]
click at [517, 71] on label "True" at bounding box center [509, 55] width 66 height 32
click at [495, 60] on input "True" at bounding box center [489, 55] width 10 height 9
radio input "true"
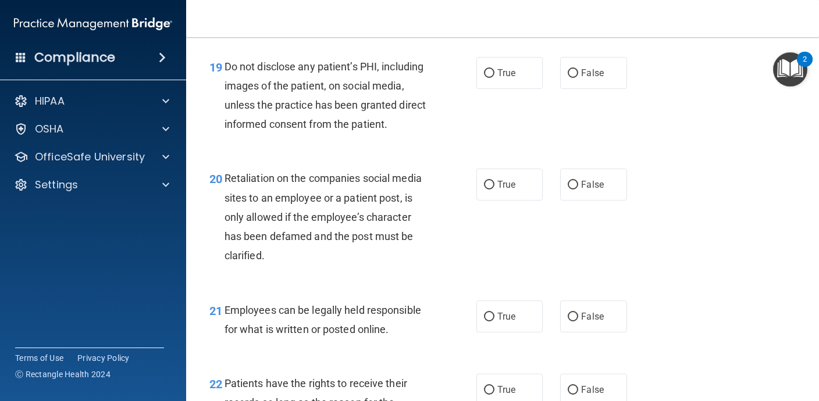
scroll to position [2269, 0]
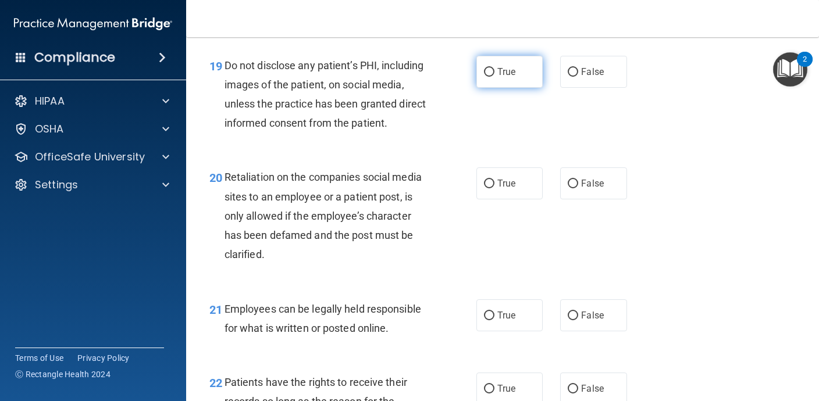
click at [504, 77] on span "True" at bounding box center [506, 71] width 18 height 11
click at [495, 77] on input "True" at bounding box center [489, 72] width 10 height 9
radio input "true"
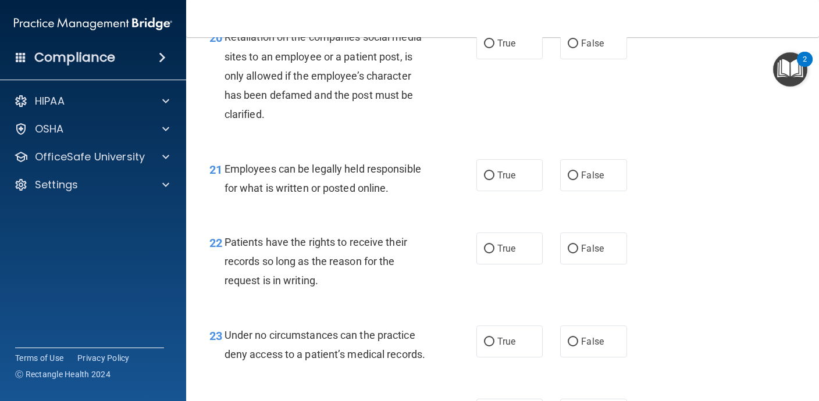
scroll to position [2411, 0]
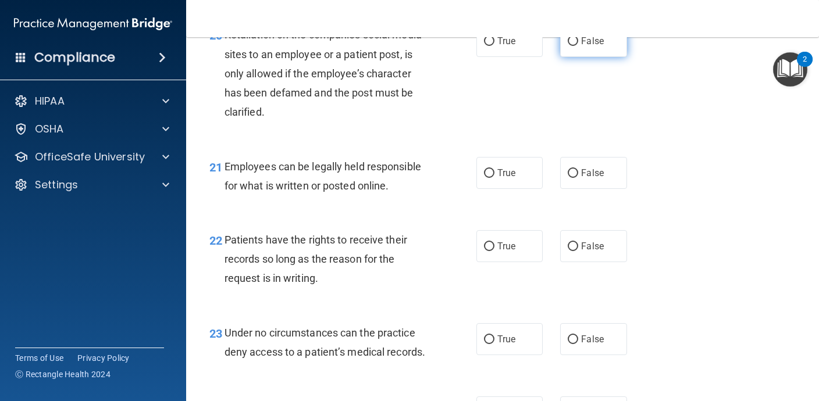
click at [586, 47] on span "False" at bounding box center [592, 40] width 23 height 11
click at [578, 46] on input "False" at bounding box center [573, 41] width 10 height 9
radio input "true"
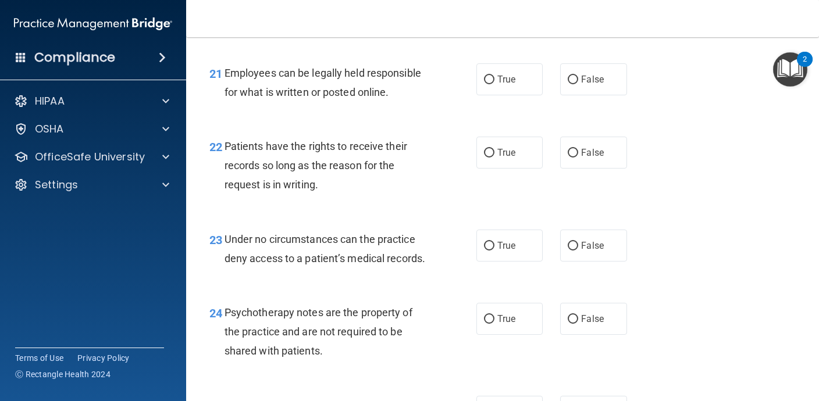
scroll to position [2509, 0]
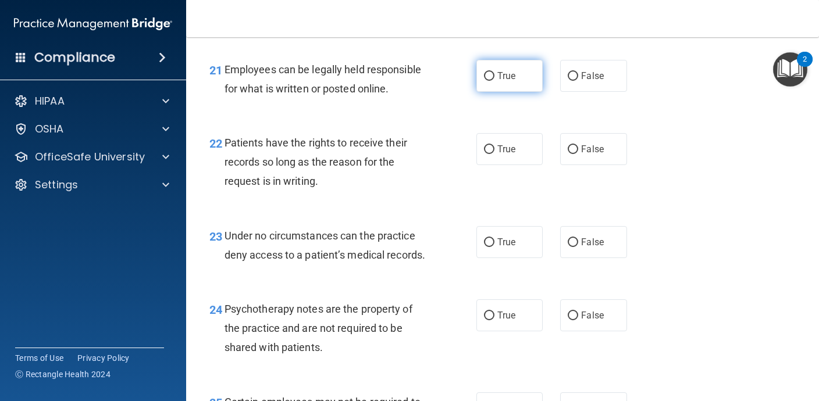
click at [513, 92] on label "True" at bounding box center [509, 76] width 66 height 32
click at [495, 81] on input "True" at bounding box center [489, 76] width 10 height 9
radio input "true"
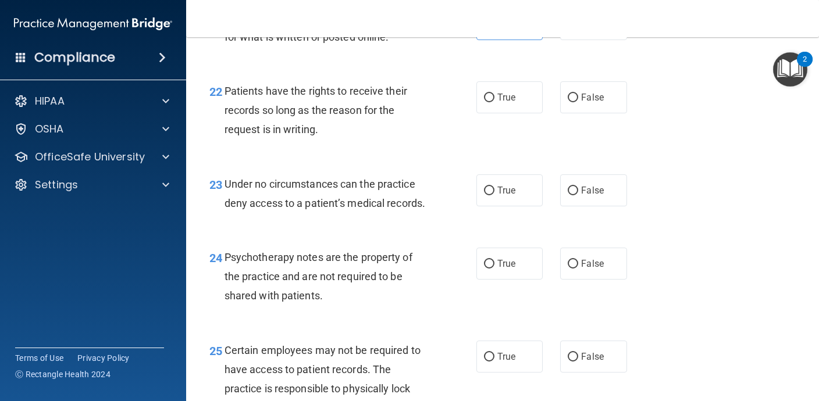
scroll to position [2570, 0]
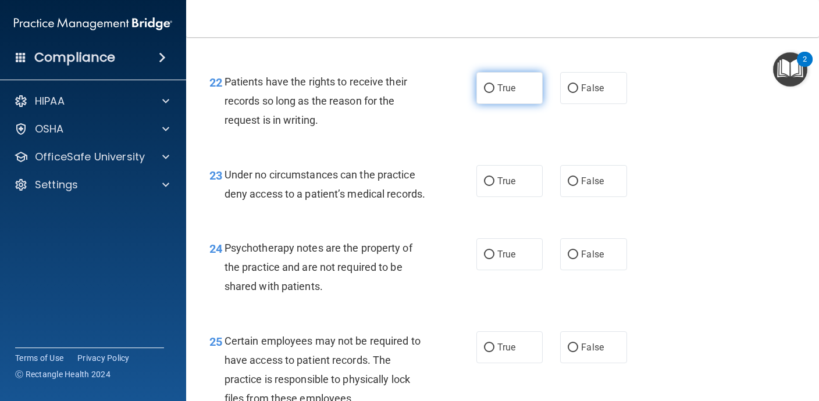
click at [530, 104] on label "True" at bounding box center [509, 88] width 66 height 32
click at [495, 93] on input "True" at bounding box center [489, 88] width 10 height 9
radio input "true"
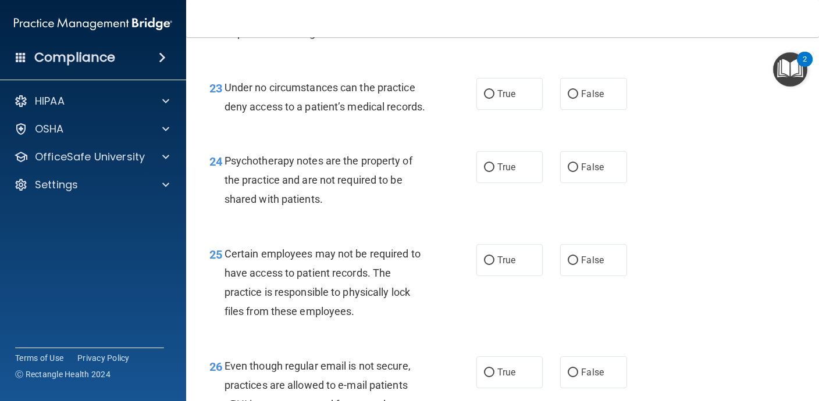
scroll to position [2669, 0]
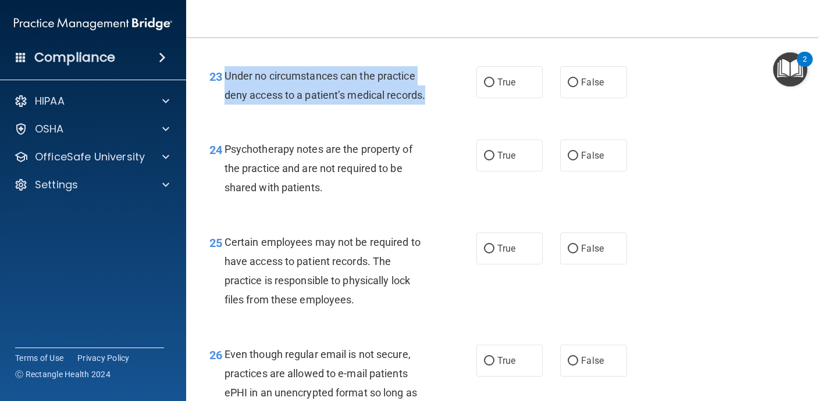
drag, startPoint x: 433, startPoint y: 119, endPoint x: 226, endPoint y: 94, distance: 208.5
click at [226, 95] on div "Under no circumstances can the practice deny access to a patient’s medical reco…" at bounding box center [332, 85] width 214 height 38
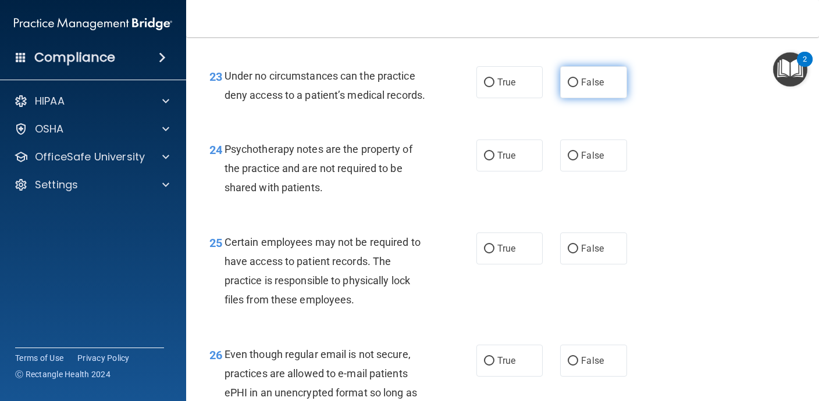
click at [601, 88] on span "False" at bounding box center [592, 82] width 23 height 11
click at [578, 87] on input "False" at bounding box center [573, 83] width 10 height 9
radio input "true"
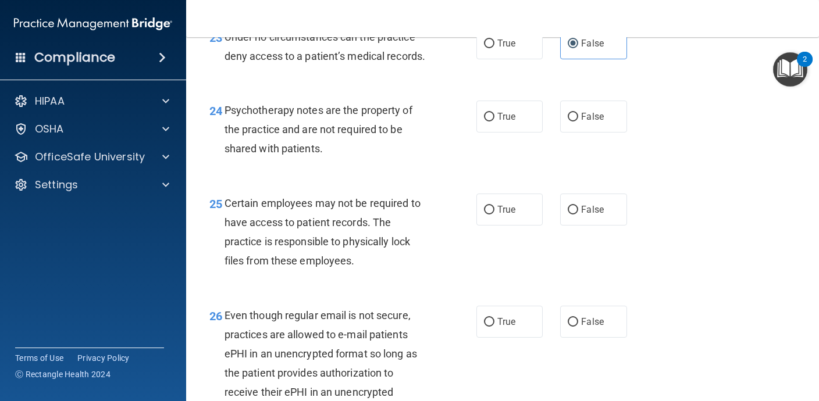
scroll to position [2709, 0]
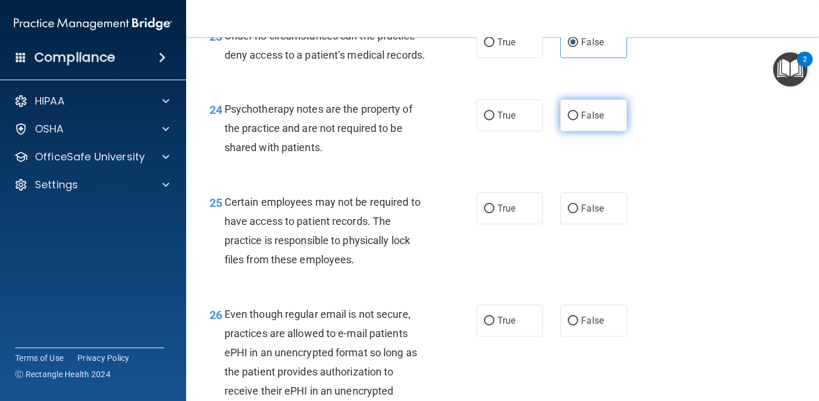
click at [606, 131] on label "False" at bounding box center [593, 115] width 66 height 32
click at [578, 120] on input "False" at bounding box center [573, 116] width 10 height 9
radio input "true"
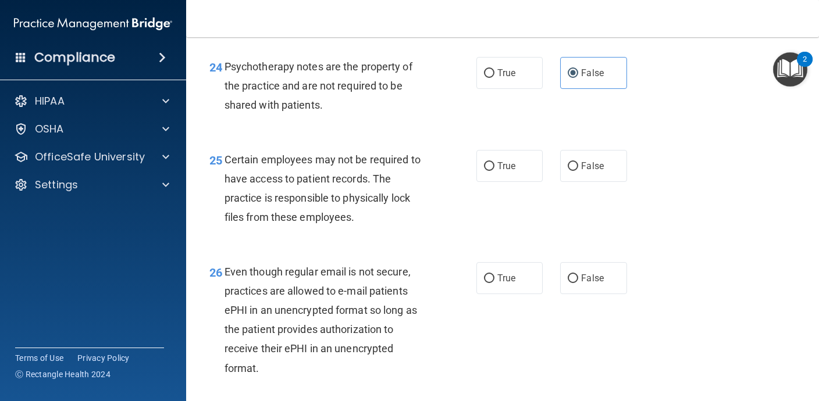
scroll to position [2754, 0]
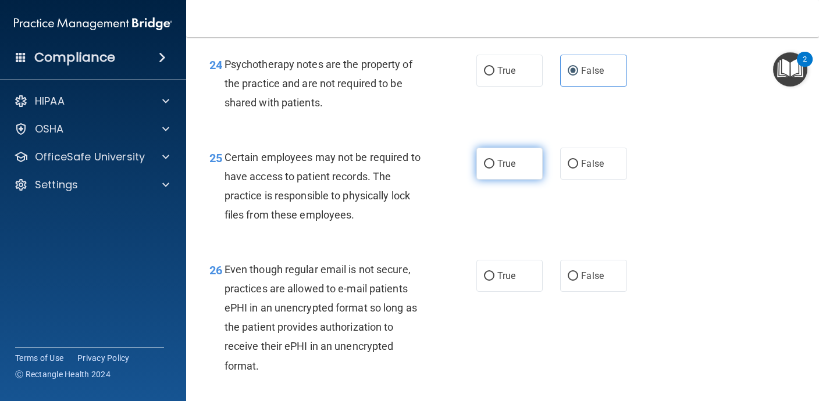
click at [483, 176] on label "True" at bounding box center [509, 164] width 66 height 32
click at [484, 169] on input "True" at bounding box center [489, 164] width 10 height 9
radio input "true"
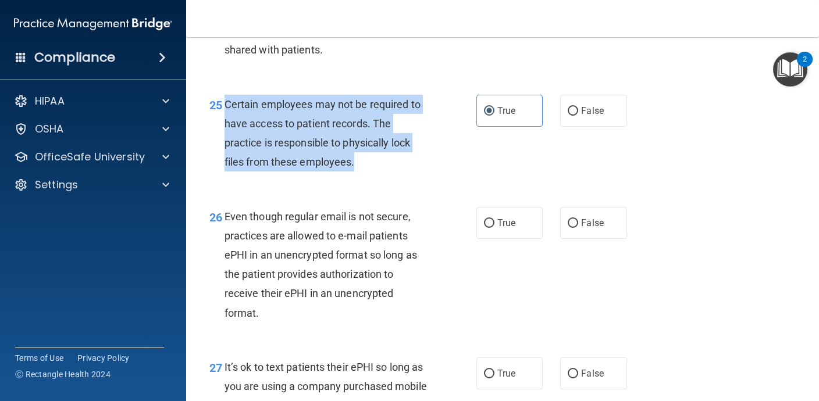
drag, startPoint x: 371, startPoint y: 188, endPoint x: 223, endPoint y: 126, distance: 159.8
click at [223, 126] on div "25 Certain employees may not be required to have access to patient records. The…" at bounding box center [343, 136] width 302 height 83
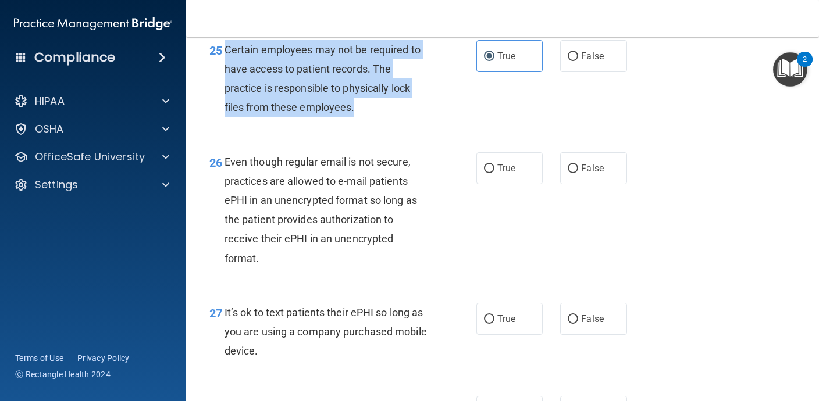
scroll to position [2868, 0]
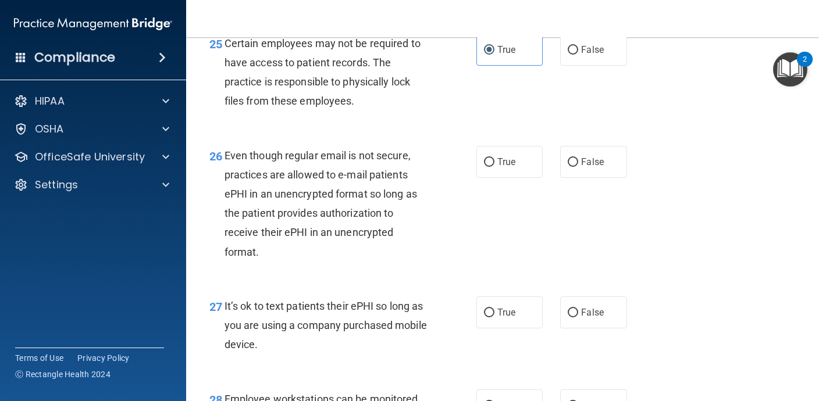
click at [285, 199] on span "Even though regular email is not secure, practices are allowed to e-mail patien…" at bounding box center [321, 204] width 193 height 109
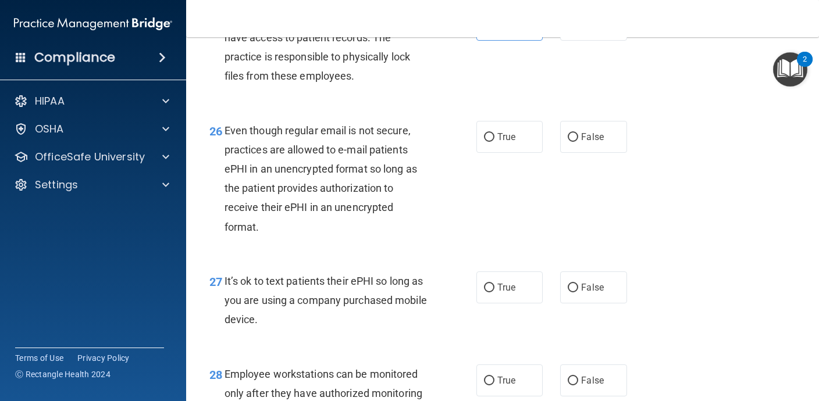
scroll to position [2897, 0]
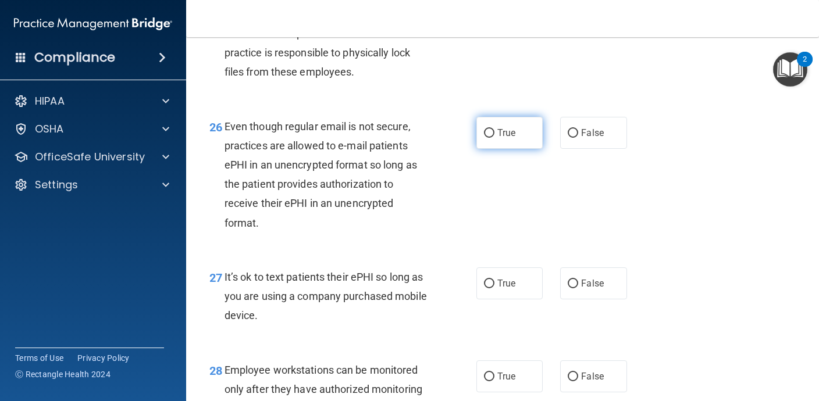
click at [511, 138] on span "True" at bounding box center [506, 132] width 18 height 11
click at [495, 138] on input "True" at bounding box center [489, 133] width 10 height 9
radio input "true"
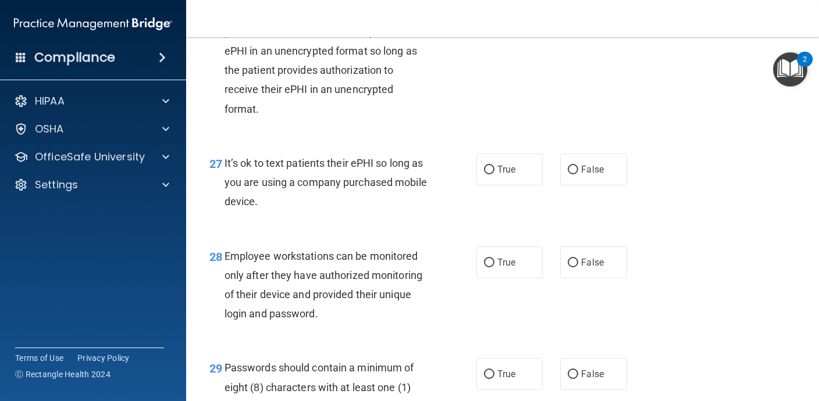
scroll to position [3012, 0]
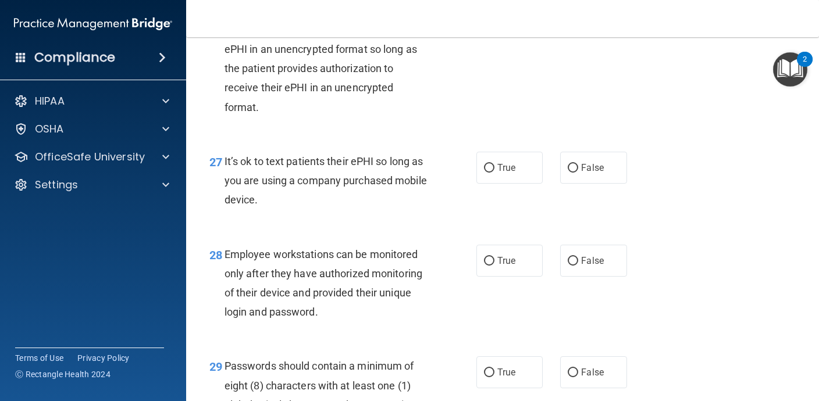
drag, startPoint x: 270, startPoint y: 222, endPoint x: 225, endPoint y: 181, distance: 60.5
click at [225, 181] on div "It’s ok to text patients their ePHI so long as you are using a company purchase…" at bounding box center [332, 181] width 214 height 58
click at [600, 173] on span "False" at bounding box center [592, 167] width 23 height 11
click at [578, 173] on input "False" at bounding box center [573, 168] width 10 height 9
radio input "true"
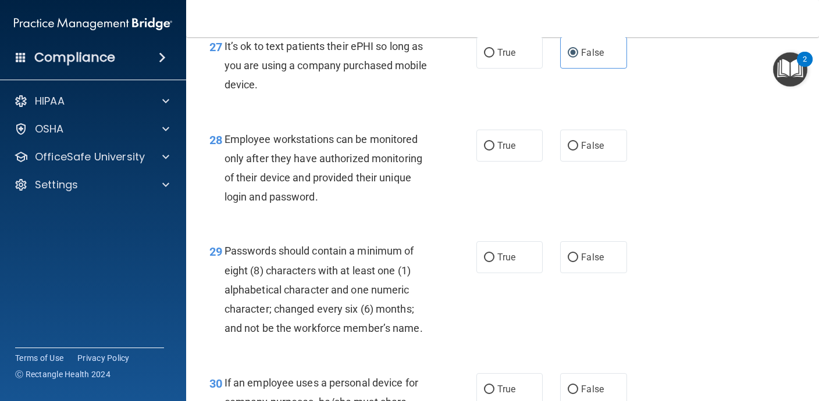
scroll to position [3128, 0]
click at [596, 151] on span "False" at bounding box center [592, 145] width 23 height 11
click at [578, 150] on input "False" at bounding box center [573, 145] width 10 height 9
radio input "true"
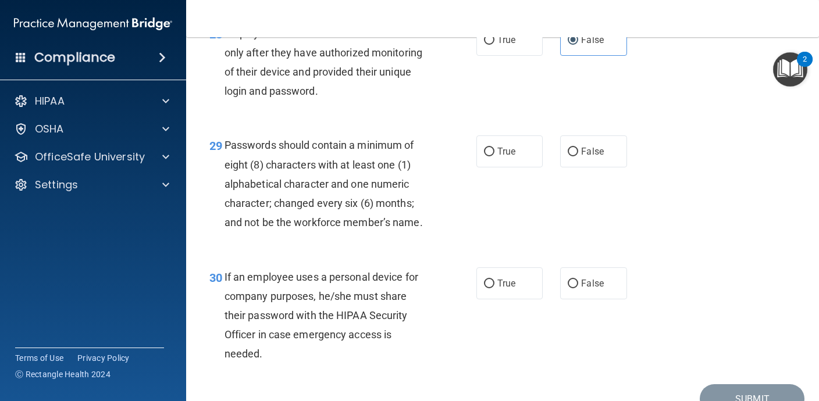
scroll to position [3242, 0]
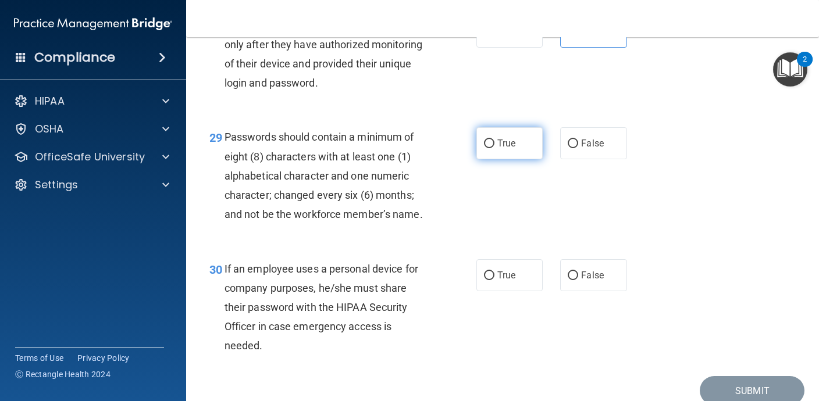
click at [501, 159] on label "True" at bounding box center [509, 143] width 66 height 32
click at [495, 148] on input "True" at bounding box center [489, 144] width 10 height 9
radio input "true"
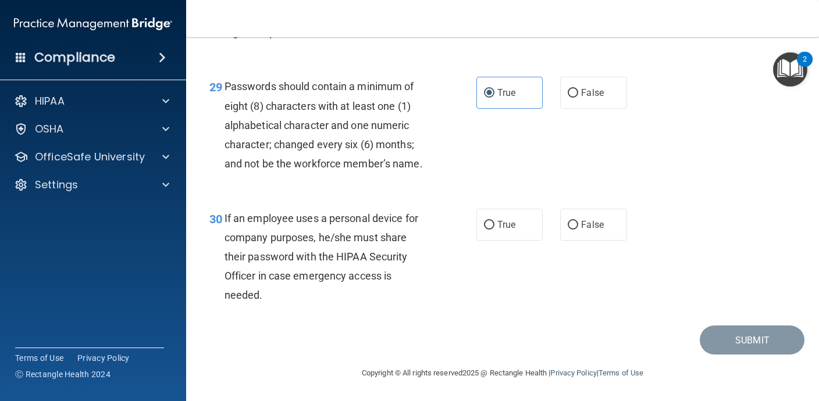
scroll to position [3312, 0]
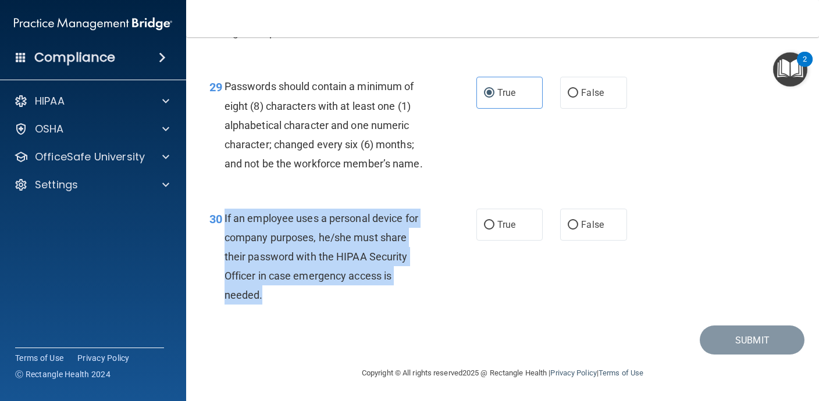
drag, startPoint x: 283, startPoint y: 300, endPoint x: 225, endPoint y: 220, distance: 97.9
click at [225, 220] on div "If an employee uses a personal device for company purposes, he/she must share t…" at bounding box center [332, 257] width 214 height 97
click at [576, 227] on input "False" at bounding box center [573, 225] width 10 height 9
radio input "true"
click at [734, 337] on button "Submit" at bounding box center [752, 341] width 105 height 30
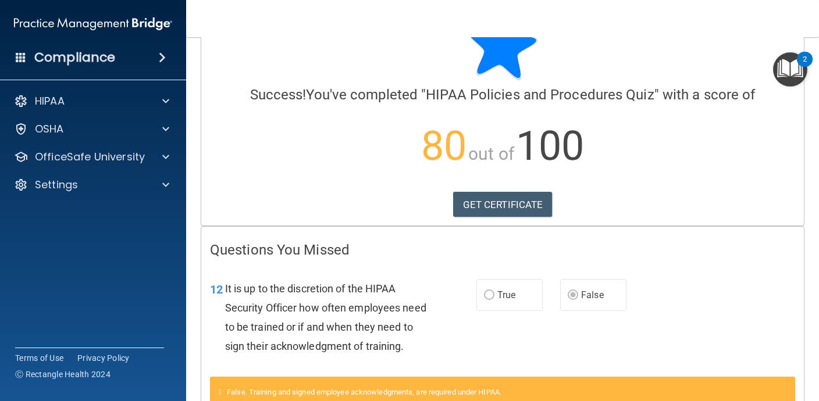
scroll to position [49, 0]
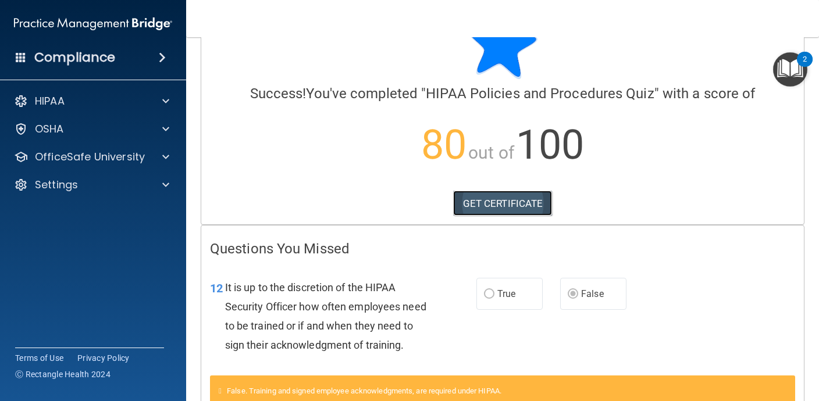
click at [513, 198] on link "GET CERTIFICATE" at bounding box center [502, 204] width 99 height 26
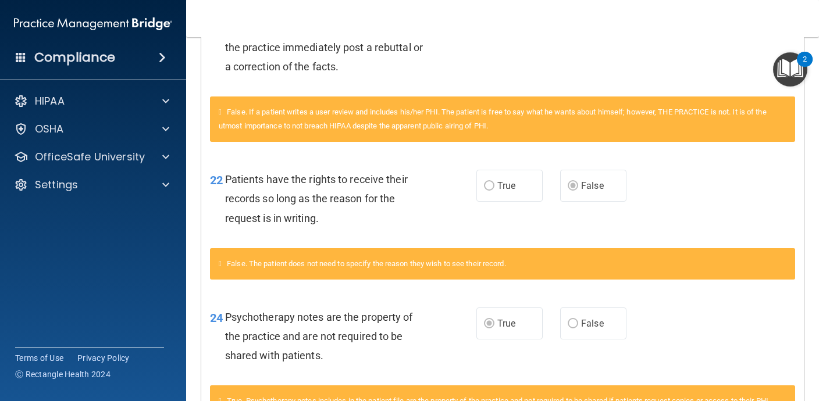
scroll to position [898, 0]
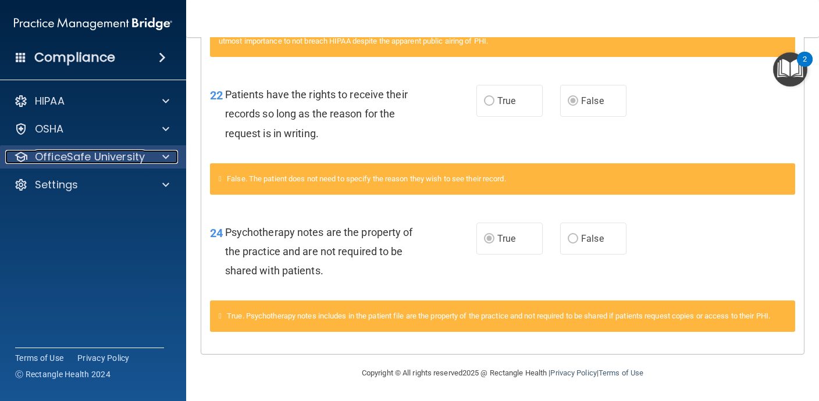
click at [160, 160] on div at bounding box center [164, 157] width 29 height 14
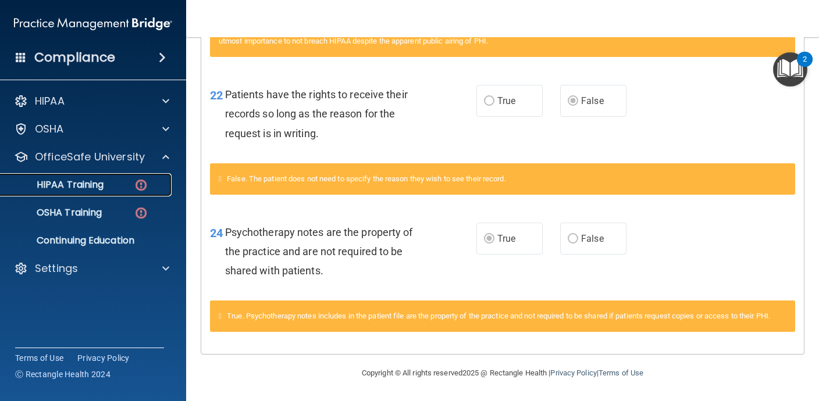
click at [84, 182] on p "HIPAA Training" at bounding box center [56, 185] width 96 height 12
